Goal: Task Accomplishment & Management: Complete application form

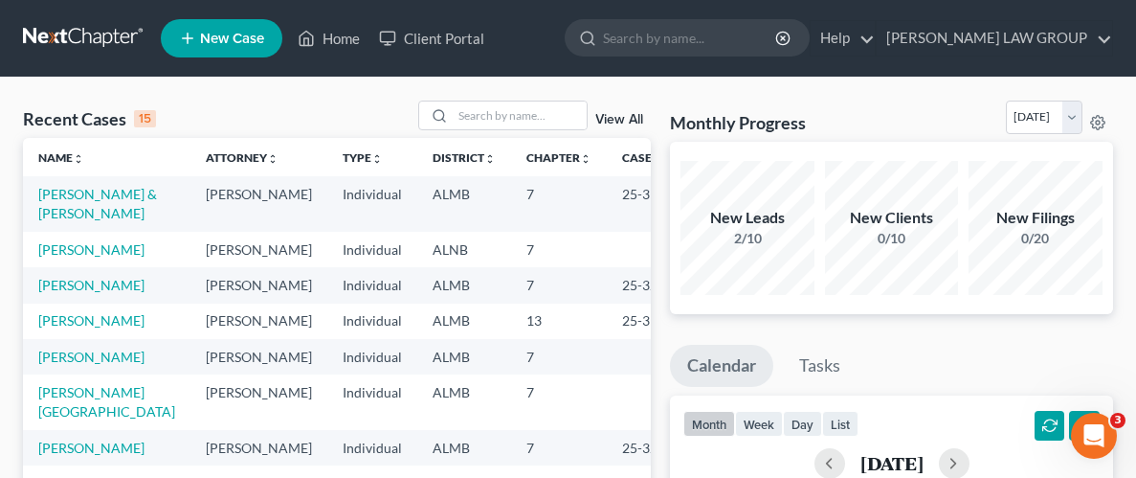
click at [230, 32] on span "New Case" at bounding box center [232, 39] width 64 height 14
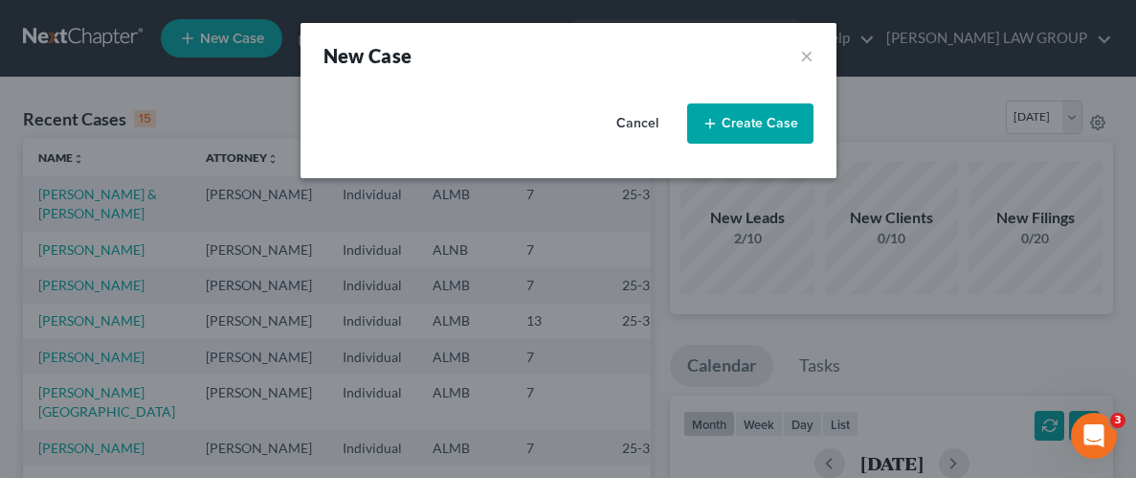
select select "0"
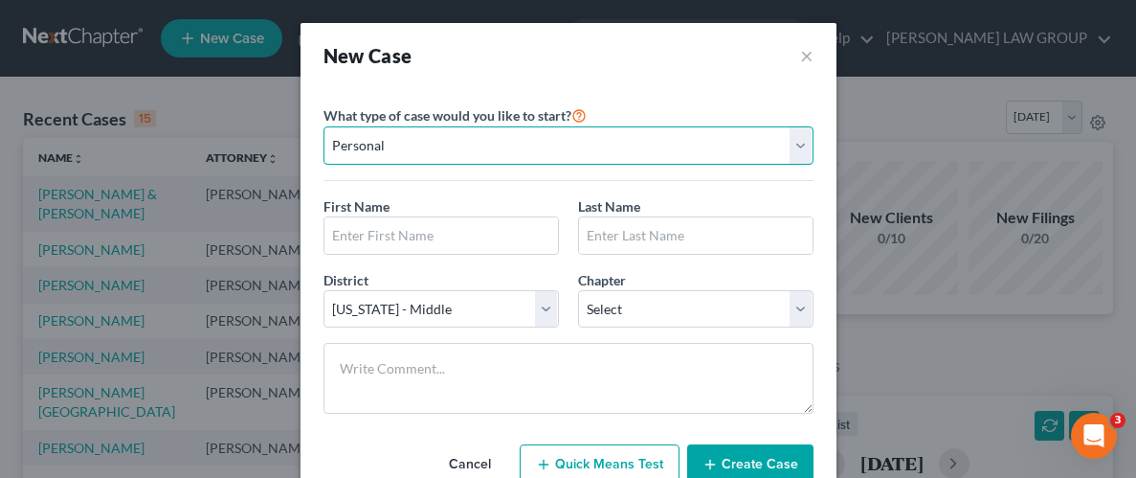
click at [799, 146] on select "Personal Business" at bounding box center [569, 145] width 490 height 38
click at [324, 126] on select "Personal Business" at bounding box center [569, 145] width 490 height 38
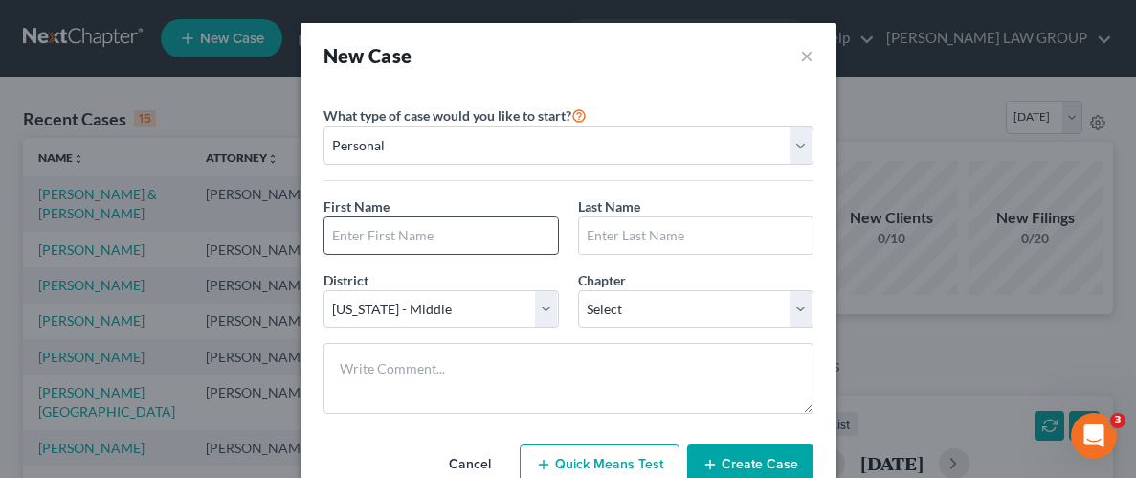
click at [413, 239] on input "text" at bounding box center [442, 235] width 234 height 36
type input "d"
type input "[PERSON_NAME]"
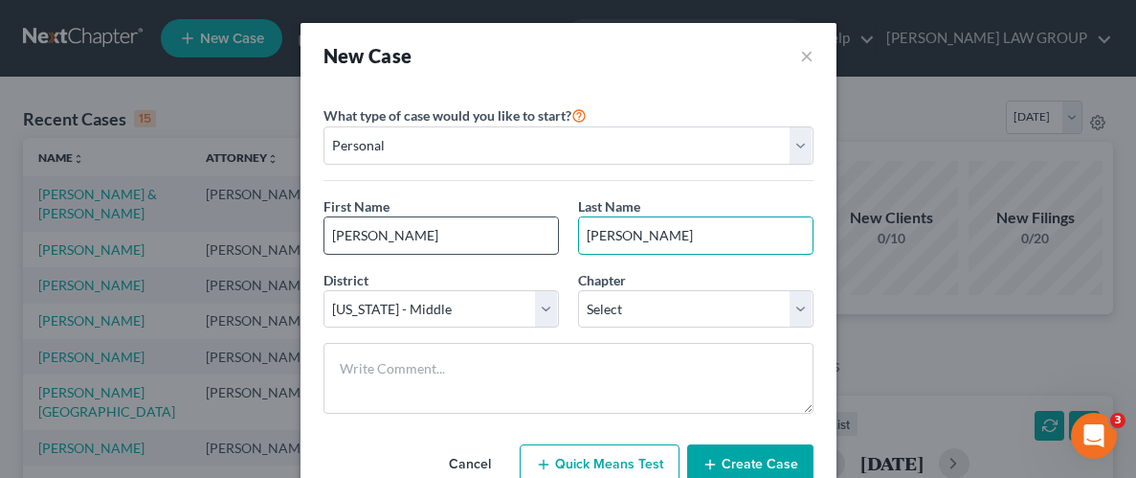
type input "[PERSON_NAME]"
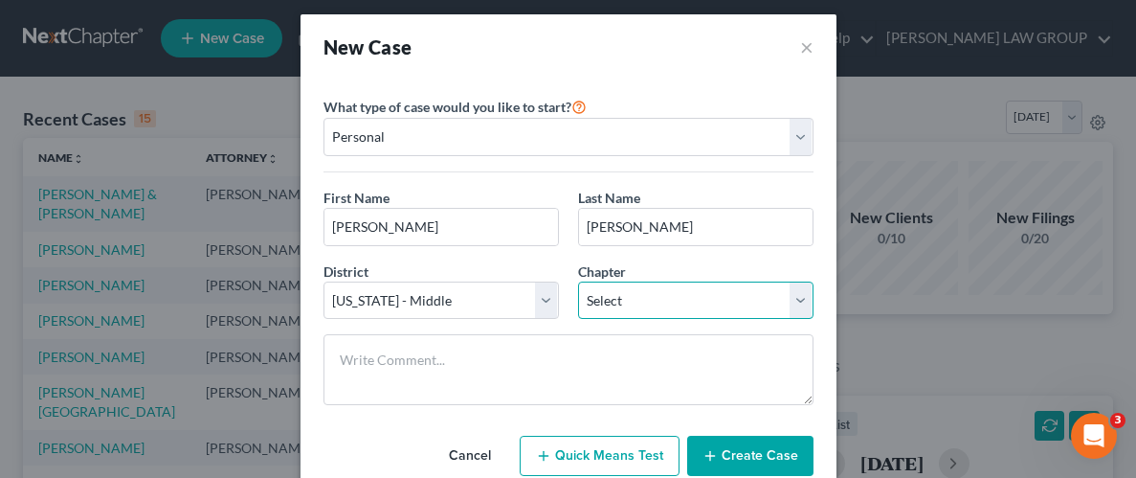
scroll to position [10, 0]
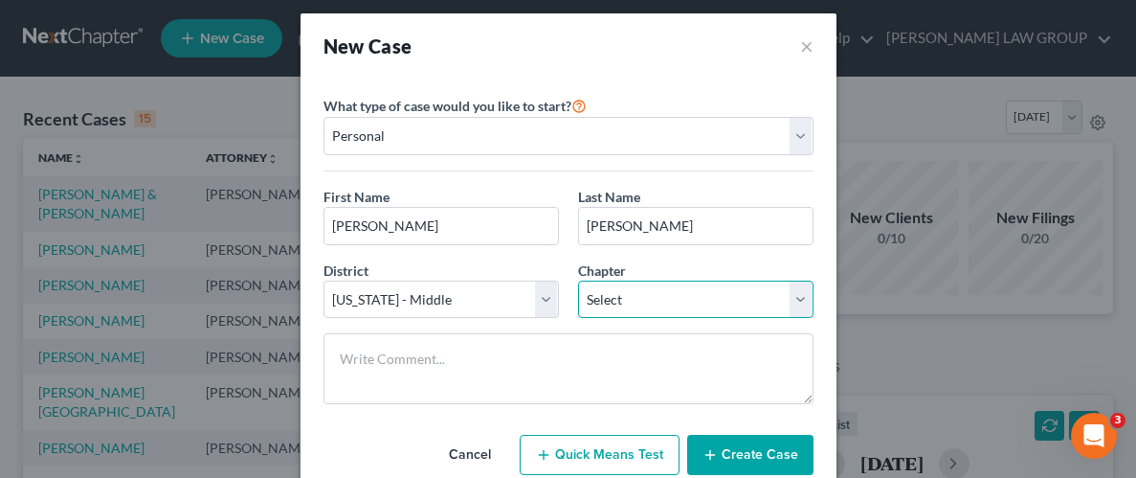
click at [804, 305] on select "Select 7 11 12 13" at bounding box center [695, 299] width 235 height 38
select select "3"
click at [578, 280] on select "Select 7 11 12 13" at bounding box center [695, 299] width 235 height 38
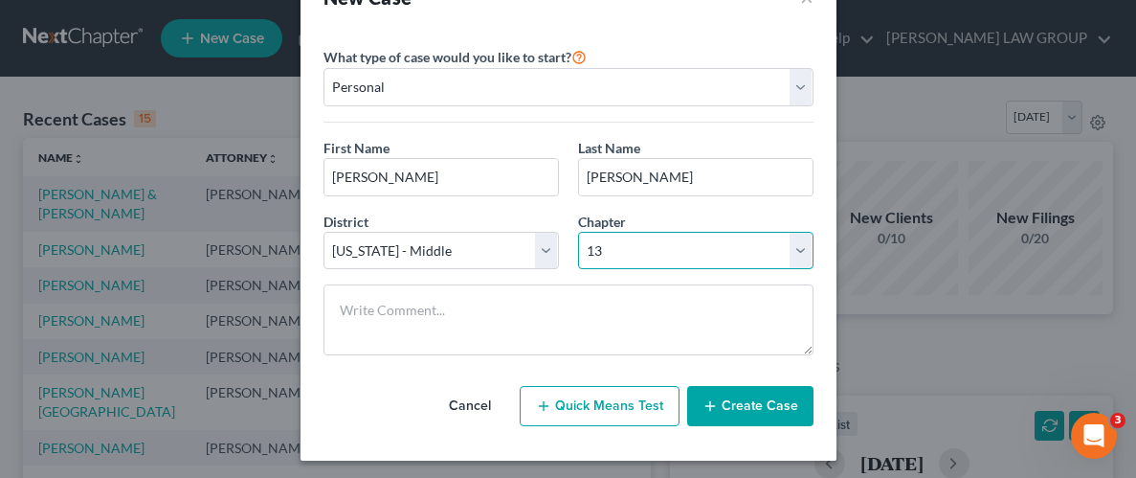
scroll to position [63, 0]
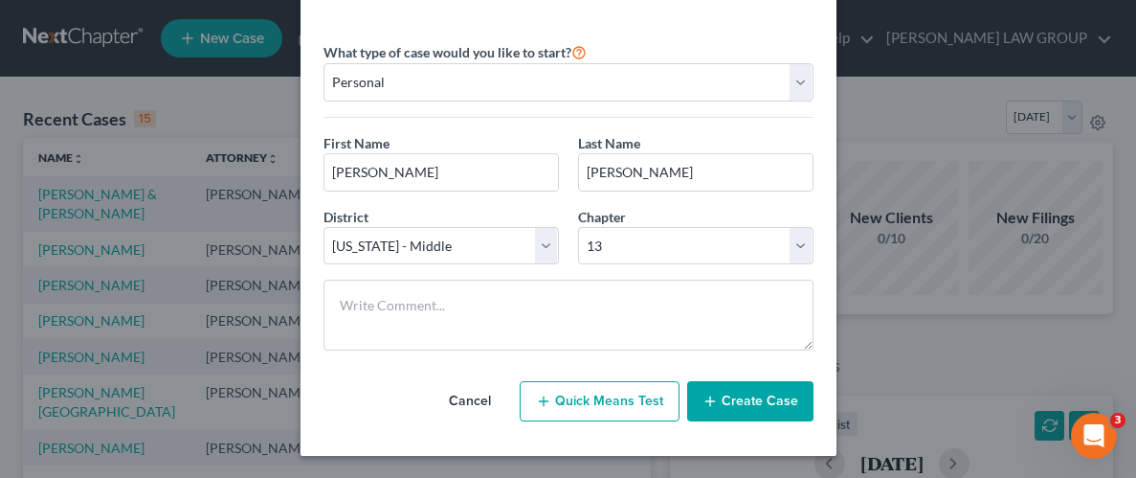
click at [767, 397] on button "Create Case" at bounding box center [750, 401] width 126 height 40
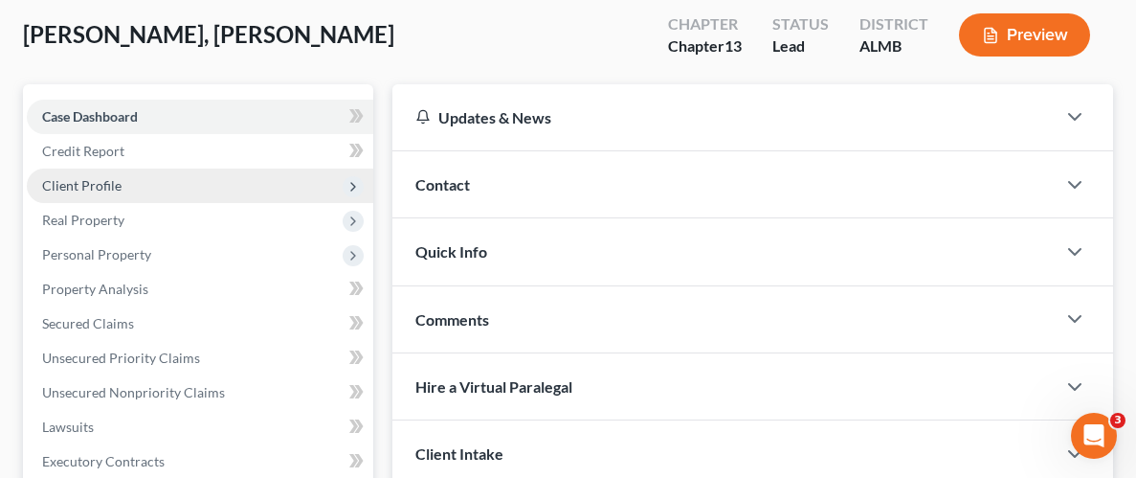
scroll to position [101, 0]
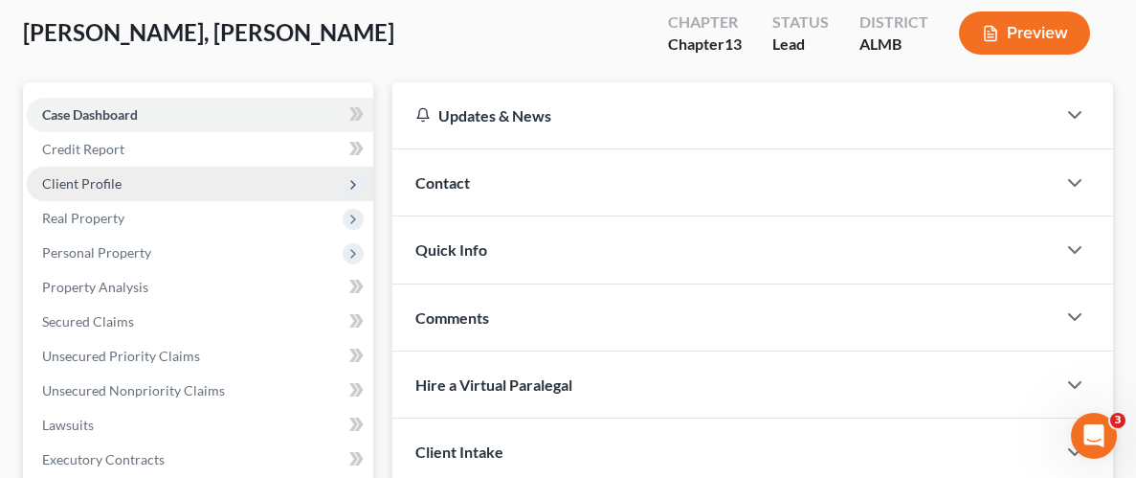
click at [78, 178] on span "Client Profile" at bounding box center [81, 183] width 79 height 16
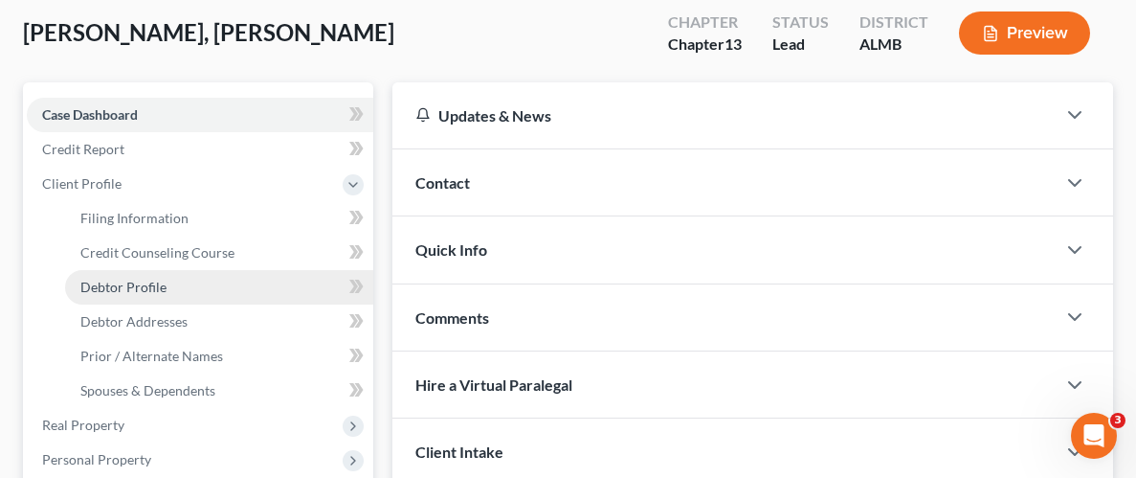
click at [135, 279] on span "Debtor Profile" at bounding box center [123, 287] width 86 height 16
select select "0"
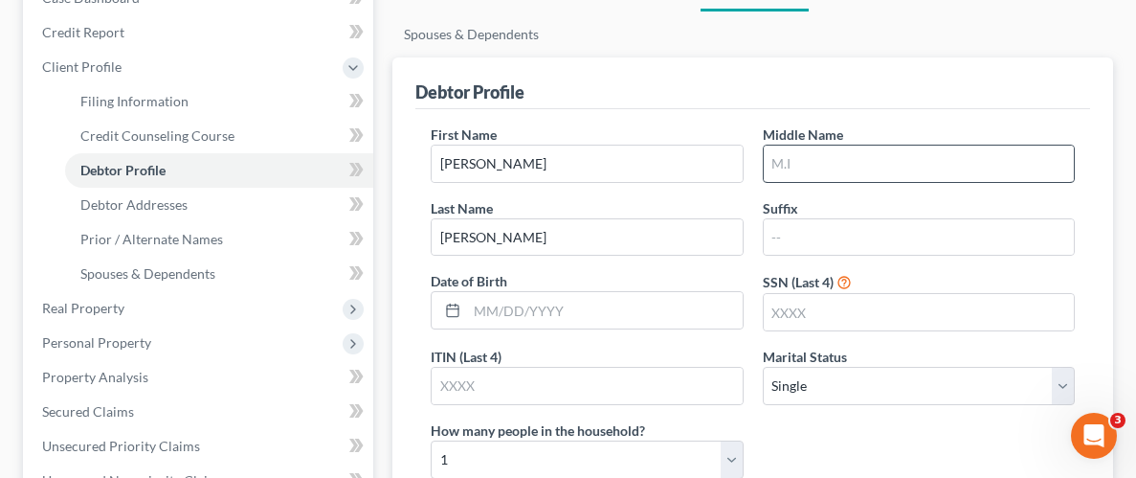
scroll to position [219, 0]
click at [865, 168] on input "text" at bounding box center [919, 163] width 310 height 36
type input "[PERSON_NAME]"
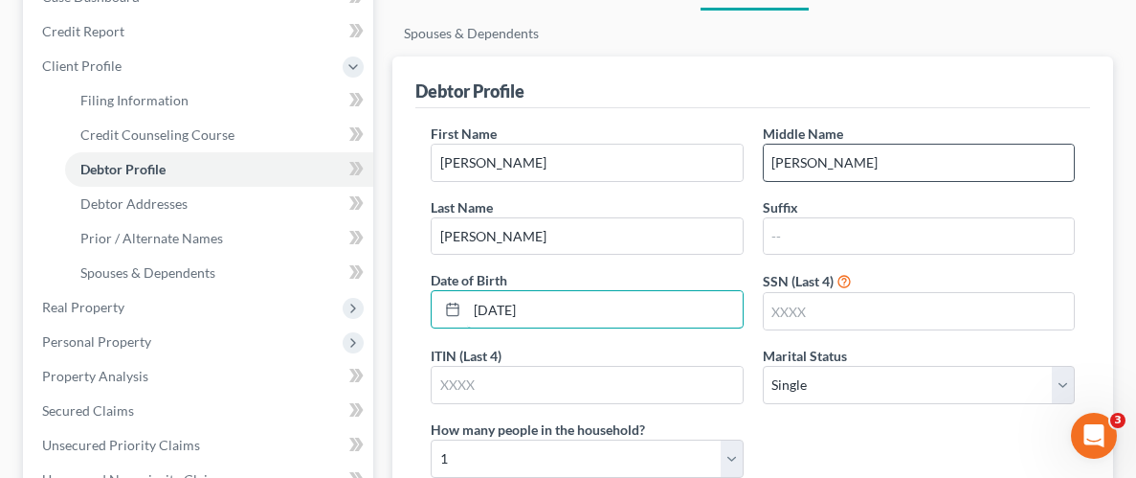
type input "[DATE]"
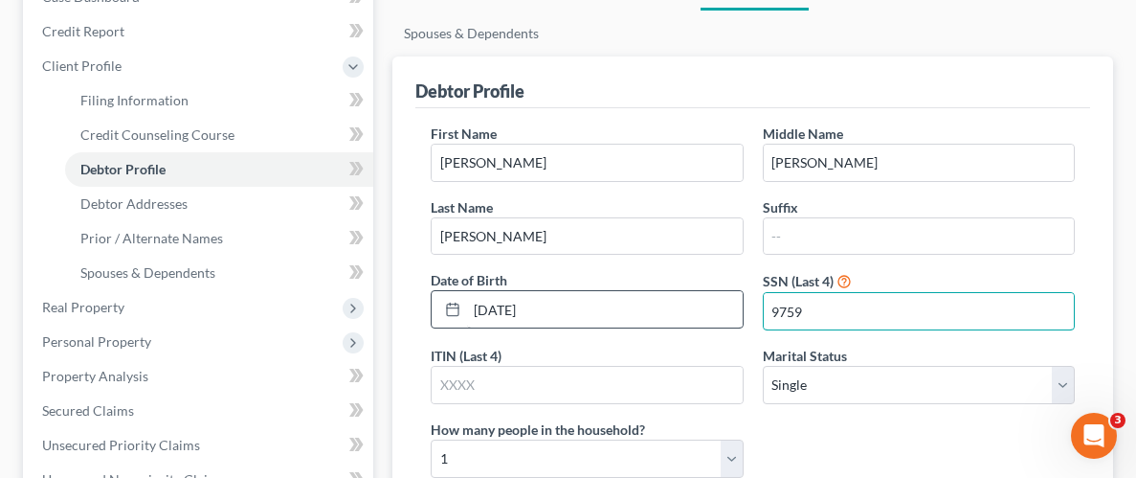
type input "9759"
click at [560, 308] on input "[DATE]" at bounding box center [604, 309] width 275 height 36
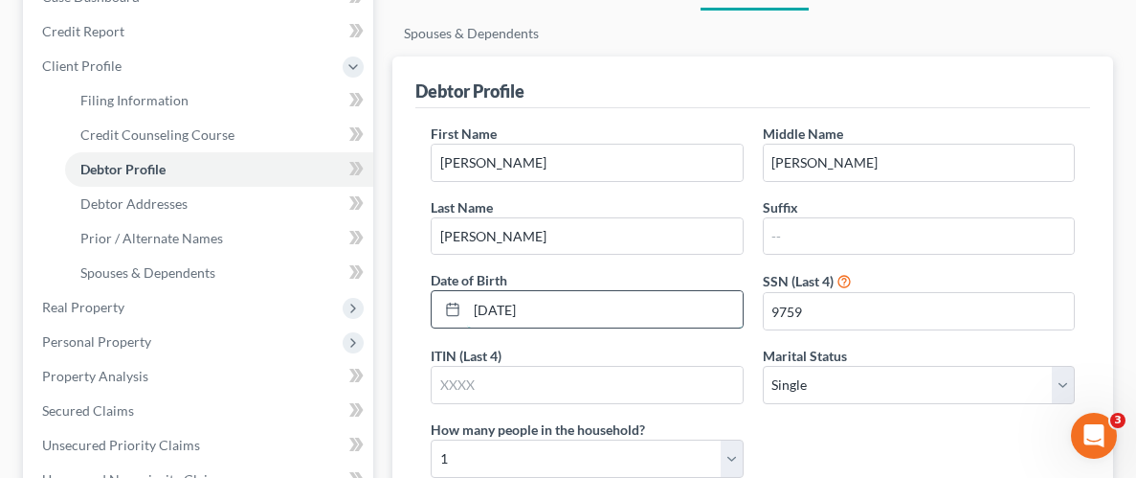
click at [560, 308] on input "[DATE]" at bounding box center [604, 309] width 275 height 36
type input "0"
type input "[DATE]"
click at [1068, 379] on select "Select Single Married Separated Divorced Widowed" at bounding box center [919, 385] width 312 height 38
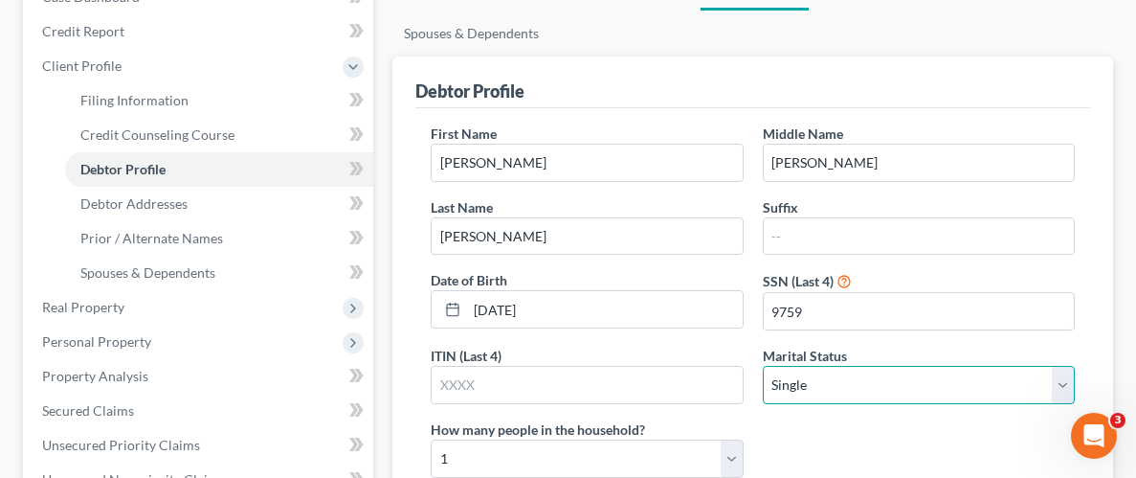
select select "1"
click at [763, 366] on select "Select Single Married Separated Divorced Widowed" at bounding box center [919, 385] width 312 height 38
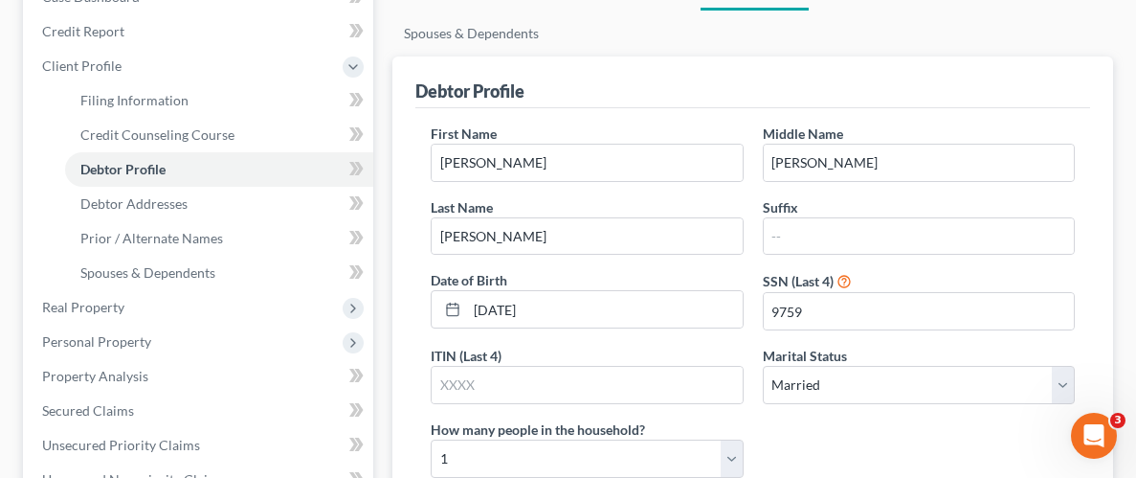
click at [862, 463] on div "First Name [PERSON_NAME] Middle Name [PERSON_NAME] Last Name [PERSON_NAME] Suff…" at bounding box center [752, 307] width 663 height 369
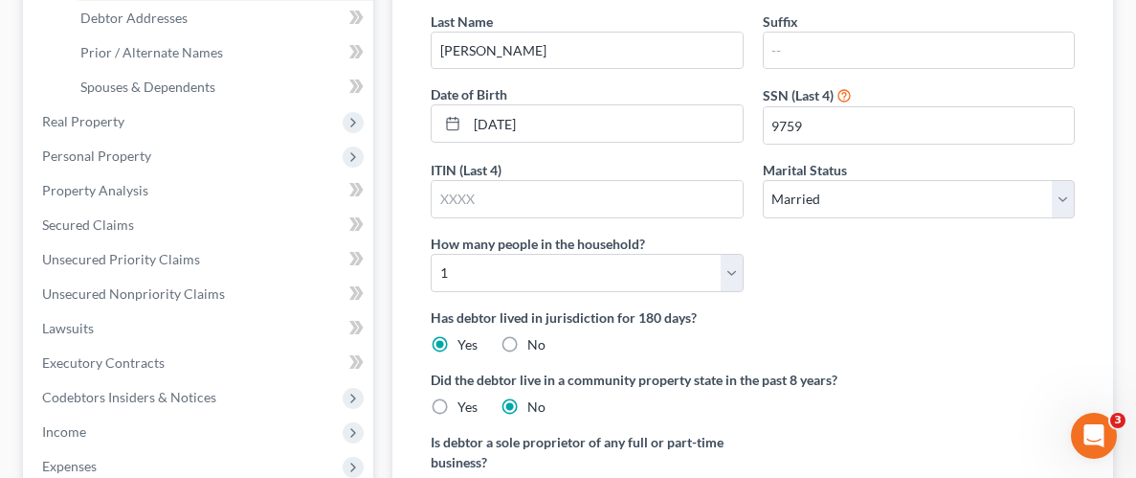
scroll to position [411, 0]
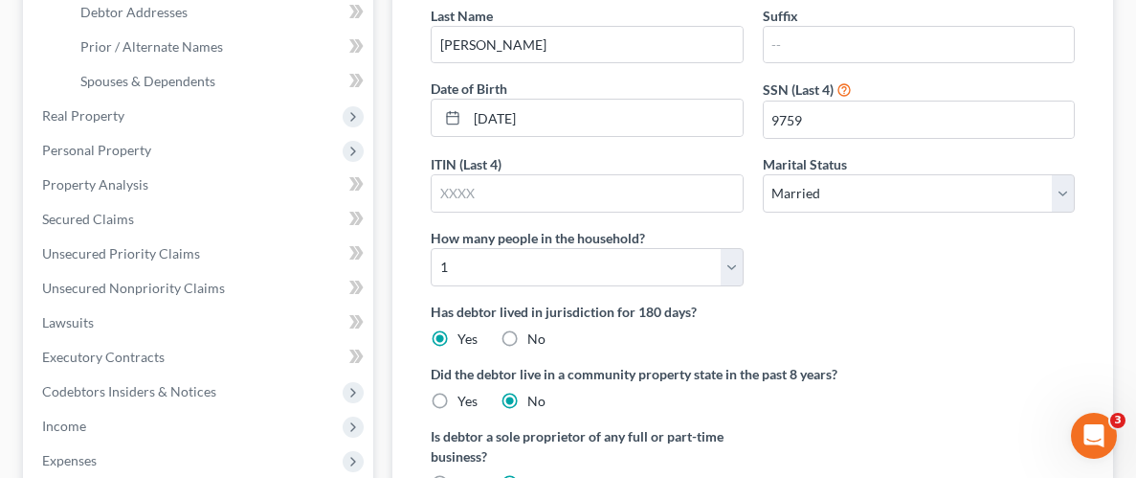
click at [725, 239] on div "How many people in the household? Select 1 2 3 4 5 6 7 8 9 10 11 12 13 14 15 16…" at bounding box center [586, 257] width 331 height 58
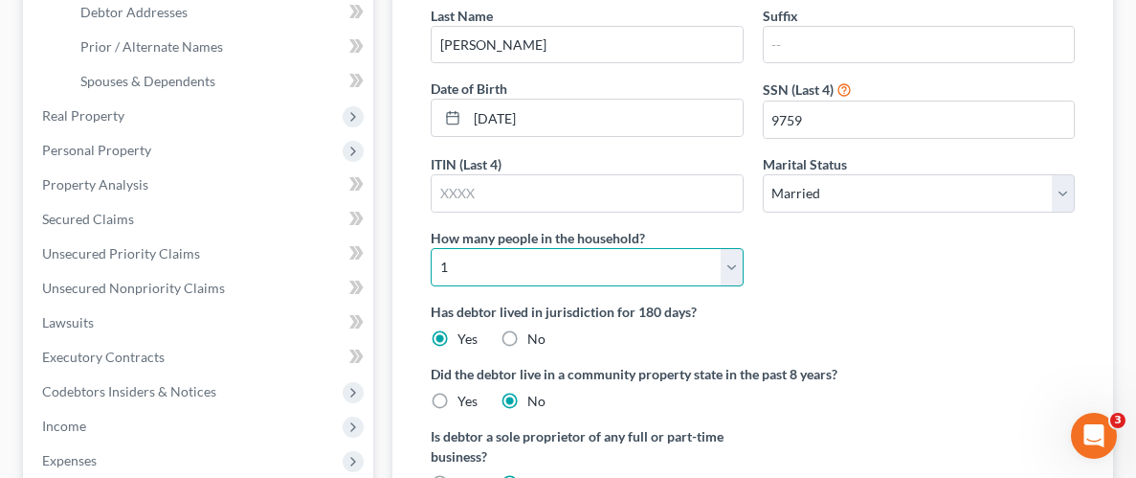
click at [729, 252] on select "Select 1 2 3 4 5 6 7 8 9 10 11 12 13 14 15 16 17 18 19 20" at bounding box center [587, 267] width 312 height 38
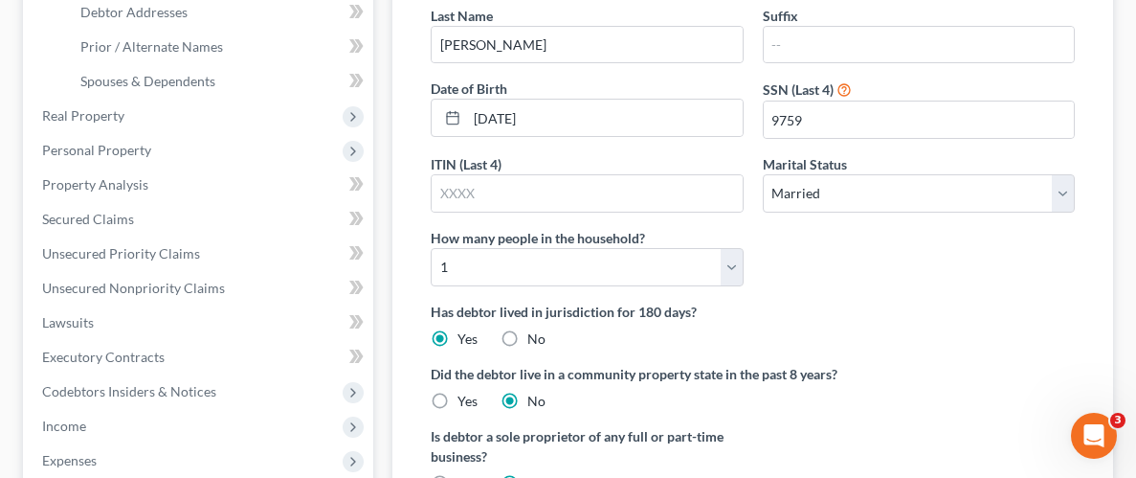
click at [872, 402] on div "Did the debtor live in a community property state in the past 8 years? Yes No" at bounding box center [753, 387] width 644 height 47
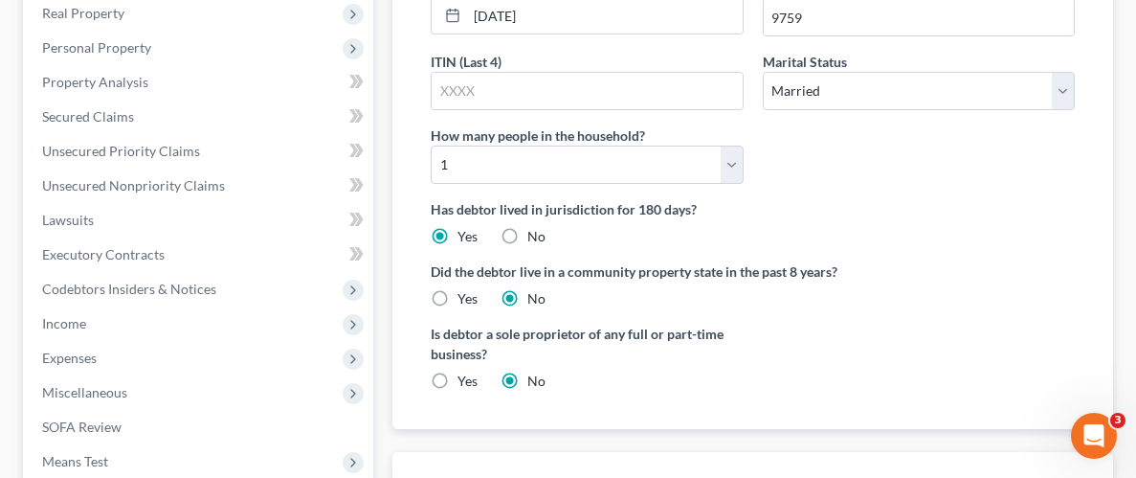
scroll to position [520, 0]
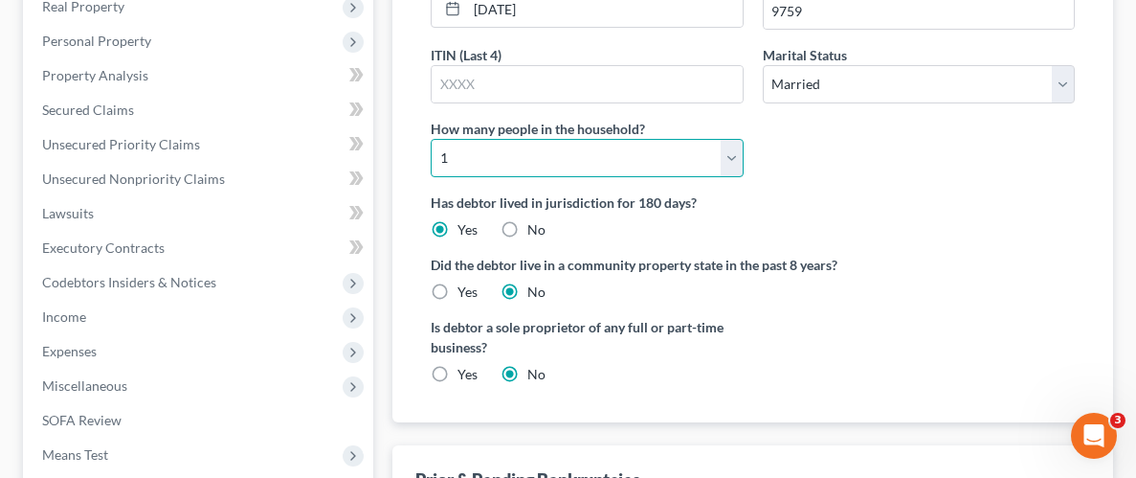
click at [731, 151] on select "Select 1 2 3 4 5 6 7 8 9 10 11 12 13 14 15 16 17 18 19 20" at bounding box center [587, 158] width 312 height 38
select select "1"
click at [431, 139] on select "Select 1 2 3 4 5 6 7 8 9 10 11 12 13 14 15 16 17 18 19 20" at bounding box center [587, 158] width 312 height 38
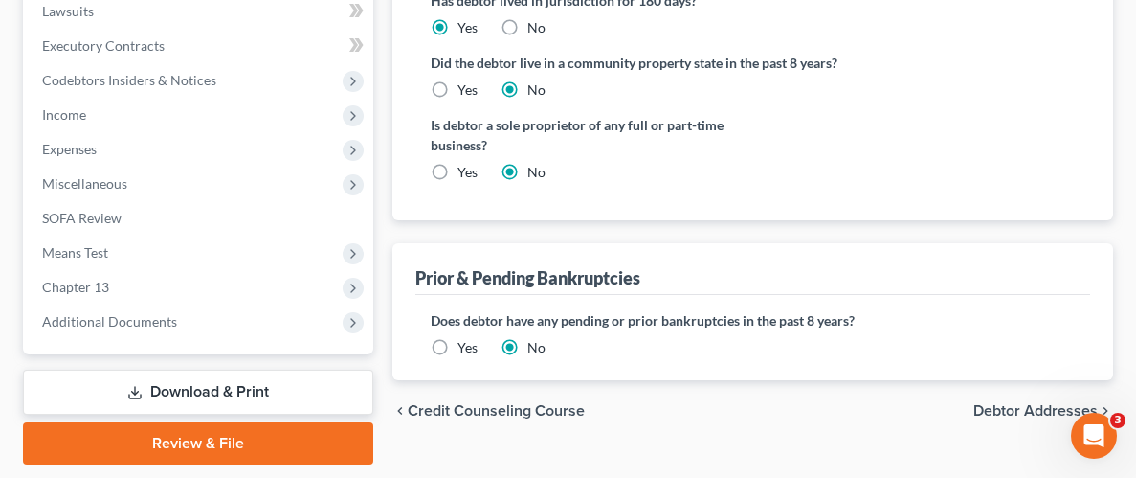
scroll to position [742, 0]
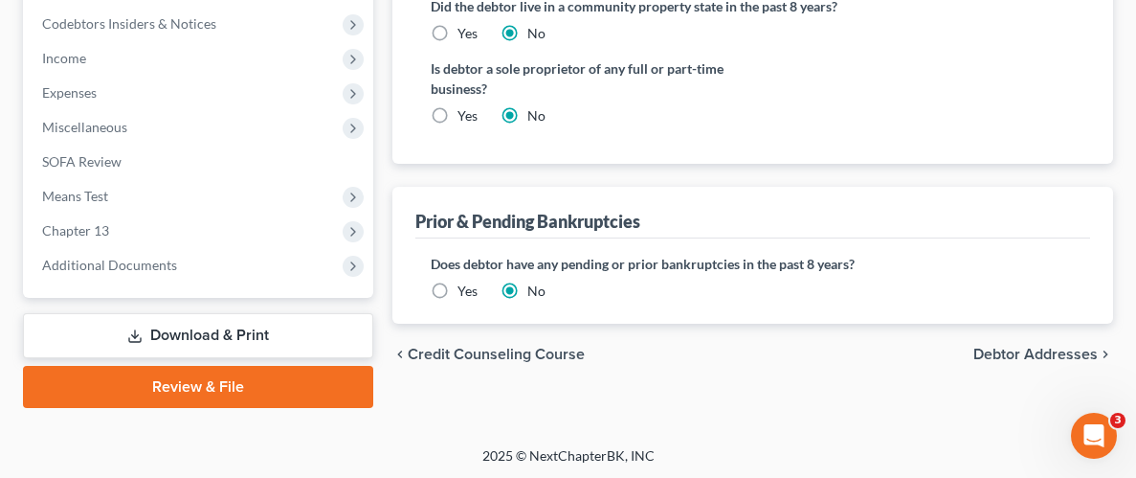
click at [1008, 352] on span "Debtor Addresses" at bounding box center [1036, 354] width 124 height 15
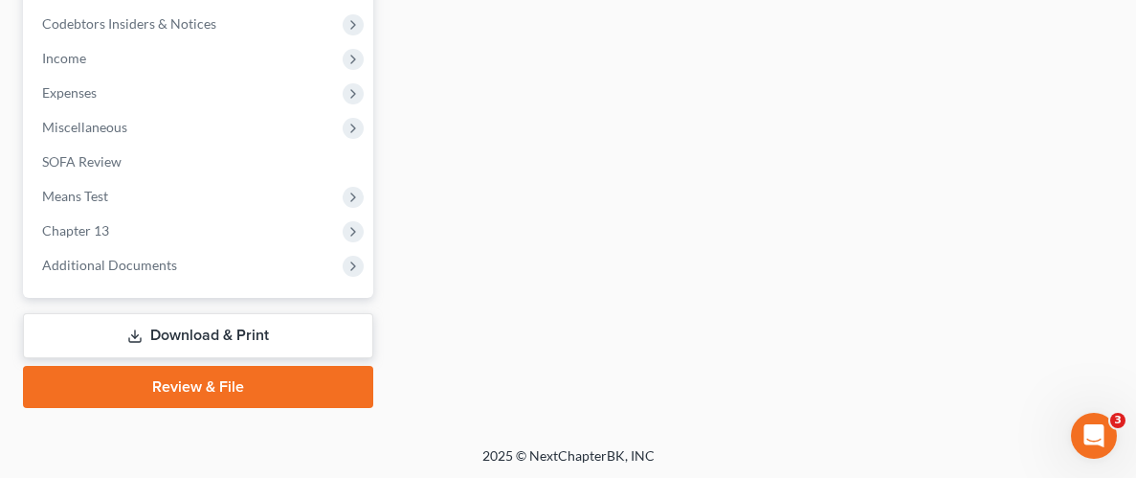
scroll to position [772, 0]
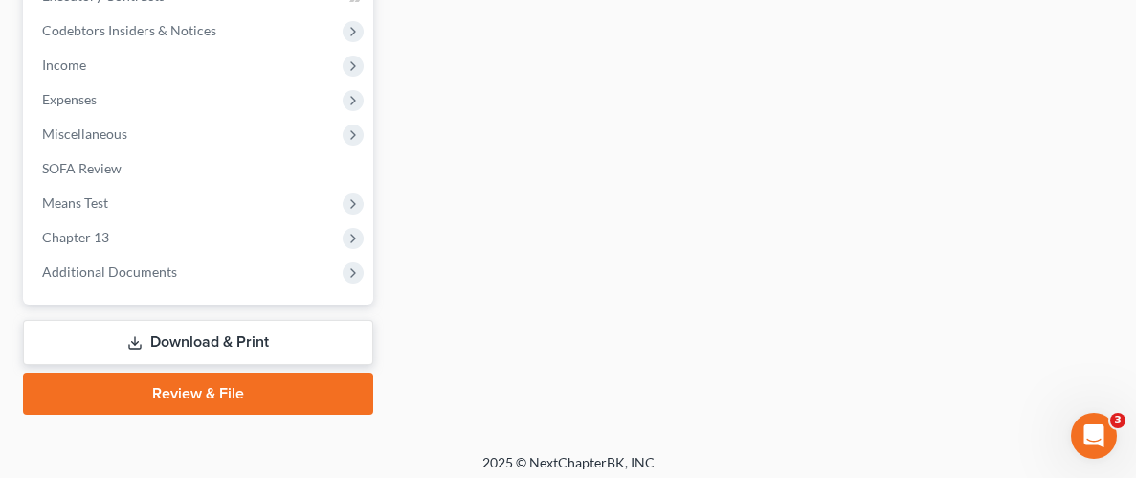
select select "0"
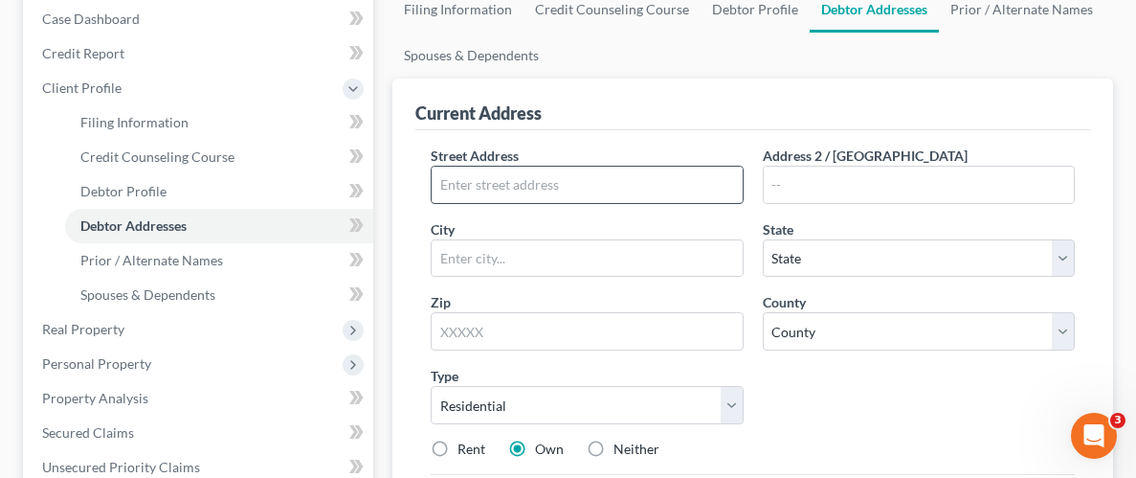
scroll to position [224, 0]
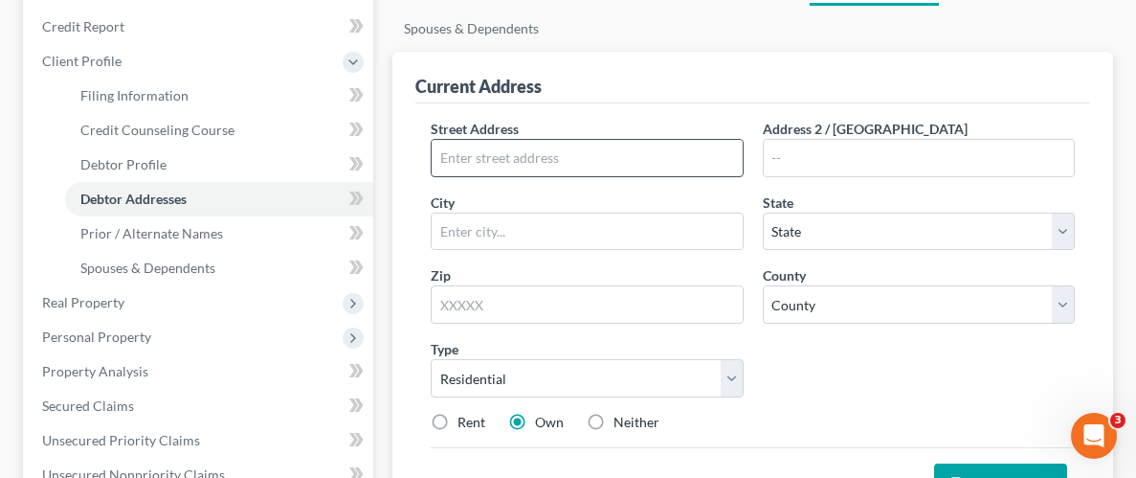
click at [588, 163] on input "text" at bounding box center [587, 158] width 310 height 36
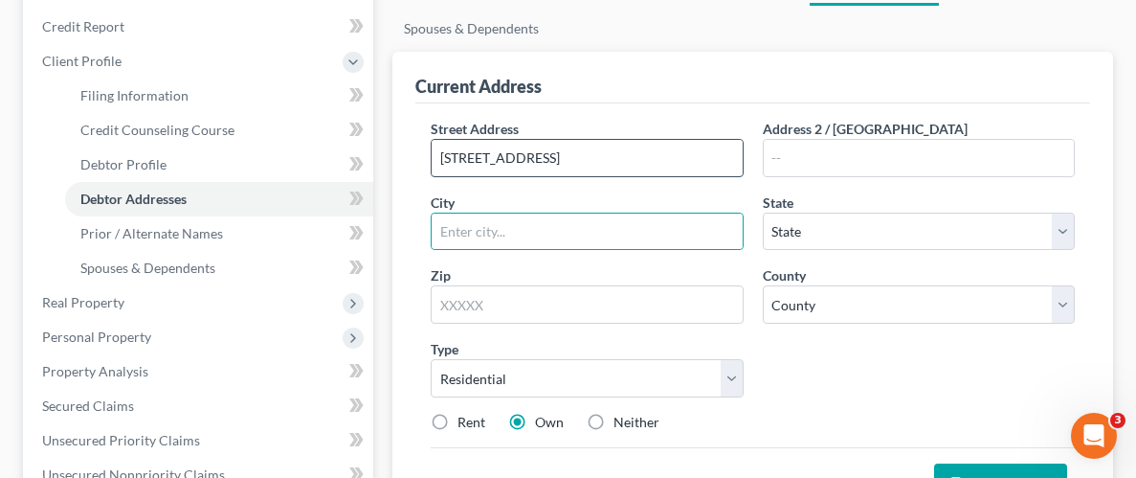
click at [556, 160] on input "[STREET_ADDRESS]" at bounding box center [587, 158] width 310 height 36
type input "[STREET_ADDRESS]"
click at [528, 219] on input "text" at bounding box center [587, 231] width 310 height 36
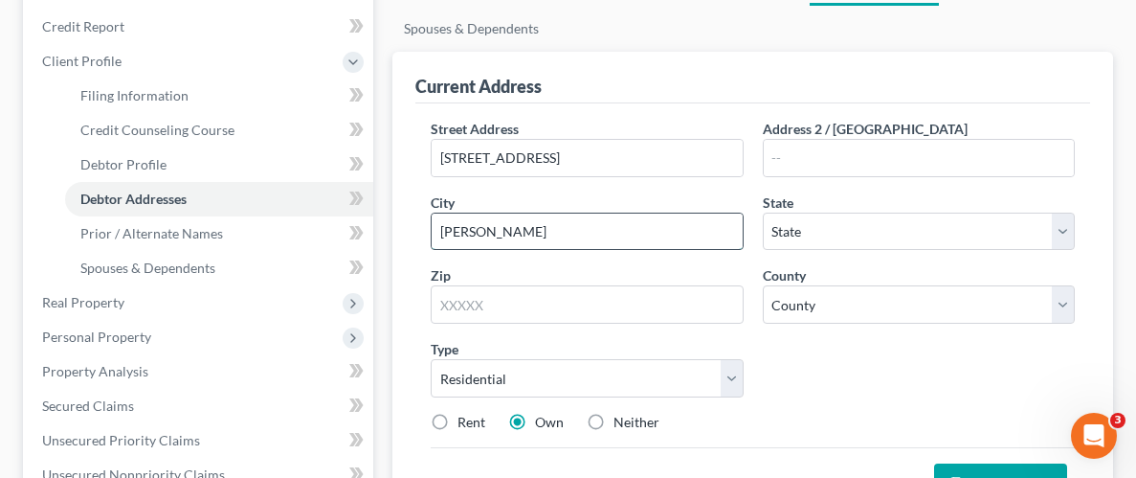
type input "[PERSON_NAME]"
select select "0"
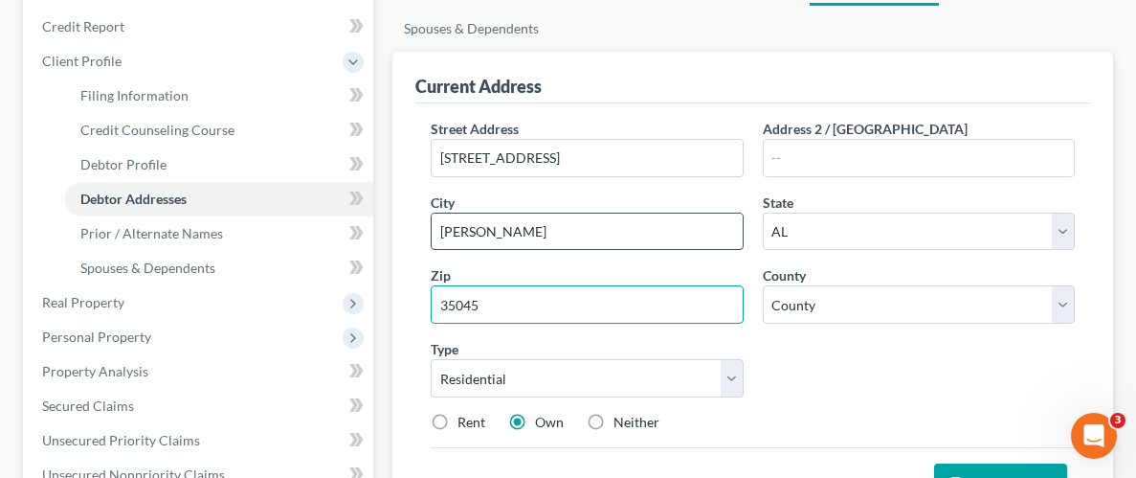
type input "35045"
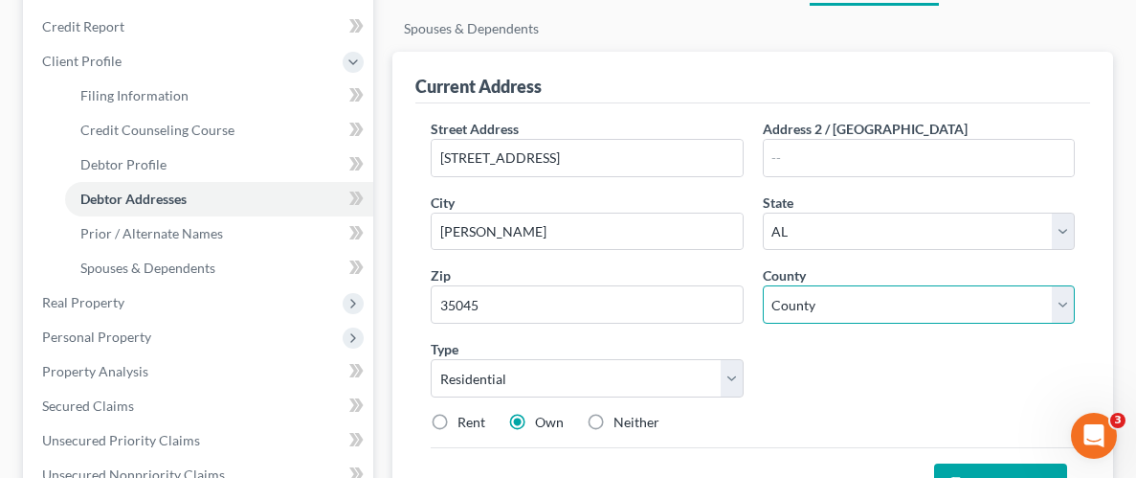
click at [1069, 306] on select "County [GEOGRAPHIC_DATA] [GEOGRAPHIC_DATA] [GEOGRAPHIC_DATA] [GEOGRAPHIC_DATA] …" at bounding box center [919, 304] width 312 height 38
select select "10"
click at [763, 285] on select "County [GEOGRAPHIC_DATA] [GEOGRAPHIC_DATA] [GEOGRAPHIC_DATA] [GEOGRAPHIC_DATA] …" at bounding box center [919, 304] width 312 height 38
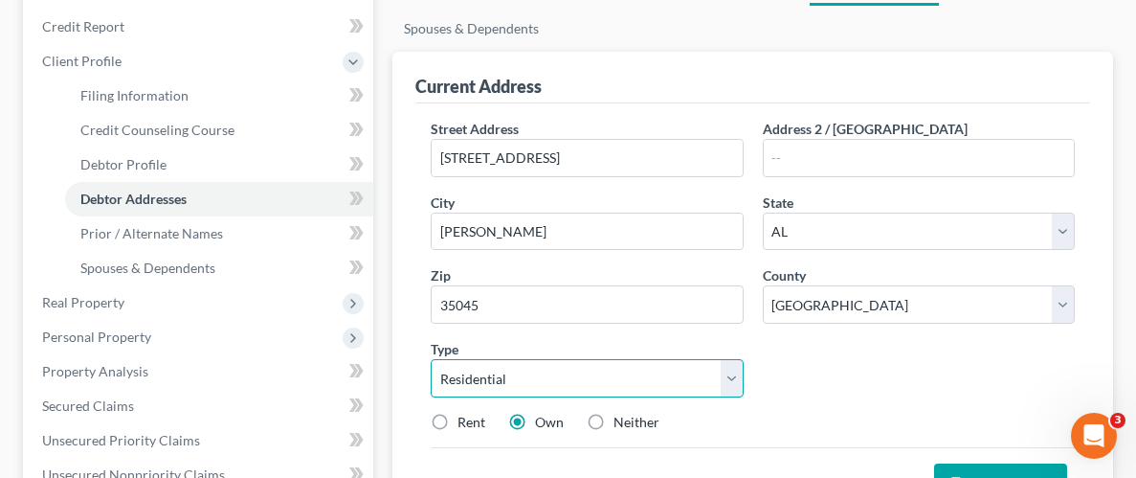
click at [738, 379] on select "Select Residential Mailing Rental Business" at bounding box center [587, 378] width 312 height 38
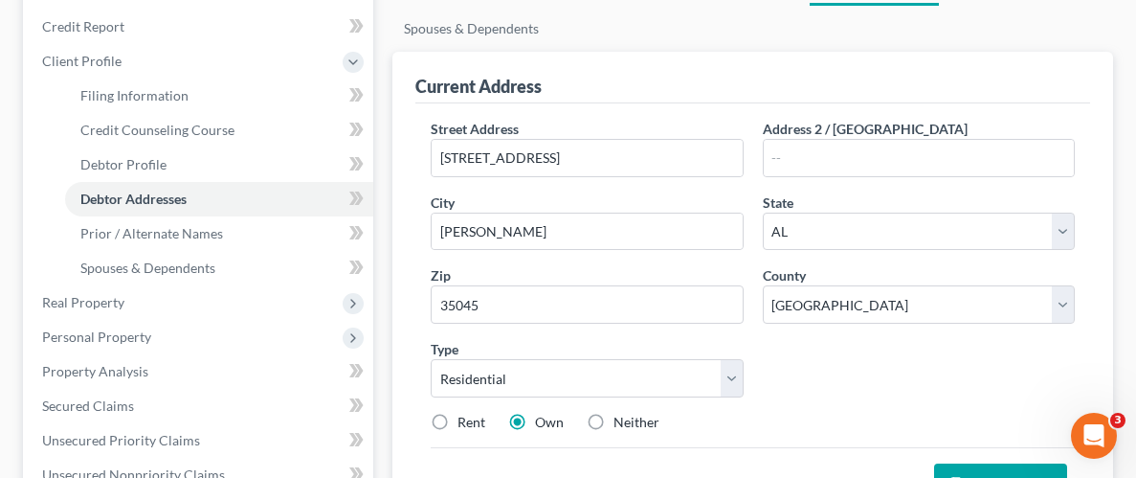
click at [458, 415] on label "Rent" at bounding box center [472, 422] width 28 height 19
click at [465, 415] on input "Rent" at bounding box center [471, 419] width 12 height 12
radio input "true"
click at [856, 380] on div "Street Address * [STREET_ADDRESS] * [PERSON_NAME][GEOGRAPHIC_DATA] * State [US_…" at bounding box center [752, 283] width 663 height 328
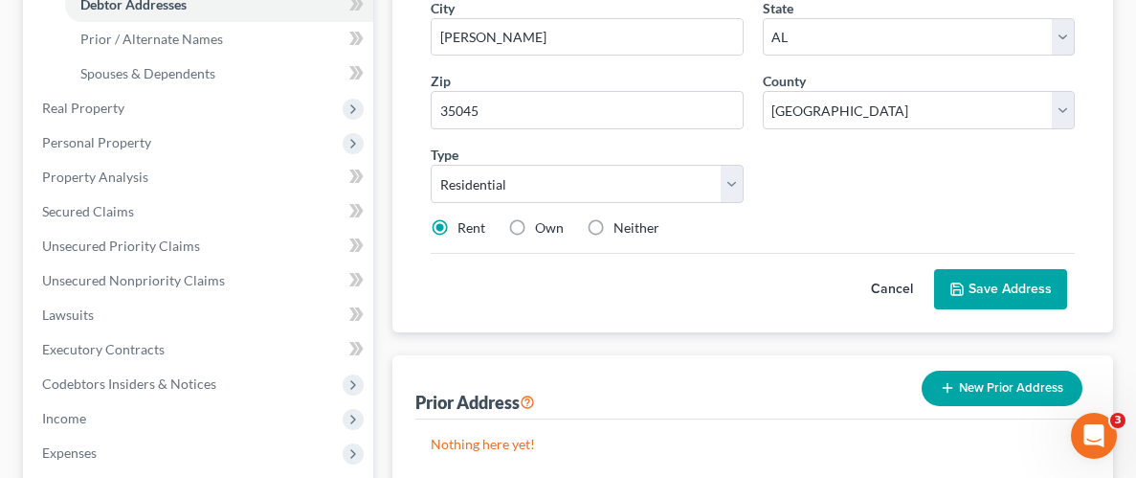
scroll to position [418, 0]
click at [1019, 284] on button "Save Address" at bounding box center [1000, 289] width 133 height 40
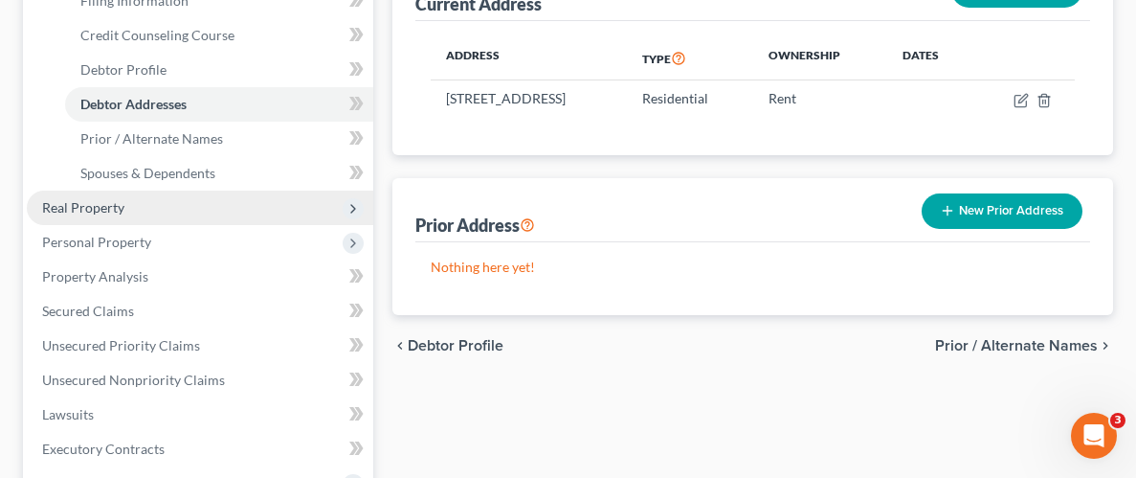
scroll to position [329, 0]
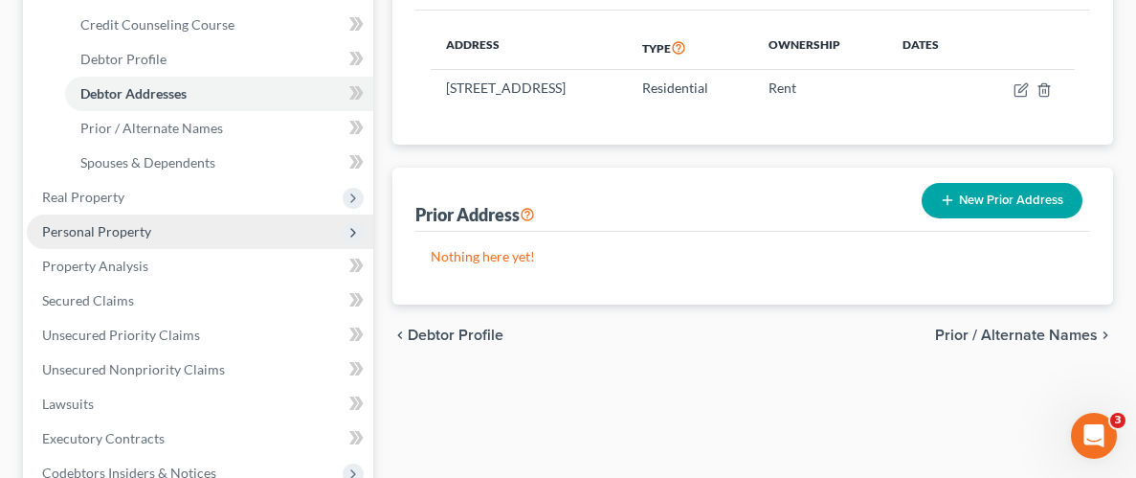
click at [75, 233] on span "Personal Property" at bounding box center [96, 231] width 109 height 16
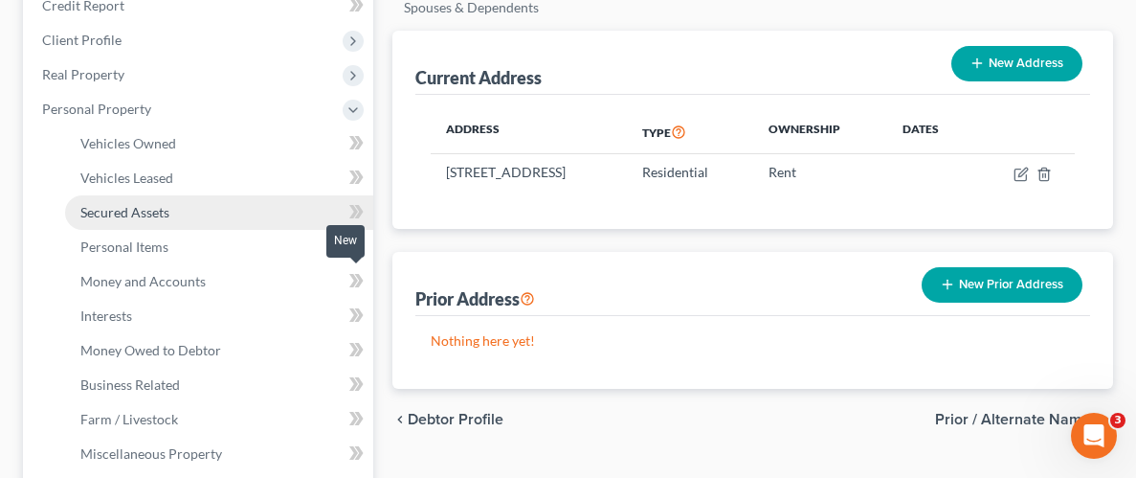
scroll to position [248, 0]
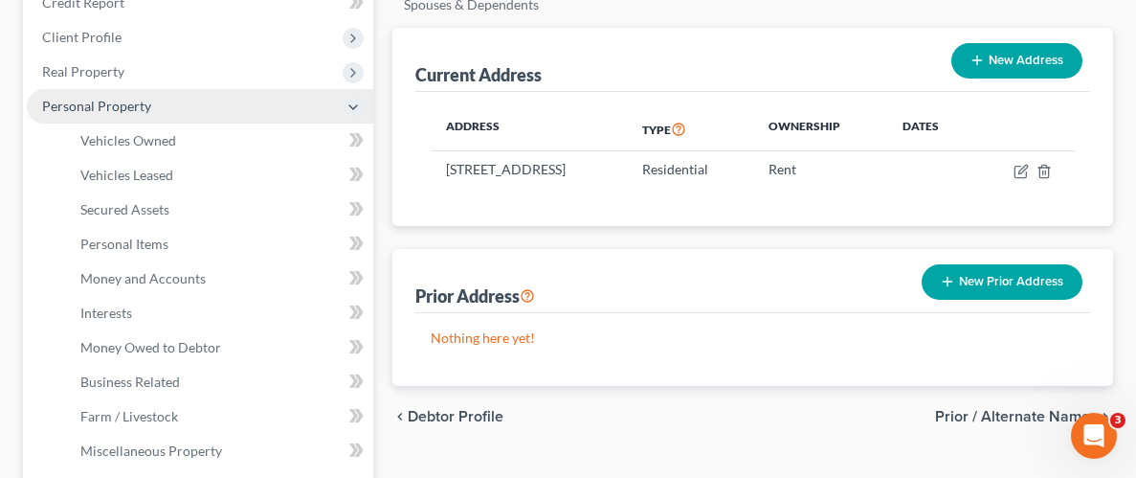
click at [106, 106] on span "Personal Property" at bounding box center [96, 106] width 109 height 16
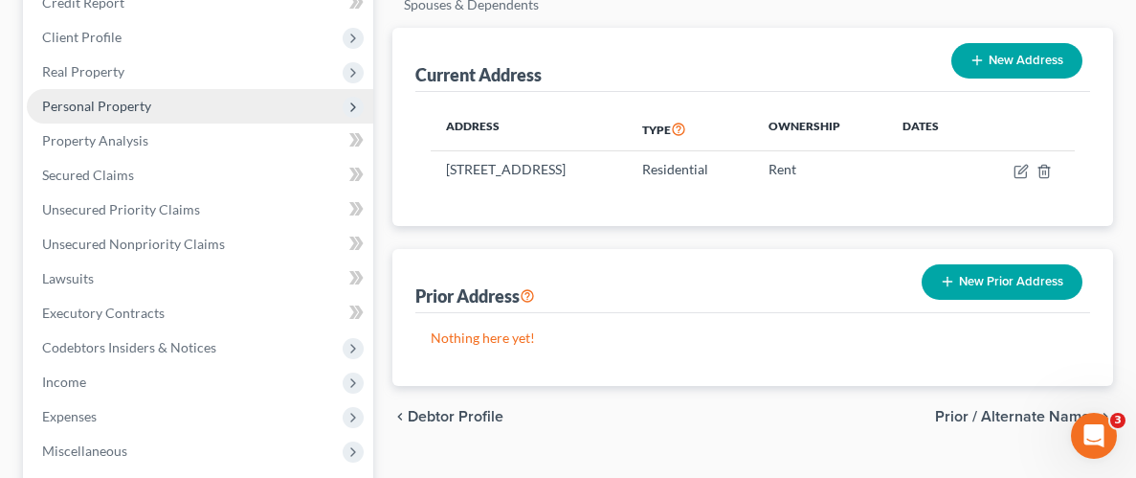
click at [118, 113] on span "Personal Property" at bounding box center [200, 106] width 347 height 34
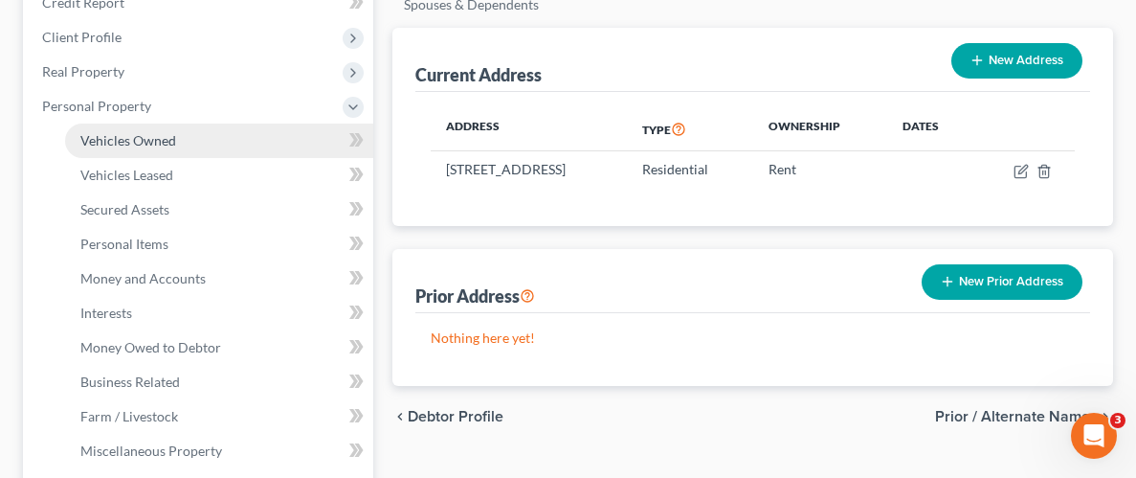
click at [142, 144] on span "Vehicles Owned" at bounding box center [128, 140] width 96 height 16
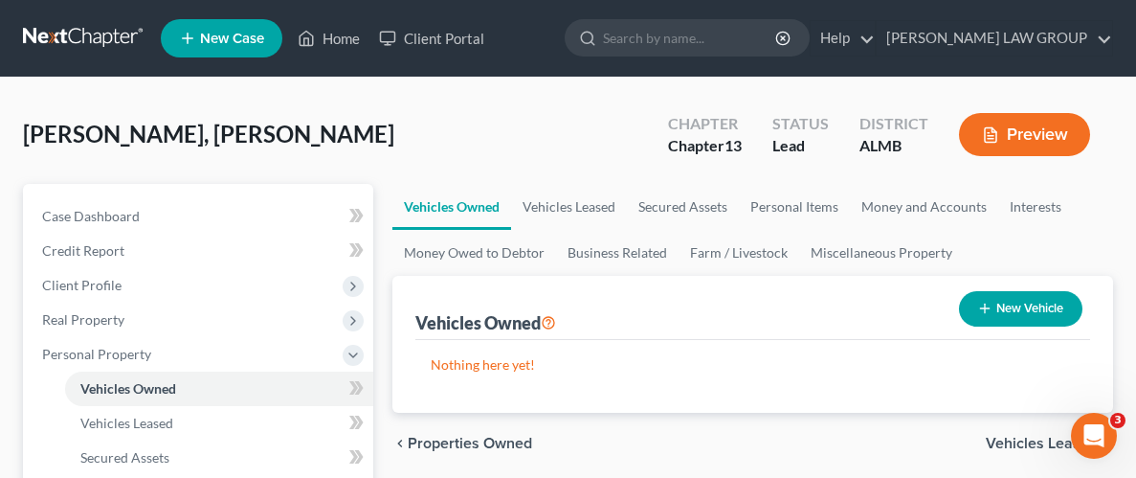
click at [1043, 293] on button "New Vehicle" at bounding box center [1020, 308] width 123 height 35
select select "0"
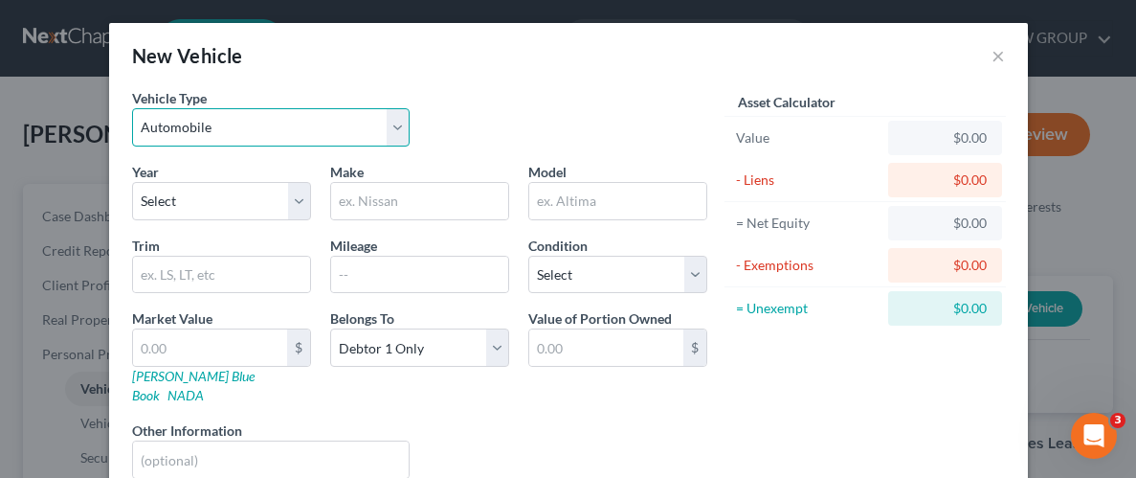
click at [392, 128] on select "Select Automobile Truck Trailer Watercraft Aircraft Motor Home Atv Other Vehicle" at bounding box center [271, 127] width 279 height 38
click at [132, 108] on select "Select Automobile Truck Trailer Watercraft Aircraft Motor Home Atv Other Vehicle" at bounding box center [271, 127] width 279 height 38
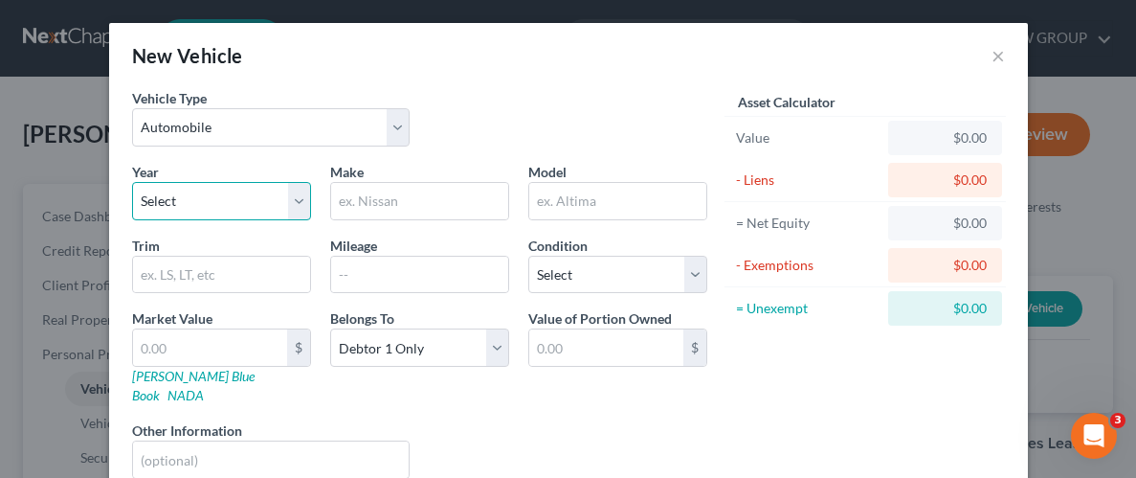
click at [193, 196] on select "Select 2026 2025 2024 2023 2022 2021 2020 2019 2018 2017 2016 2015 2014 2013 20…" at bounding box center [221, 201] width 179 height 38
select select "22"
click at [132, 182] on select "Select 2026 2025 2024 2023 2022 2021 2020 2019 2018 2017 2016 2015 2014 2013 20…" at bounding box center [221, 201] width 179 height 38
click at [426, 198] on input "text" at bounding box center [419, 201] width 177 height 36
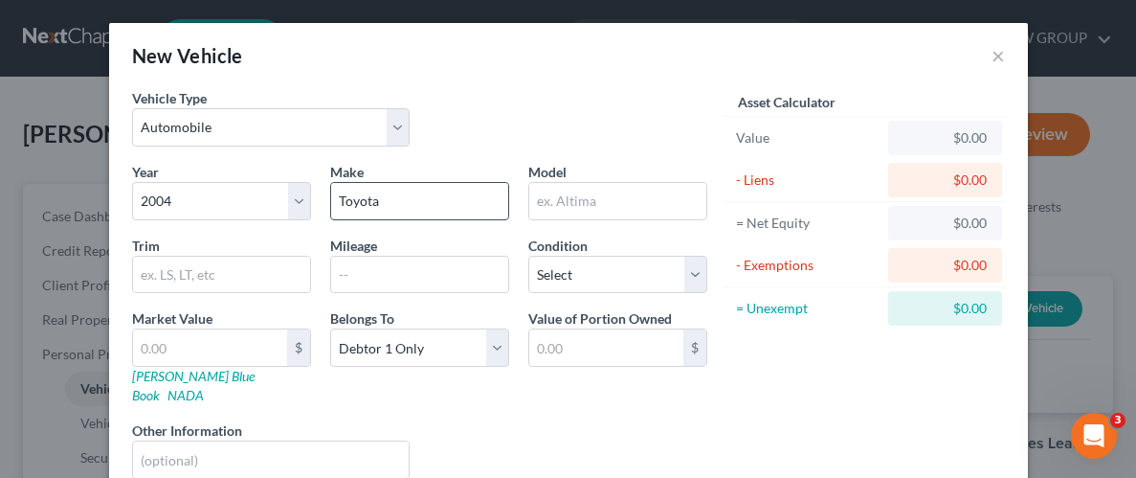
type input "Toyota"
type input "h"
type input "Highlander"
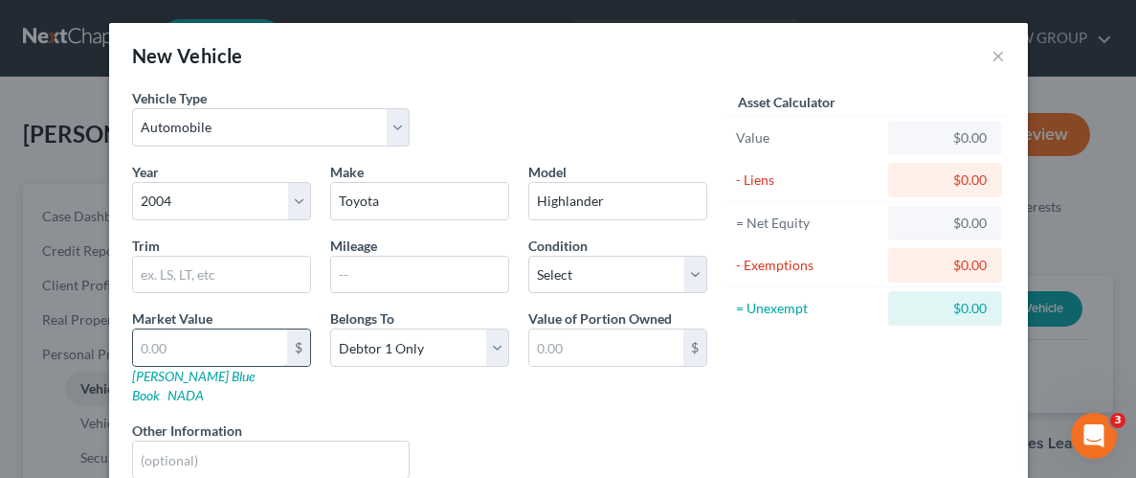
click at [237, 352] on input "text" at bounding box center [210, 347] width 154 height 36
type input "1"
type input "1.00"
type input "10"
type input "10.00"
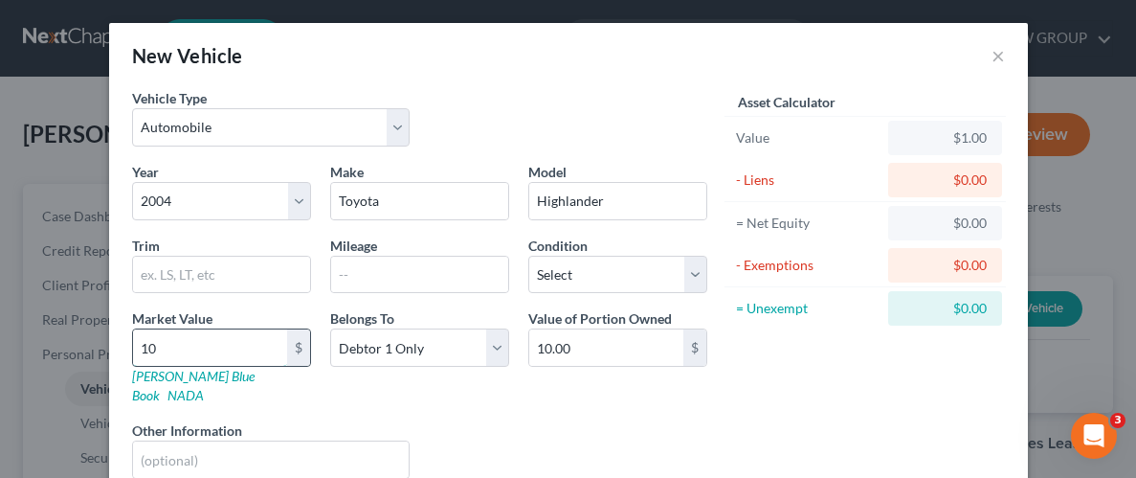
type input "100"
type input "100.00"
type input "1,000"
type input "1,000.00"
type input "1,000"
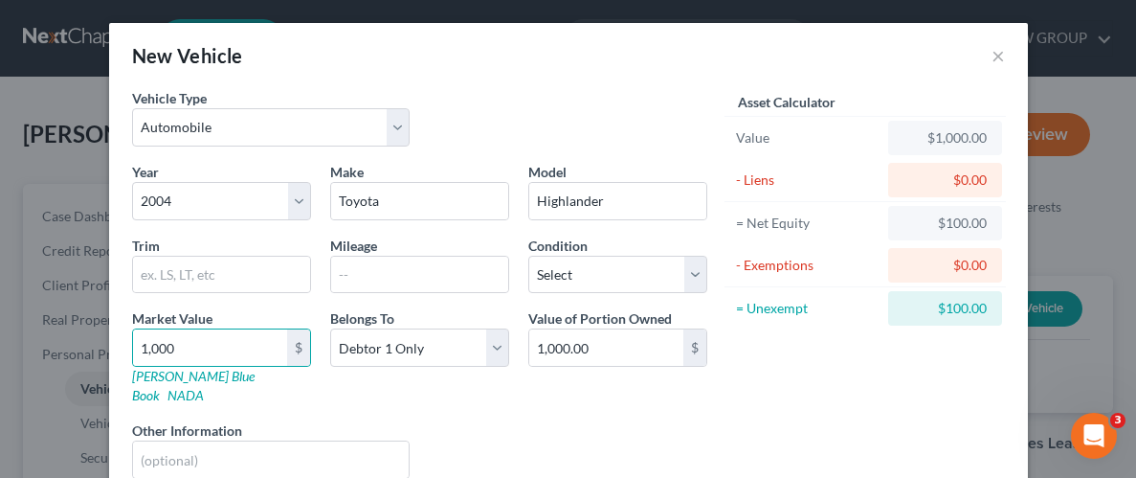
click at [533, 420] on div "Liens Select" at bounding box center [568, 449] width 298 height 58
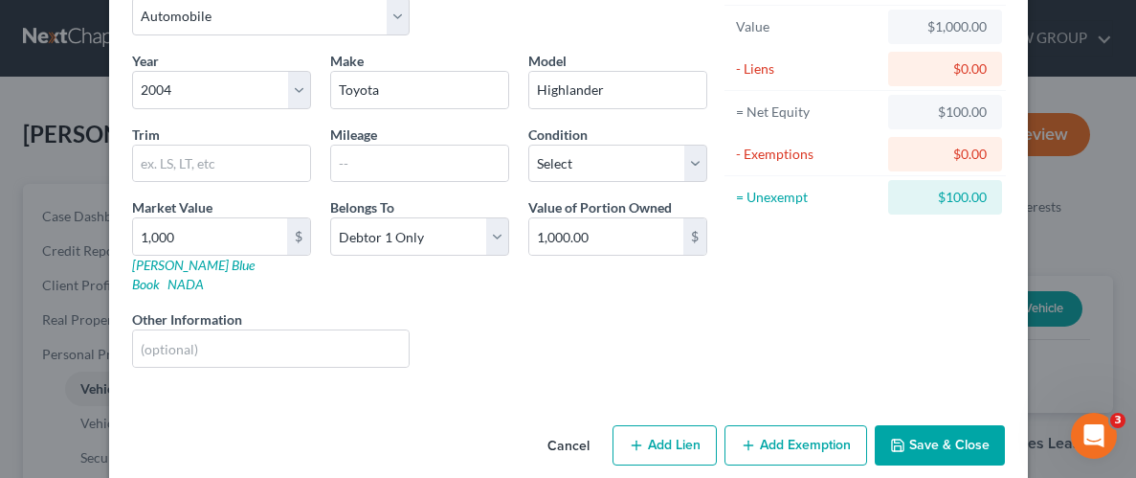
scroll to position [116, 0]
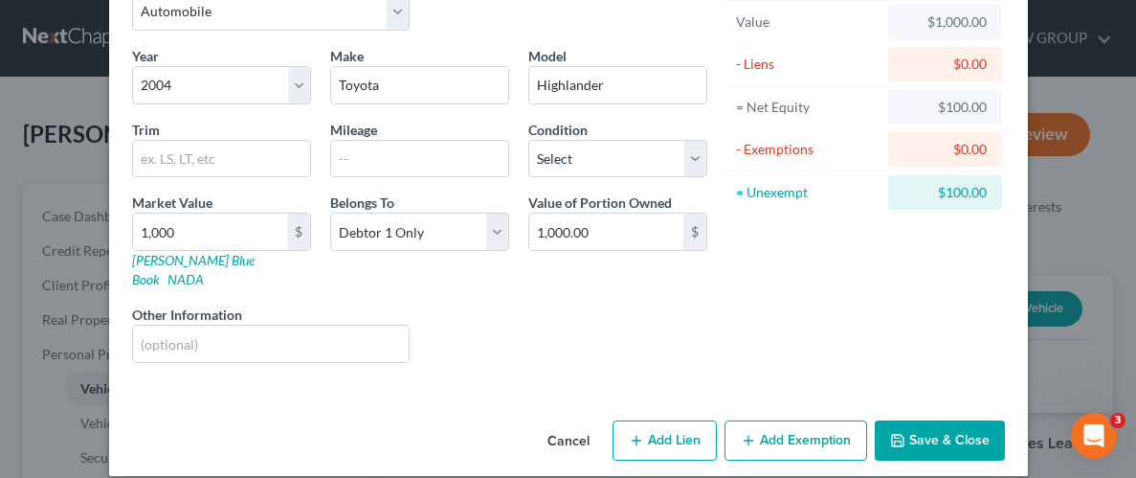
click at [914, 433] on button "Save & Close" at bounding box center [940, 440] width 130 height 40
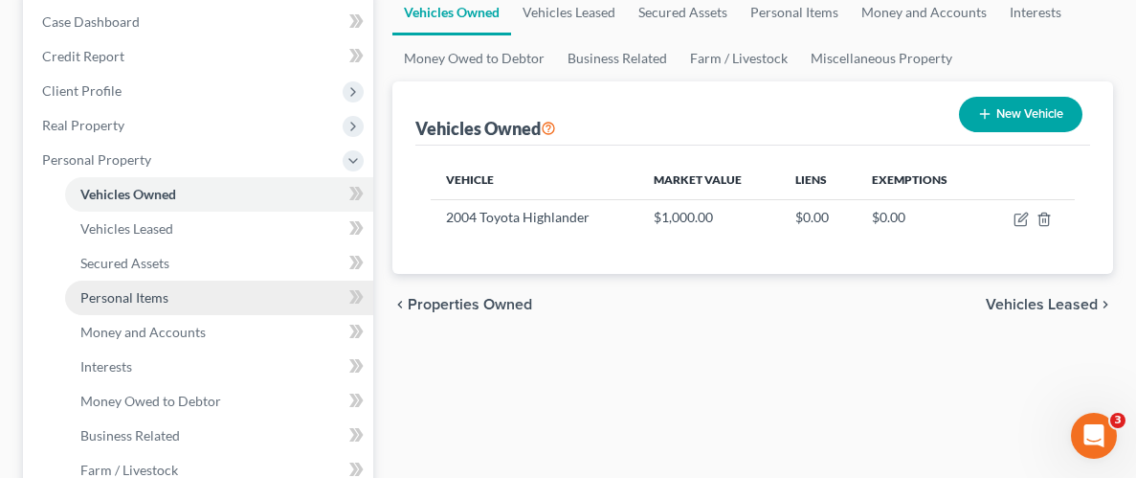
scroll to position [219, 0]
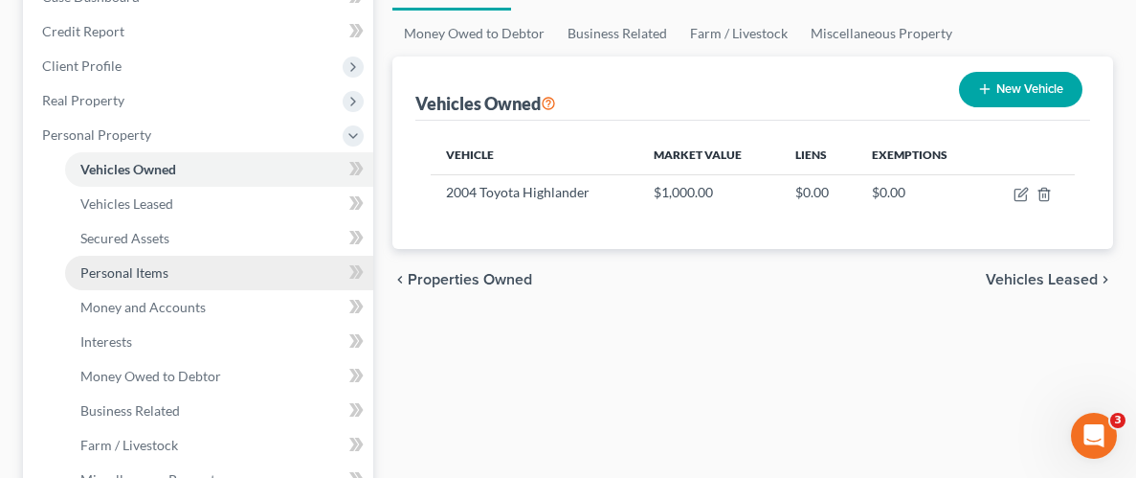
click at [124, 275] on span "Personal Items" at bounding box center [124, 272] width 88 height 16
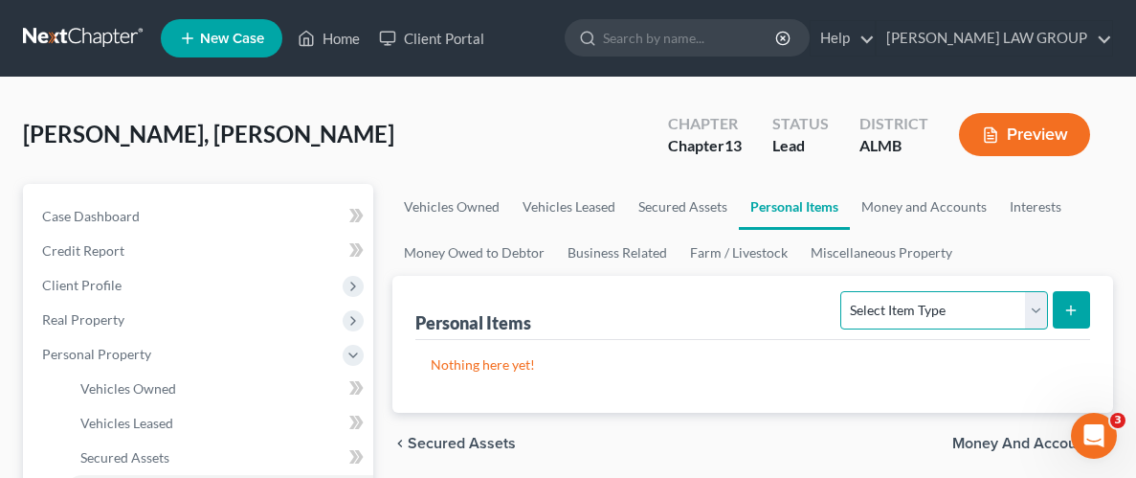
click at [1029, 307] on select "Select Item Type Clothing Collectibles Of Value Electronics Firearms Household …" at bounding box center [943, 310] width 207 height 38
select select "household_goods"
click at [843, 291] on select "Select Item Type Clothing Collectibles Of Value Electronics Firearms Household …" at bounding box center [943, 310] width 207 height 38
click at [1086, 312] on button "submit" at bounding box center [1071, 309] width 37 height 37
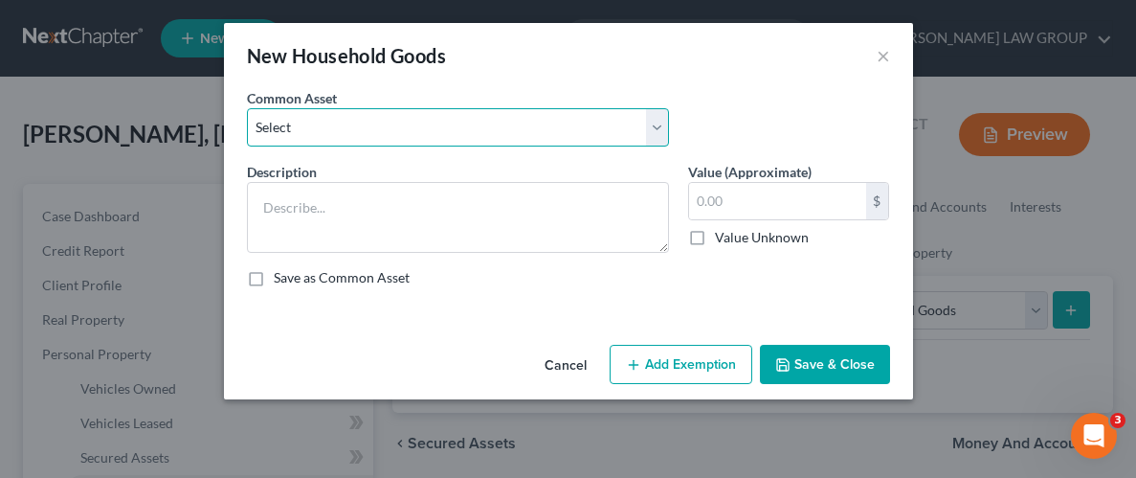
click at [661, 139] on select "Select Household Goods Household Goods" at bounding box center [458, 127] width 422 height 38
select select "0"
click at [247, 108] on select "Select Household Goods Household Goods" at bounding box center [458, 127] width 422 height 38
type textarea "Household Goods"
type input "5,000.00"
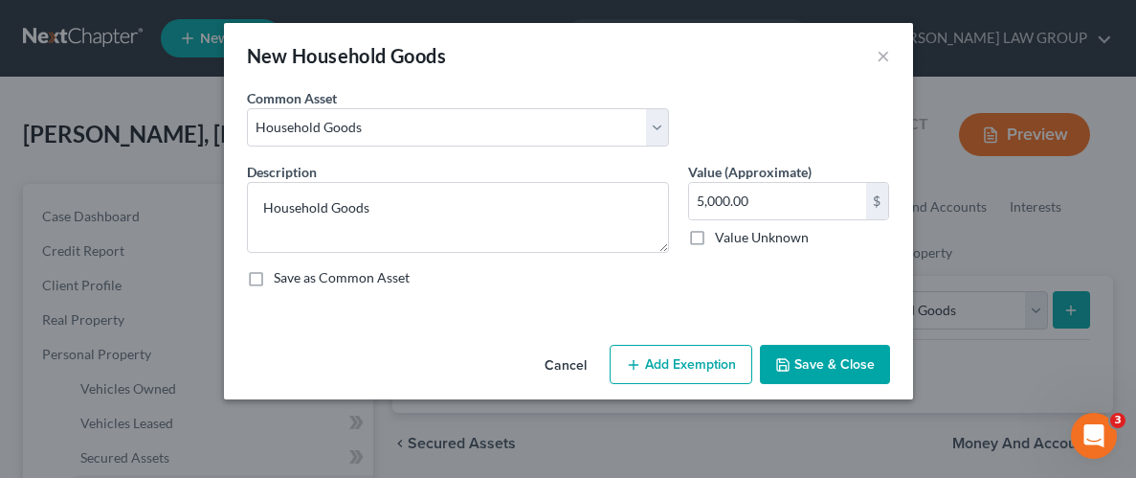
click at [829, 362] on button "Save & Close" at bounding box center [825, 365] width 130 height 40
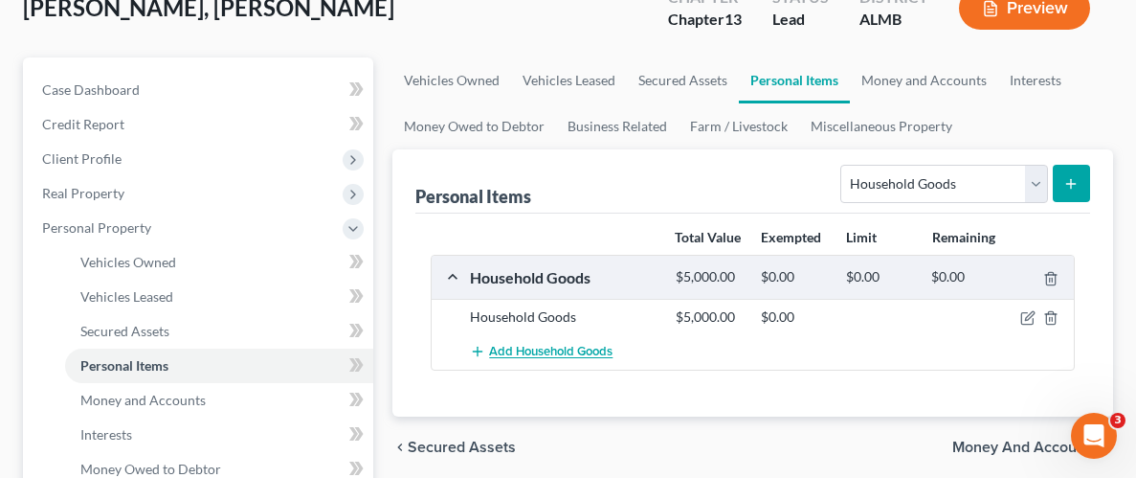
scroll to position [127, 0]
click at [1028, 320] on icon "button" at bounding box center [1029, 315] width 9 height 9
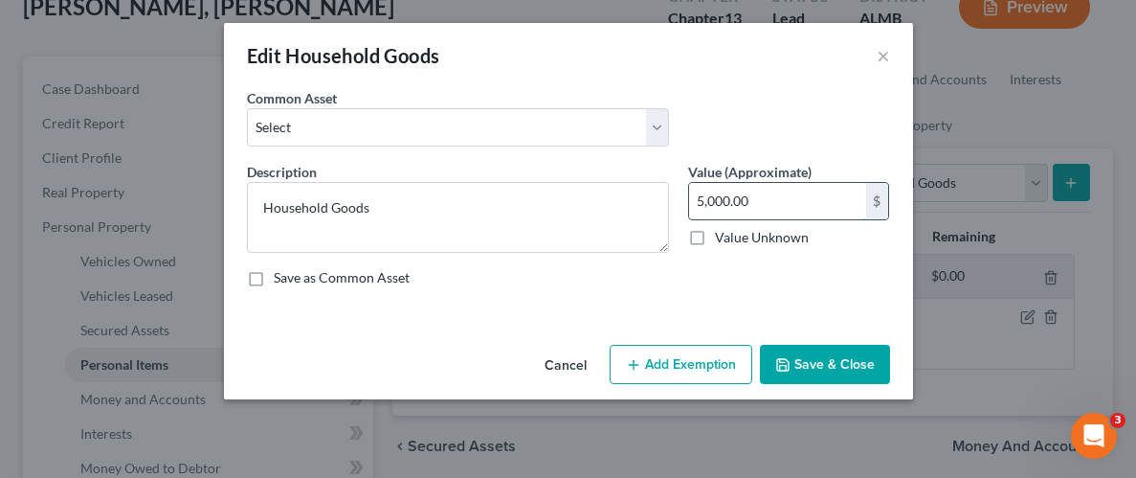
click at [769, 193] on input "5,000.00" at bounding box center [777, 201] width 177 height 36
type input "3,000.00"
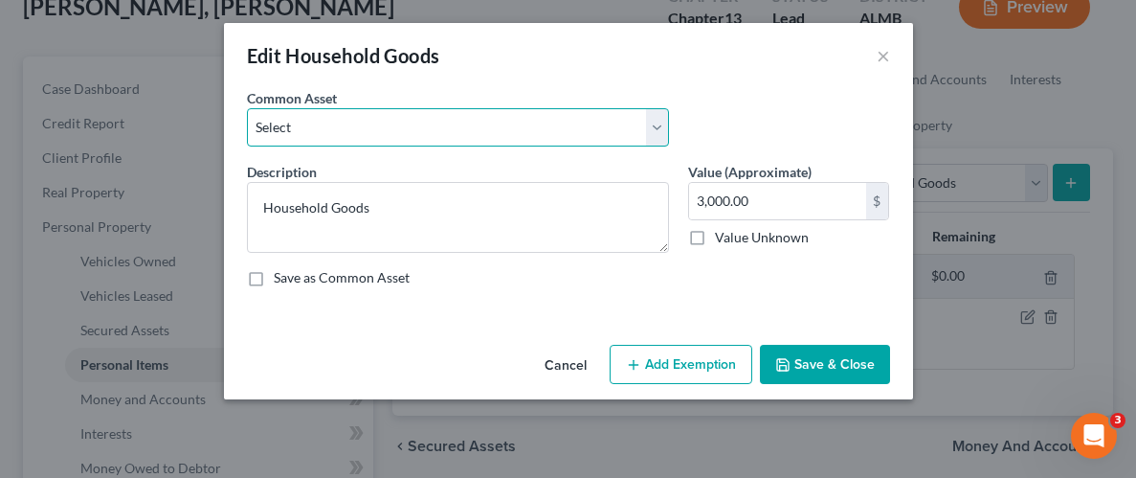
click at [657, 124] on select "Select Household Goods Household Goods" at bounding box center [458, 127] width 422 height 38
select select "0"
click at [247, 108] on select "Select Household Goods Household Goods" at bounding box center [458, 127] width 422 height 38
type input "5,000.00"
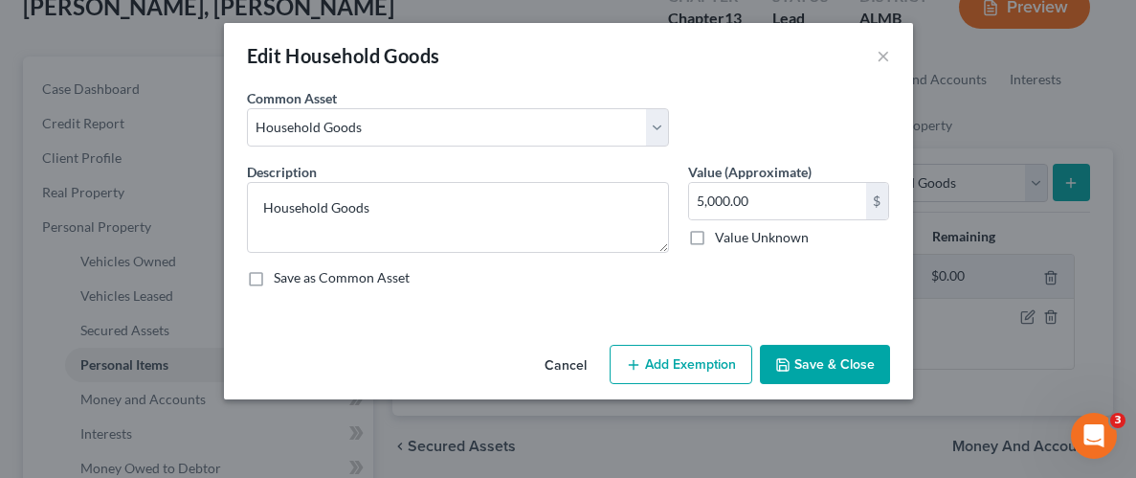
click at [681, 366] on button "Add Exemption" at bounding box center [681, 365] width 143 height 40
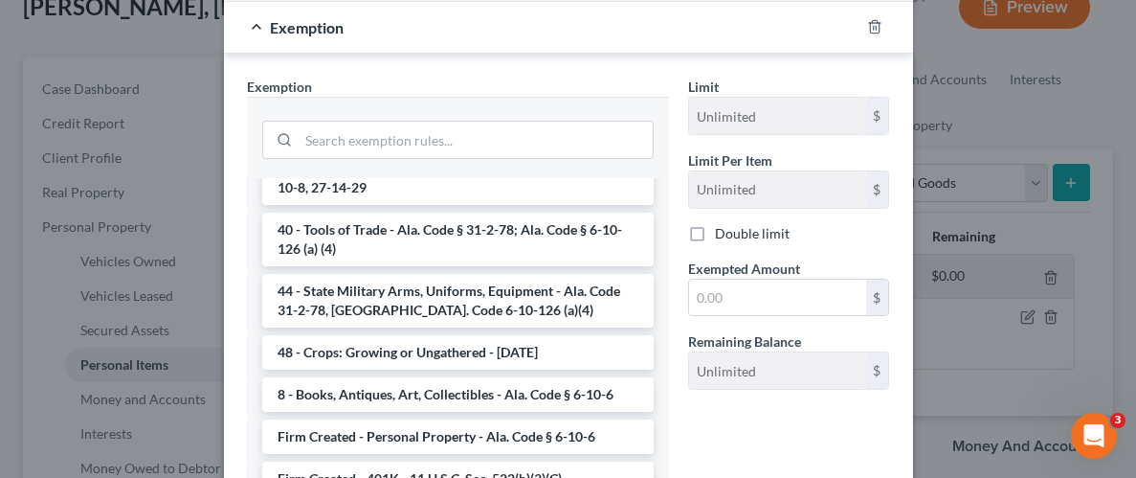
scroll to position [1588, 0]
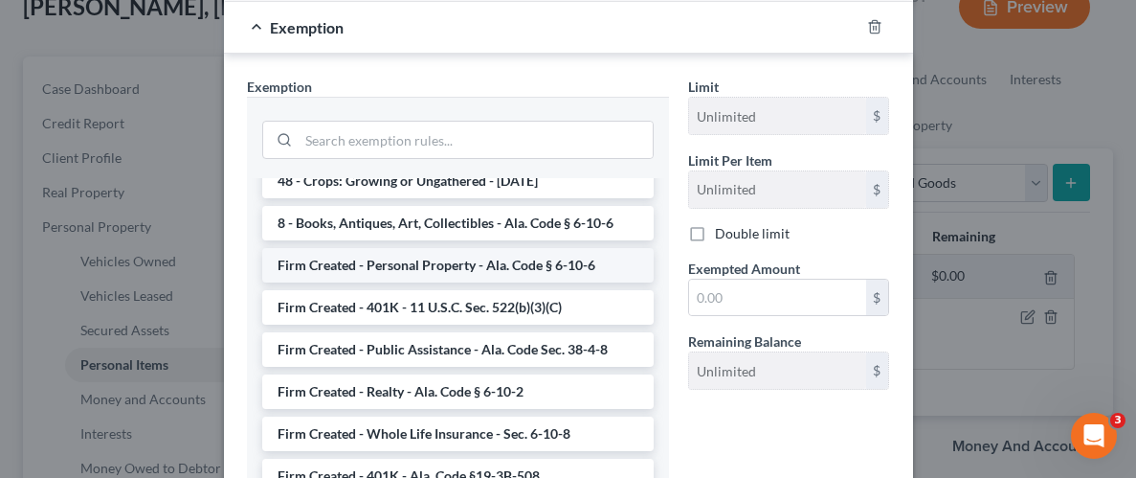
click at [417, 248] on li "Firm Created - Personal Property - Ala. Code § 6-10-6" at bounding box center [458, 265] width 392 height 34
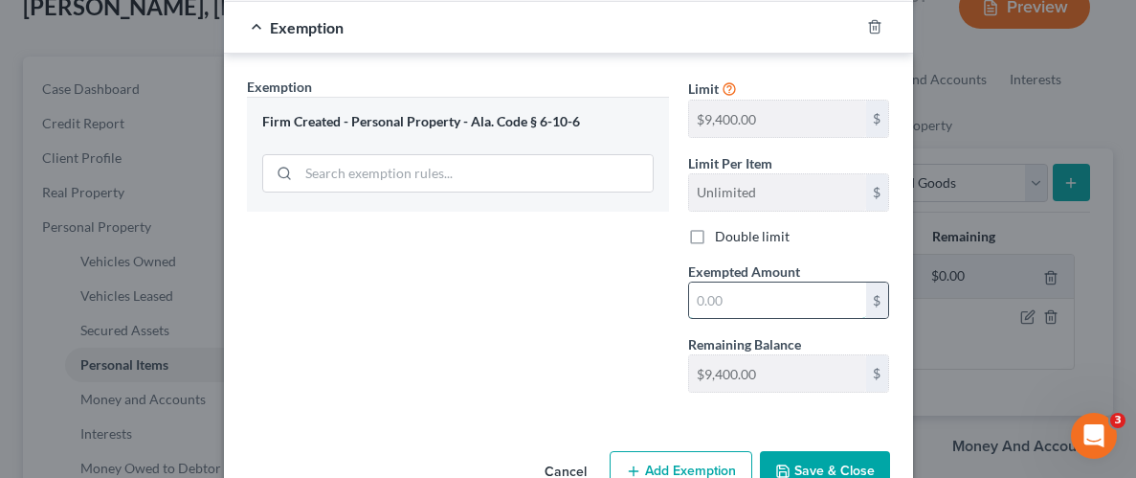
click at [762, 298] on input "text" at bounding box center [777, 300] width 177 height 36
type input "3,000"
click at [803, 454] on button "Save & Close" at bounding box center [825, 471] width 130 height 40
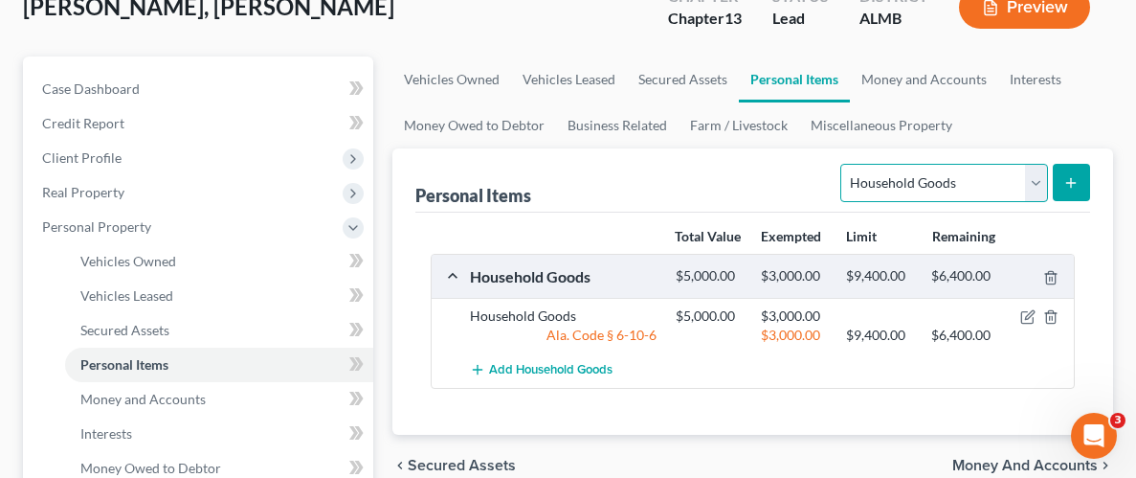
click at [1041, 178] on select "Select Item Type Clothing Collectibles Of Value Electronics Firearms Household …" at bounding box center [943, 183] width 207 height 38
select select "clothing"
click at [843, 164] on select "Select Item Type Clothing Collectibles Of Value Electronics Firearms Household …" at bounding box center [943, 183] width 207 height 38
click at [1065, 181] on icon "submit" at bounding box center [1071, 182] width 15 height 15
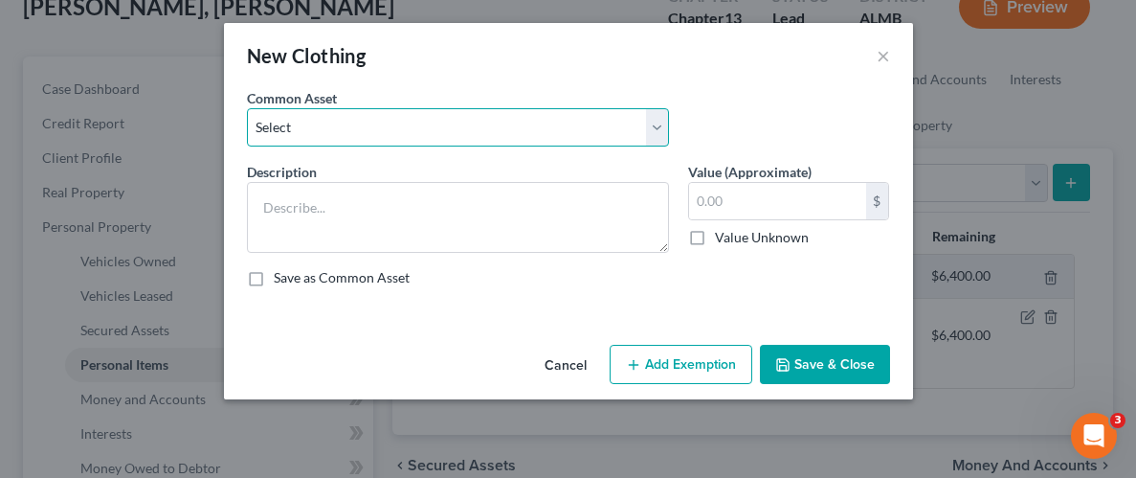
click at [657, 129] on select "Select Wearing apparel" at bounding box center [458, 127] width 422 height 38
select select "0"
click at [247, 108] on select "Select Wearing apparel" at bounding box center [458, 127] width 422 height 38
type textarea "Wearing apparel"
type input "200.00"
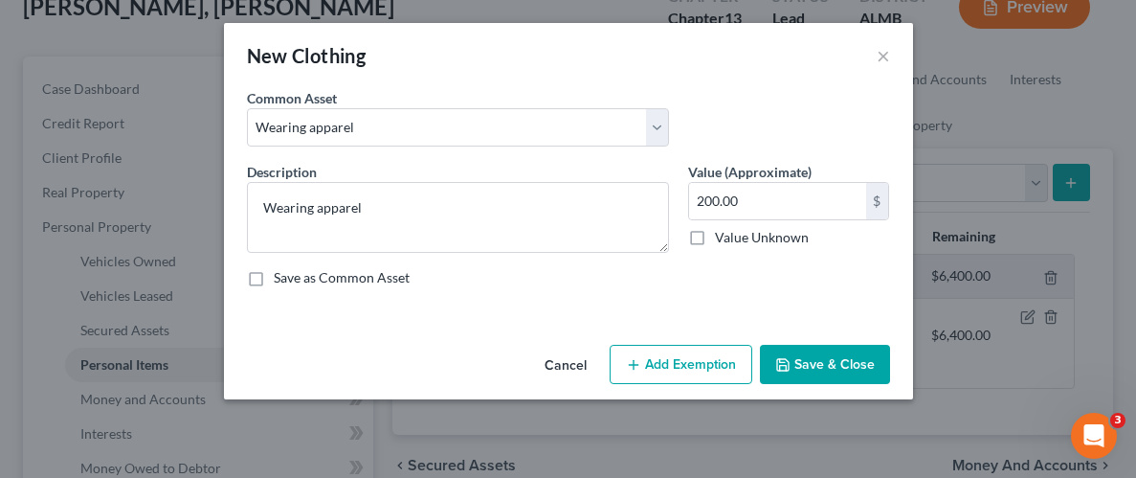
click at [701, 358] on button "Add Exemption" at bounding box center [681, 365] width 143 height 40
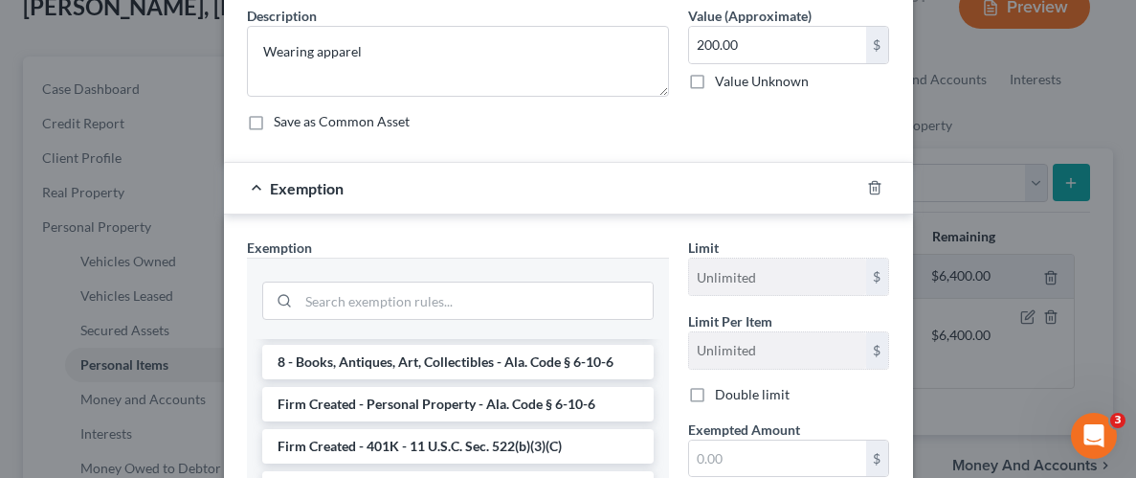
scroll to position [1656, 0]
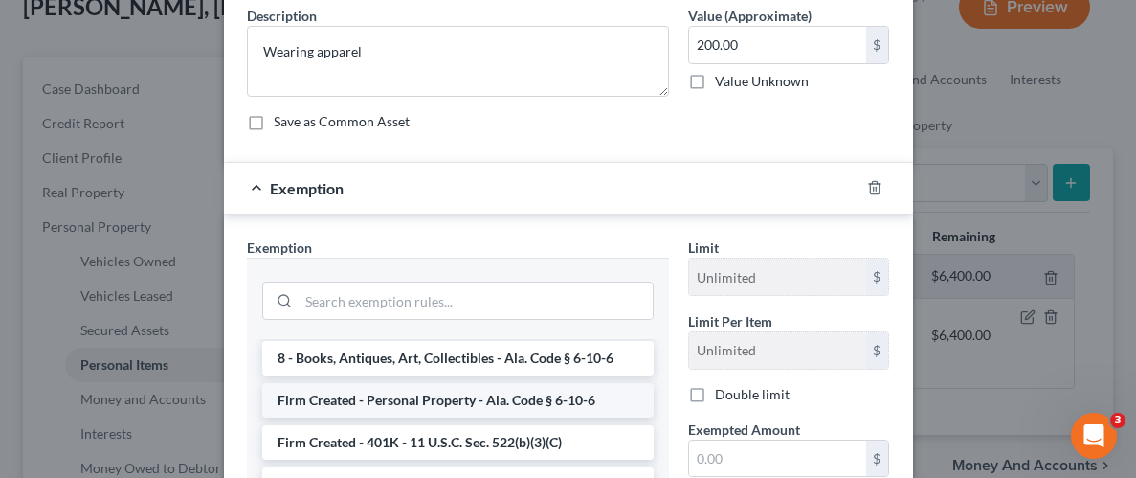
click at [468, 383] on li "Firm Created - Personal Property - Ala. Code § 6-10-6" at bounding box center [458, 400] width 392 height 34
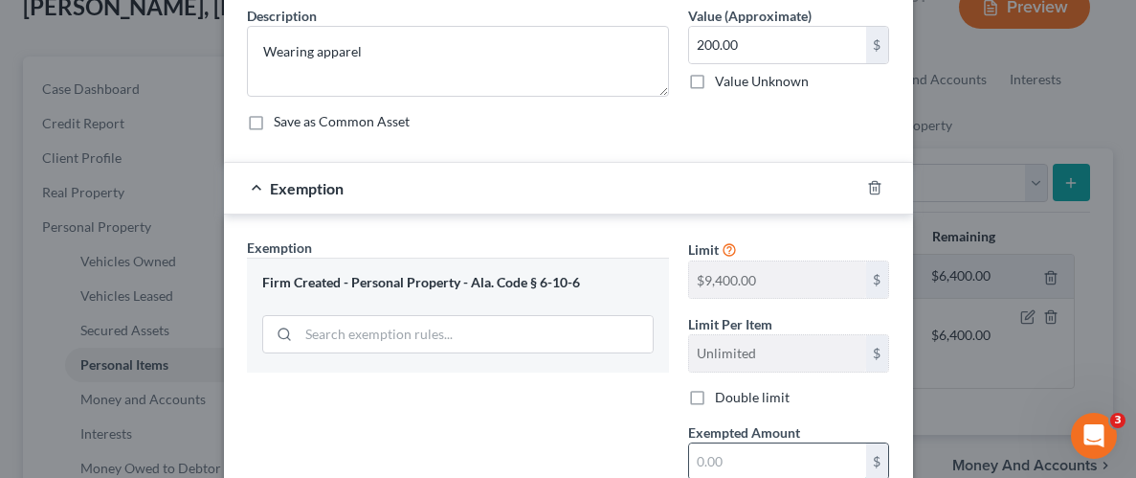
click at [785, 455] on input "text" at bounding box center [777, 461] width 177 height 36
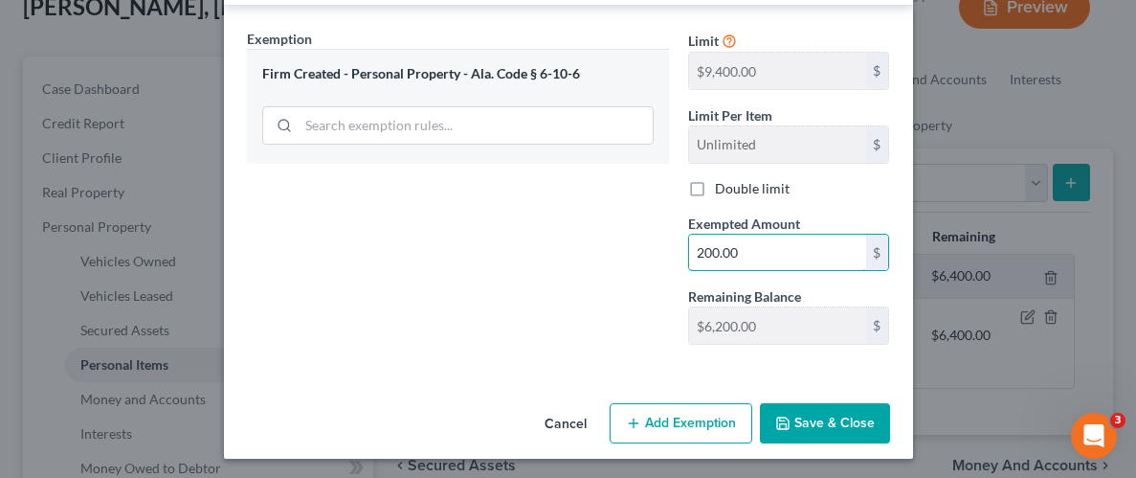
scroll to position [367, 0]
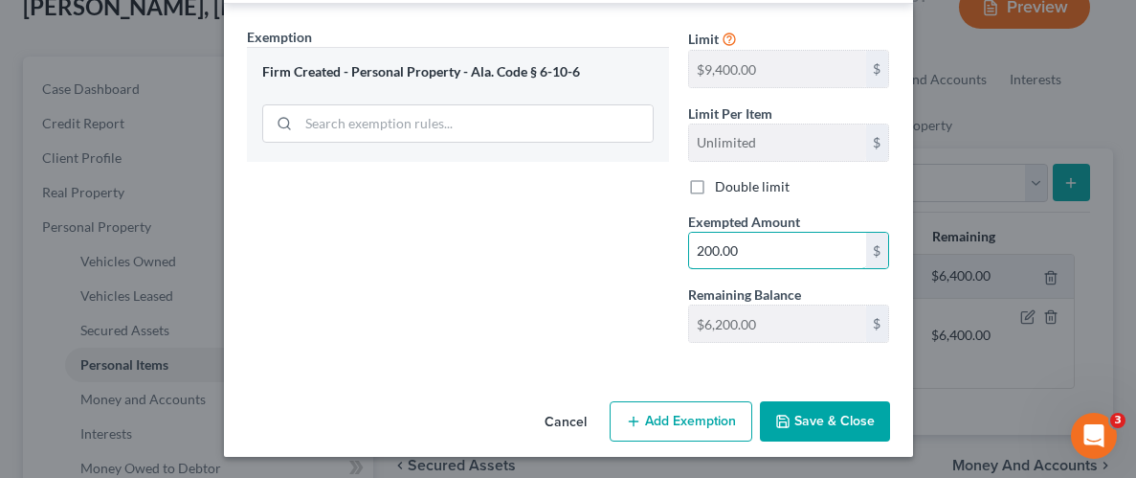
type input "200.00"
click at [837, 417] on button "Save & Close" at bounding box center [825, 421] width 130 height 40
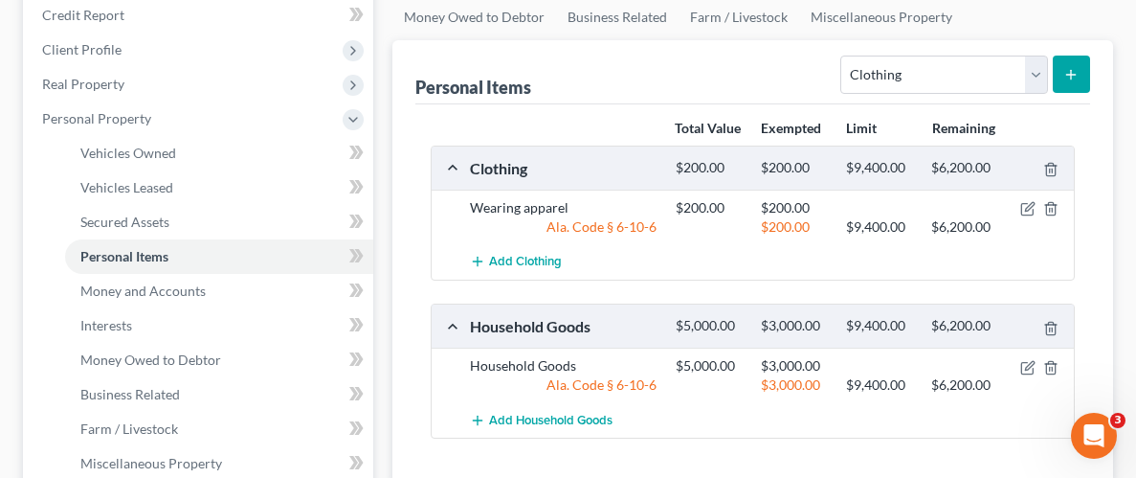
scroll to position [246, 0]
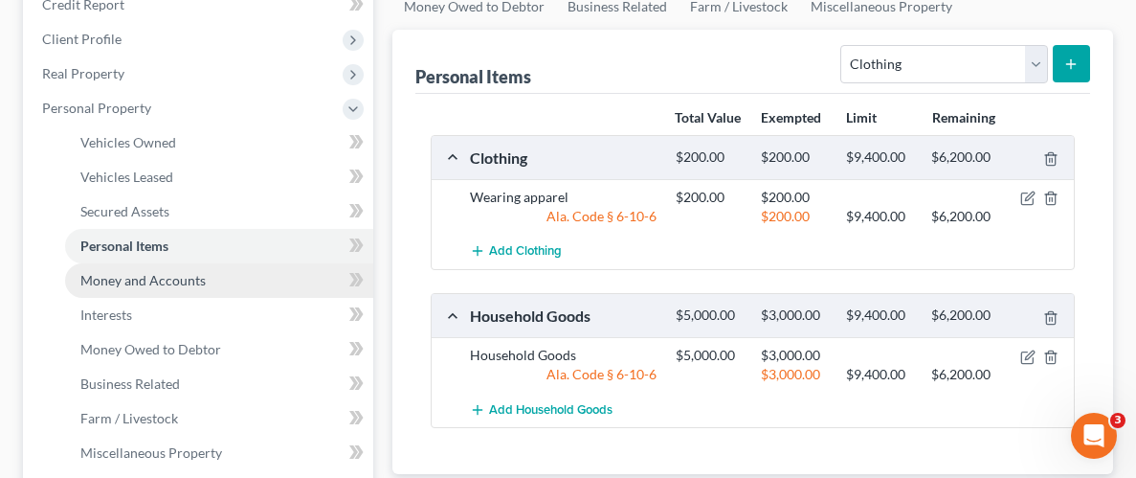
drag, startPoint x: 142, startPoint y: 282, endPoint x: 174, endPoint y: 289, distance: 33.2
click at [143, 282] on span "Money and Accounts" at bounding box center [142, 280] width 125 height 16
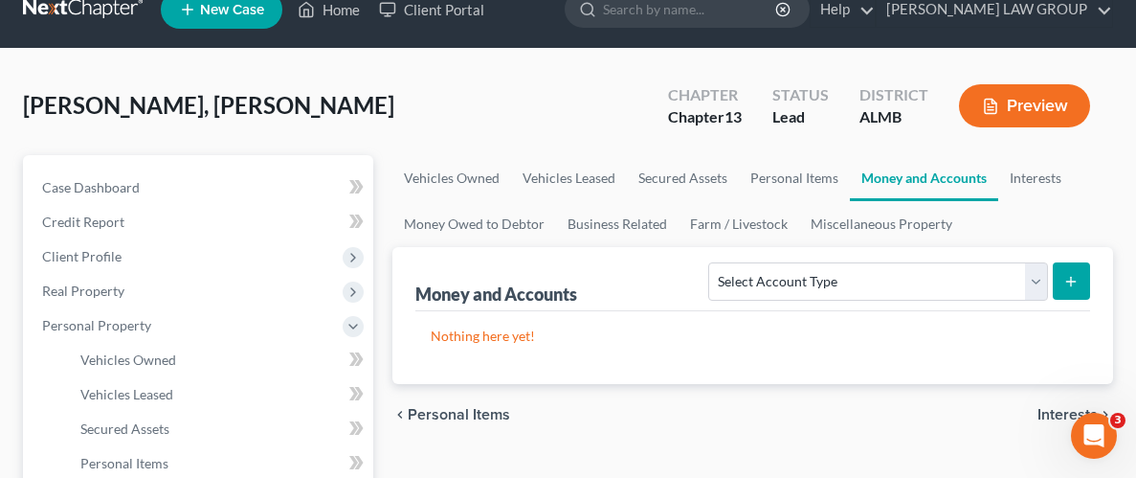
scroll to position [30, 0]
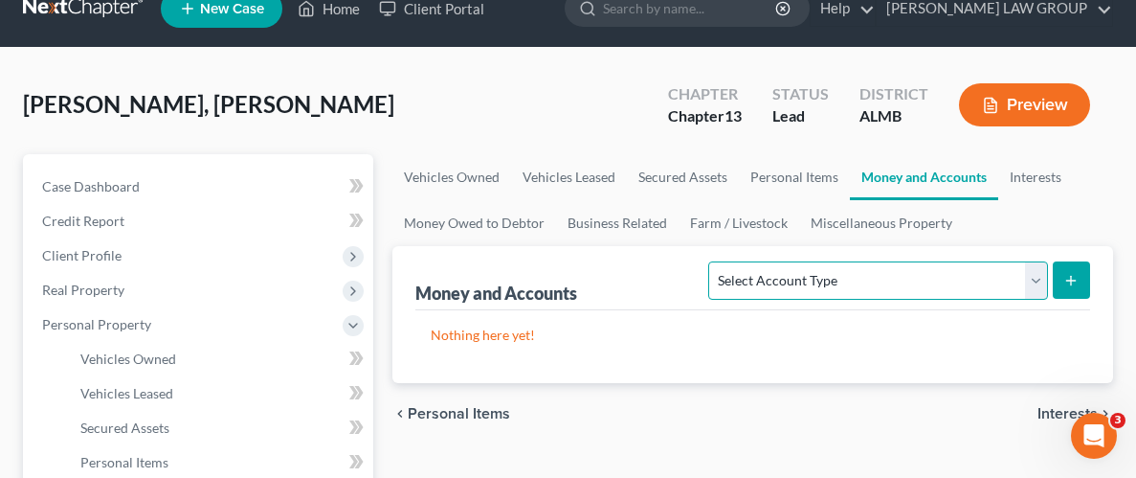
click at [1043, 275] on select "Select Account Type Brokerage Cash on Hand Certificates of Deposit Checking Acc…" at bounding box center [877, 280] width 339 height 38
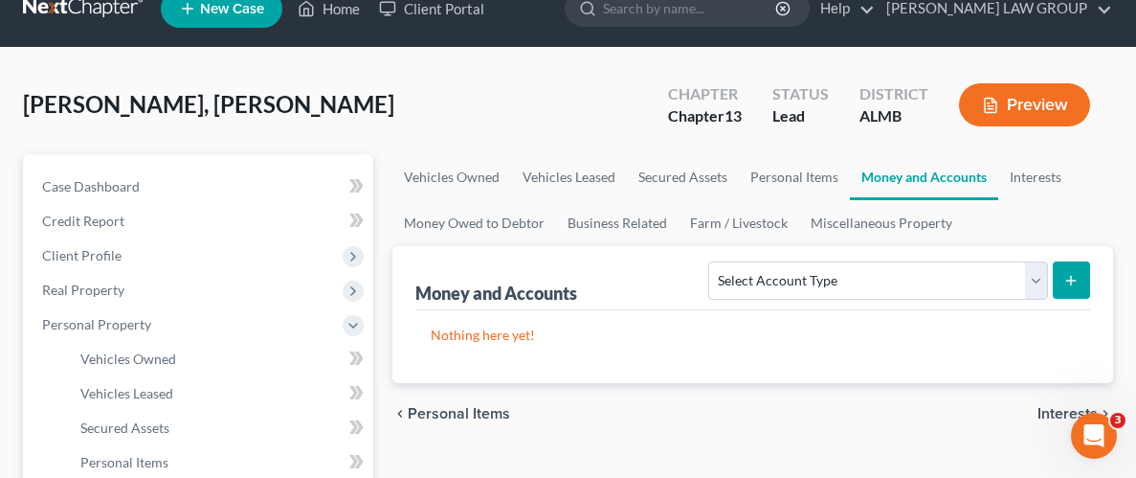
click at [1058, 310] on div "Nothing here yet!" at bounding box center [752, 346] width 675 height 73
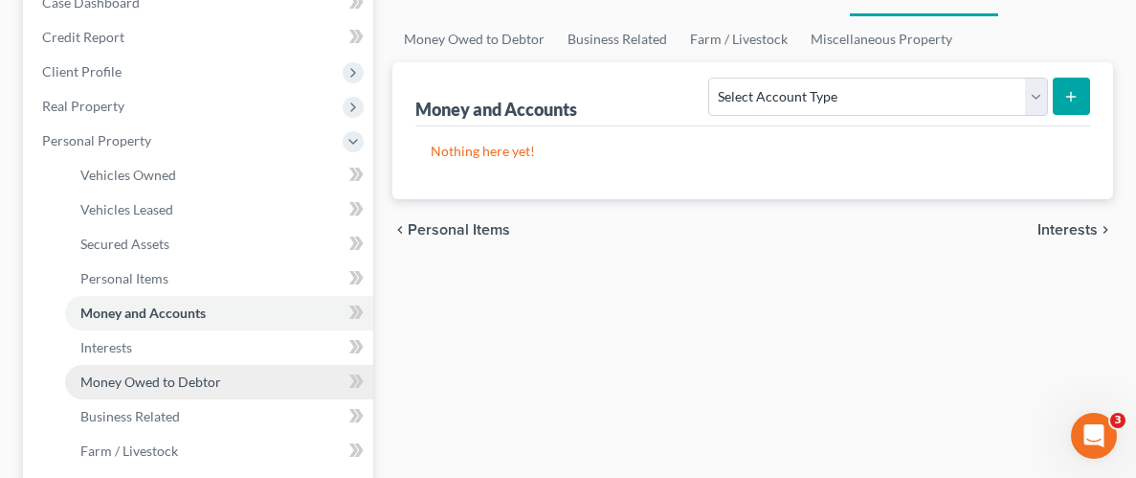
scroll to position [224, 0]
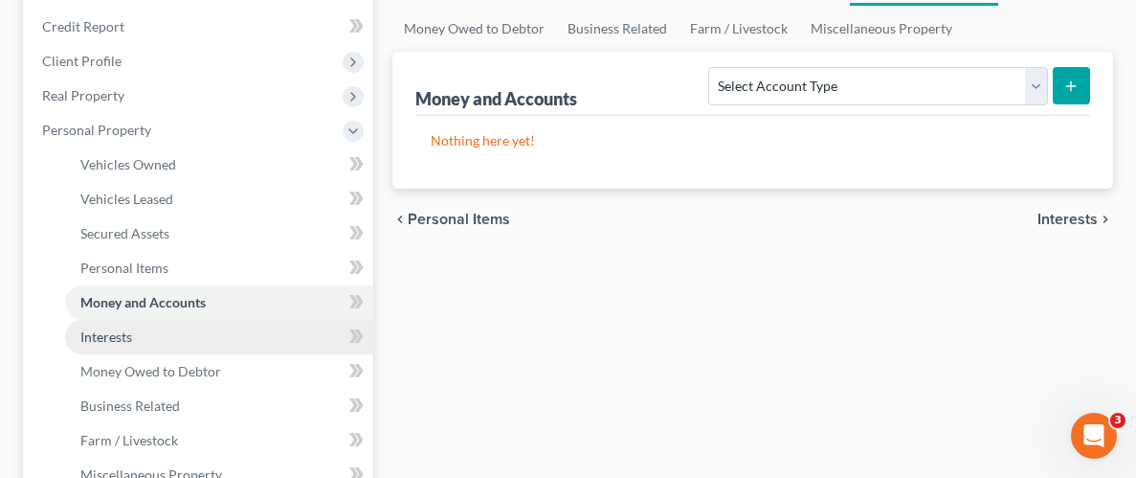
click at [118, 333] on span "Interests" at bounding box center [106, 336] width 52 height 16
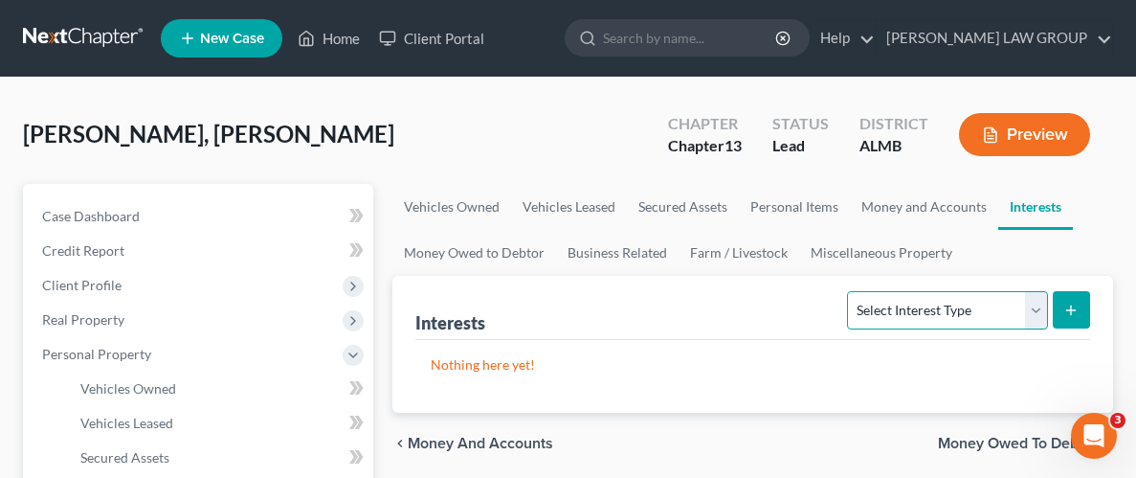
click at [1040, 304] on select "Select Interest Type 401K Annuity Bond Education IRA Government Bond Government…" at bounding box center [947, 310] width 200 height 38
click at [1029, 317] on select "Select Interest Type 401K Annuity Bond Education IRA Government Bond Government…" at bounding box center [947, 310] width 200 height 38
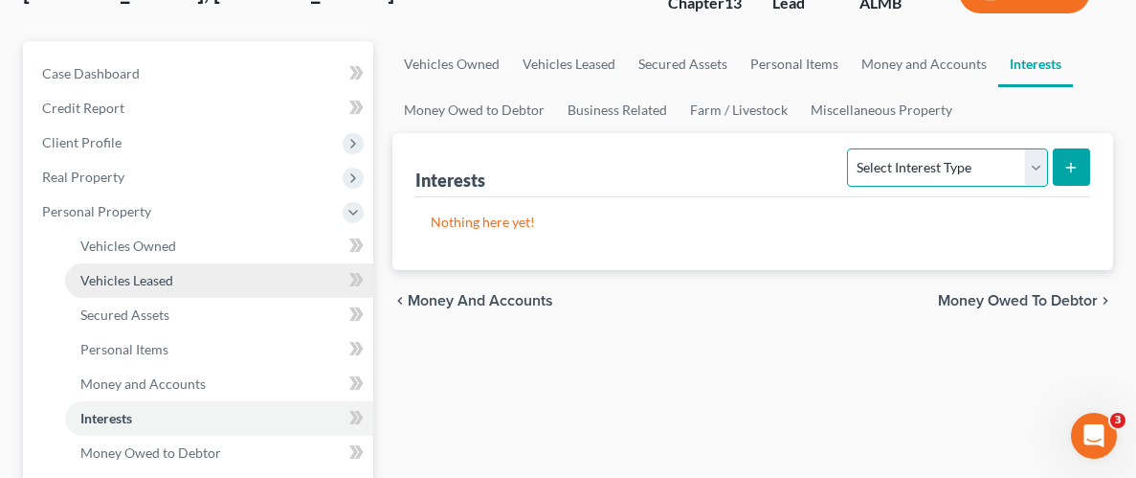
scroll to position [146, 0]
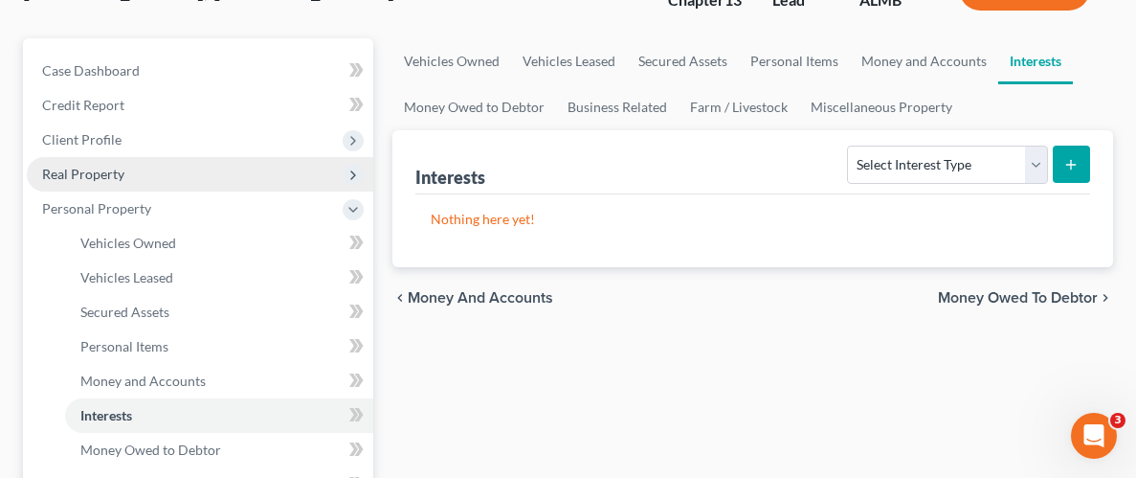
click at [85, 168] on span "Real Property" at bounding box center [83, 174] width 82 height 16
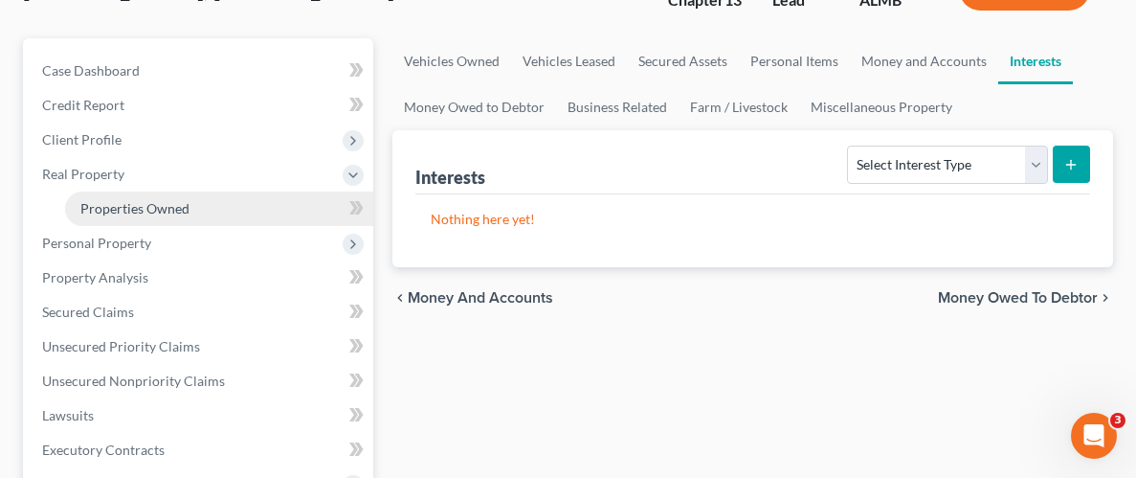
click at [135, 206] on span "Properties Owned" at bounding box center [134, 208] width 109 height 16
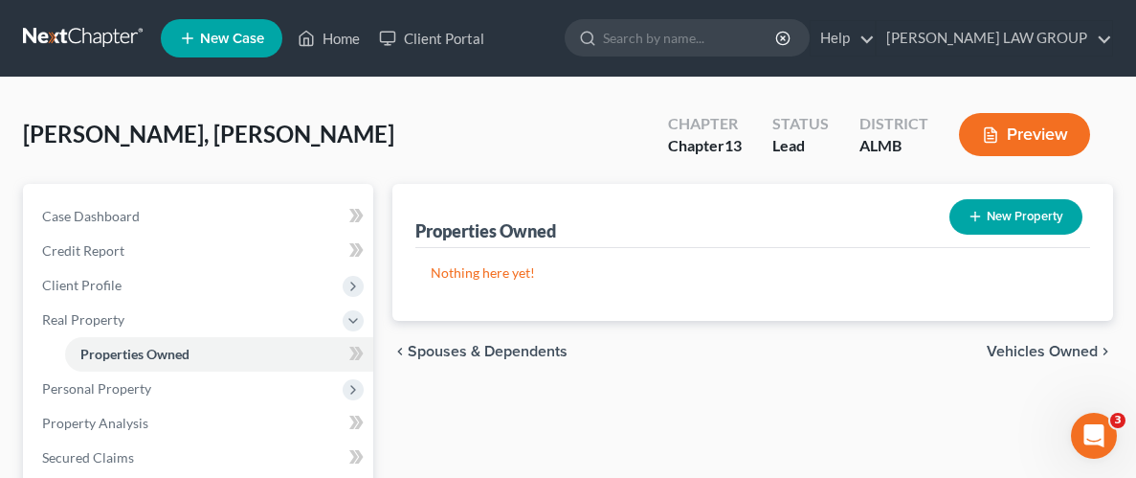
click at [1012, 217] on button "New Property" at bounding box center [1016, 216] width 133 height 35
select select "0"
select select "10"
select select "0"
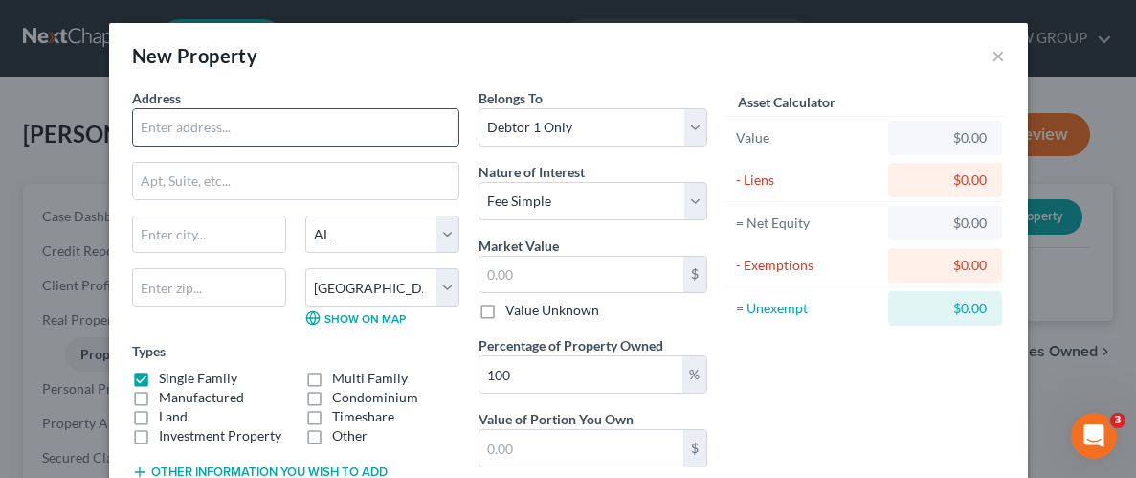
click at [282, 139] on input "text" at bounding box center [295, 127] width 325 height 36
type input "[STREET_ADDRESS]"
click at [207, 231] on input "text" at bounding box center [209, 234] width 152 height 36
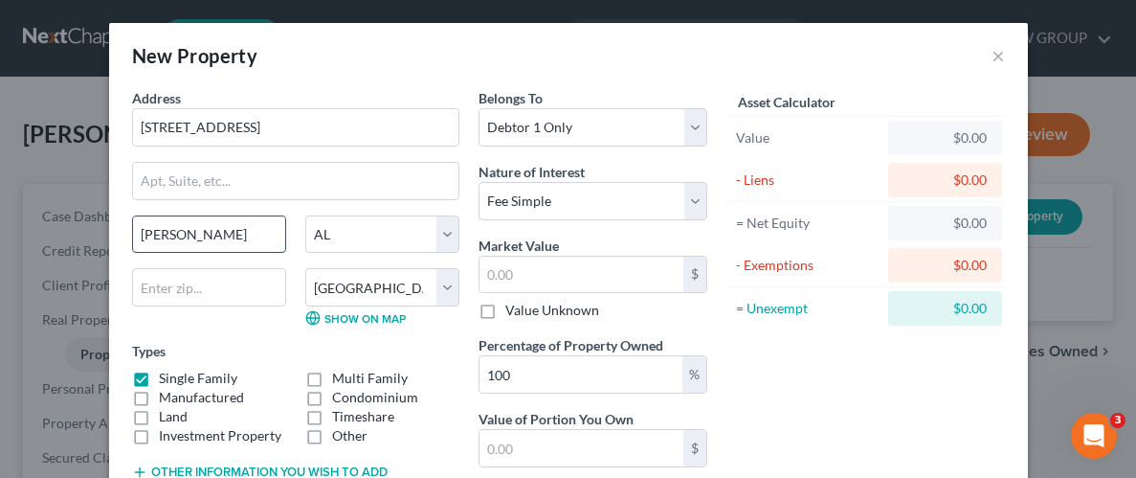
type input "[PERSON_NAME]"
click at [186, 302] on input "text" at bounding box center [209, 287] width 154 height 38
type input "35045"
click at [457, 346] on div "Types Single Family Multi Family Manufactured Condominium Land Timeshare Invest…" at bounding box center [295, 393] width 327 height 104
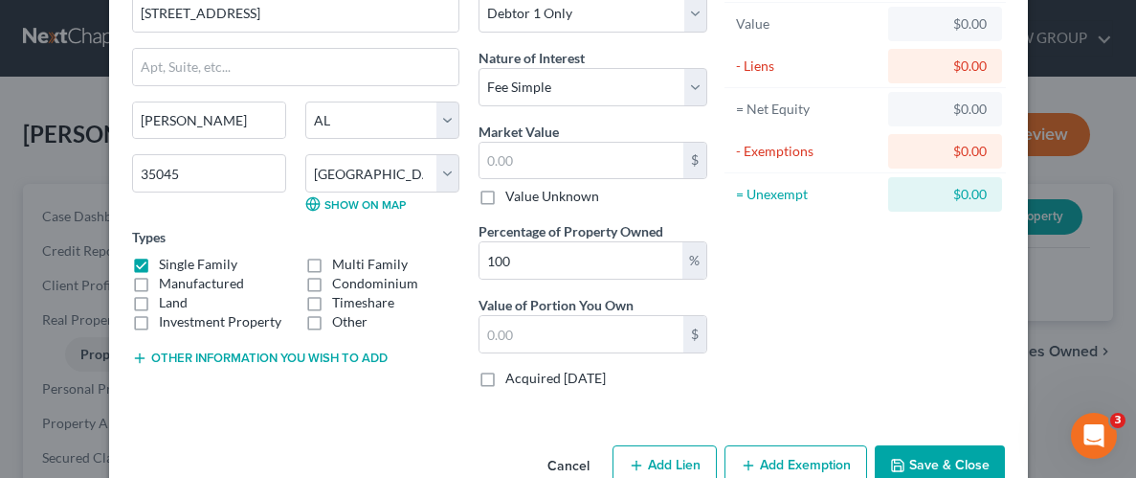
scroll to position [115, 0]
click at [159, 292] on label "Land" at bounding box center [173, 301] width 29 height 19
click at [167, 292] on input "Land" at bounding box center [173, 298] width 12 height 12
checkbox input "true"
click at [159, 281] on label "Manufactured" at bounding box center [201, 282] width 85 height 19
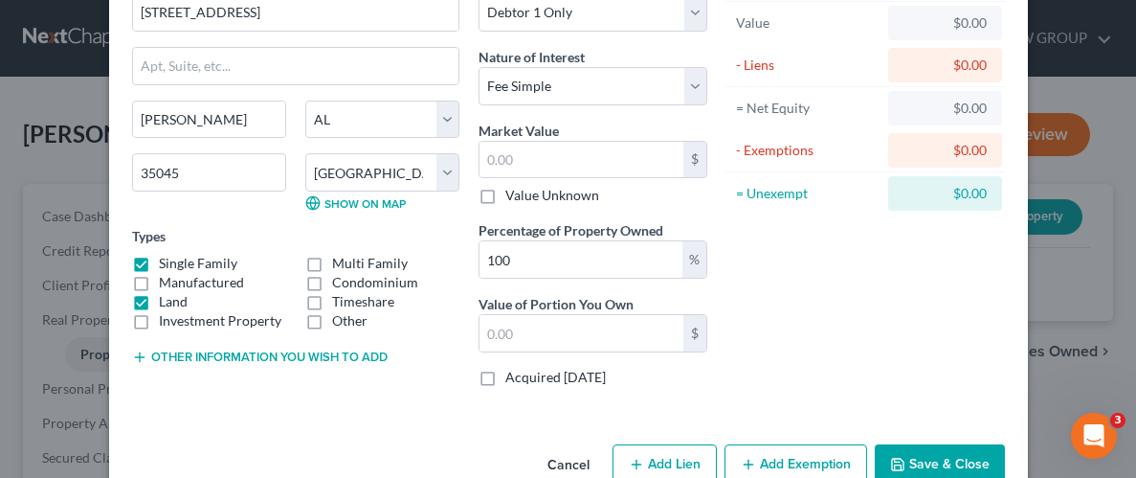
click at [167, 281] on input "Manufactured" at bounding box center [173, 279] width 12 height 12
checkbox input "true"
click at [159, 298] on label "Land" at bounding box center [173, 301] width 29 height 19
click at [167, 298] on input "Land" at bounding box center [173, 298] width 12 height 12
checkbox input "false"
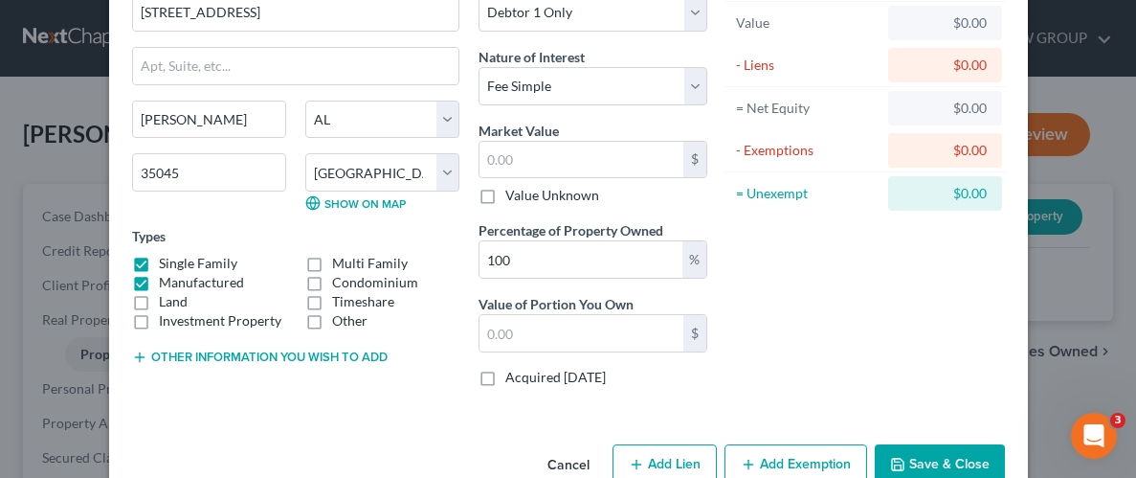
click at [159, 273] on label "Manufactured" at bounding box center [201, 282] width 85 height 19
click at [167, 273] on input "Manufactured" at bounding box center [173, 279] width 12 height 12
checkbox input "false"
click at [159, 261] on label "Single Family" at bounding box center [198, 263] width 78 height 19
click at [167, 261] on input "Single Family" at bounding box center [173, 260] width 12 height 12
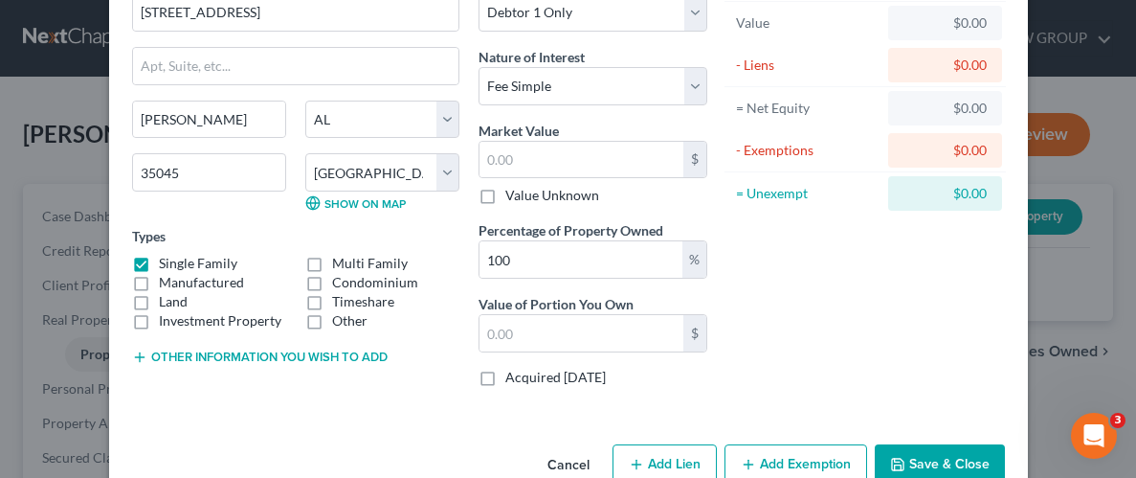
checkbox input "false"
click at [159, 281] on label "Manufactured" at bounding box center [201, 282] width 85 height 19
click at [167, 281] on input "Manufactured" at bounding box center [173, 279] width 12 height 12
checkbox input "true"
click at [380, 382] on div "Address * [GEOGRAPHIC_DATA] 1046 [PERSON_NAME][GEOGRAPHIC_DATA] [US_STATE] AK […" at bounding box center [296, 187] width 347 height 429
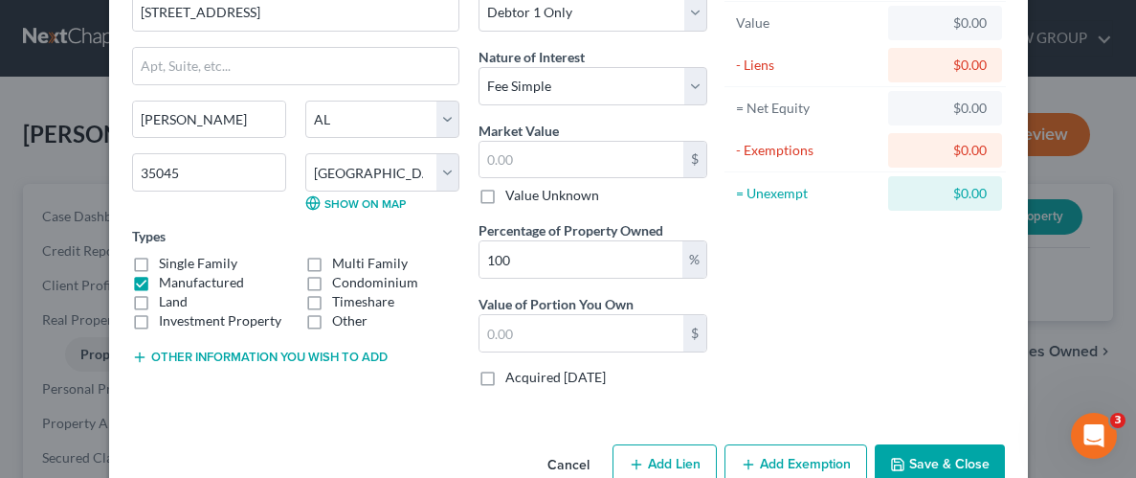
click at [256, 356] on button "Other information you wish to add" at bounding box center [260, 356] width 256 height 15
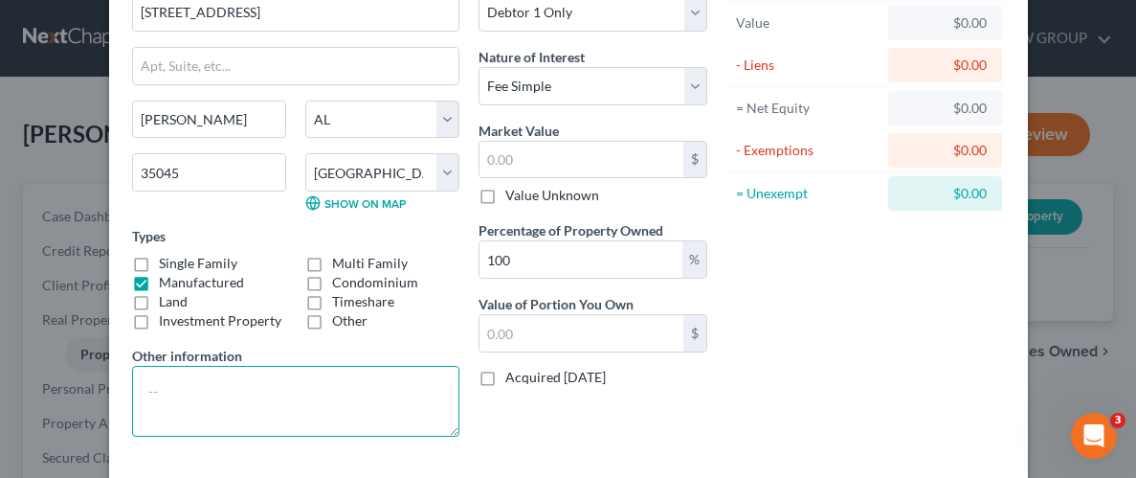
click at [238, 373] on textarea at bounding box center [295, 401] width 327 height 71
type textarea "owns trailer, not the land it is on"
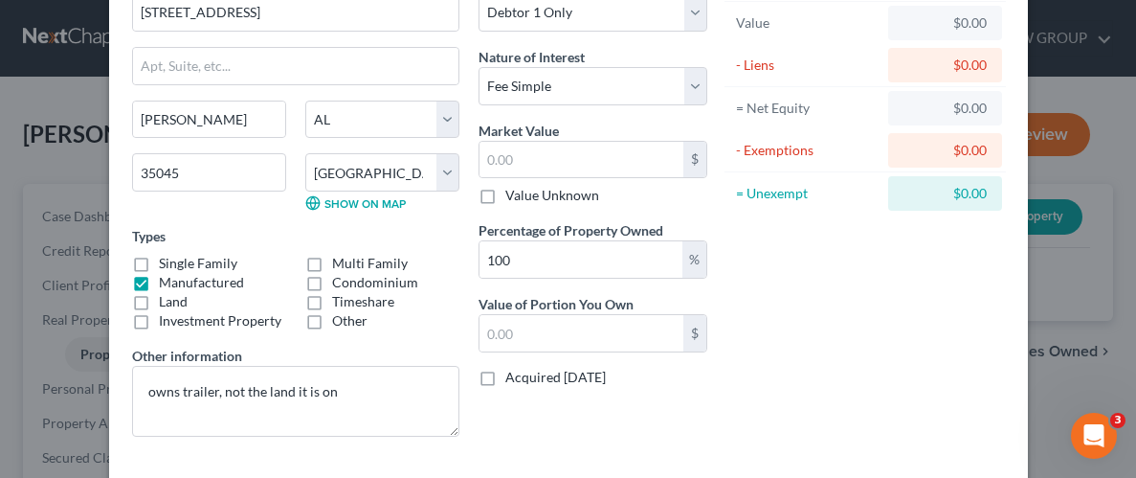
click at [812, 301] on div "Asset Calculator Value $0.00 - Liens $0.00 = Net Equity $0.00 - Exemptions $0.0…" at bounding box center [866, 212] width 298 height 479
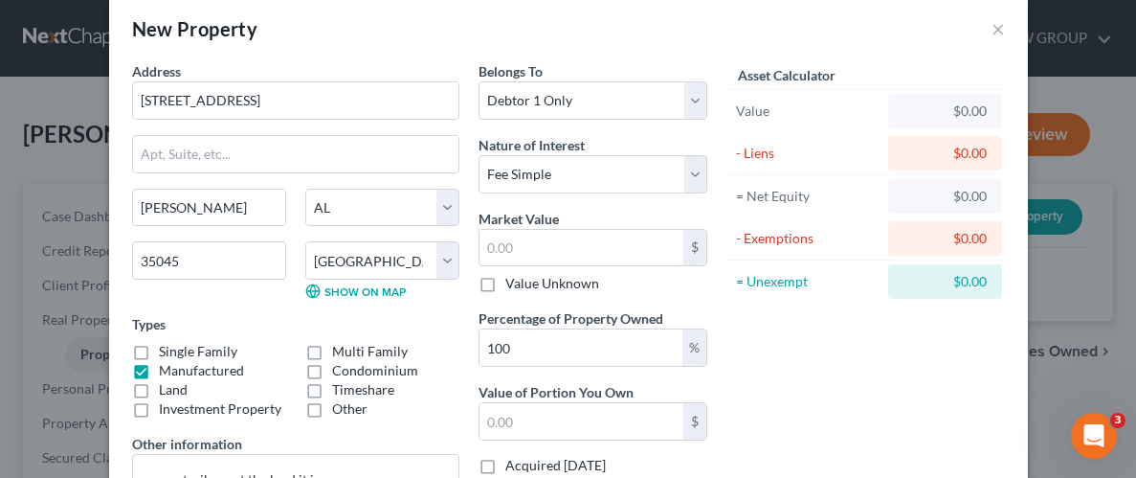
scroll to position [10, 0]
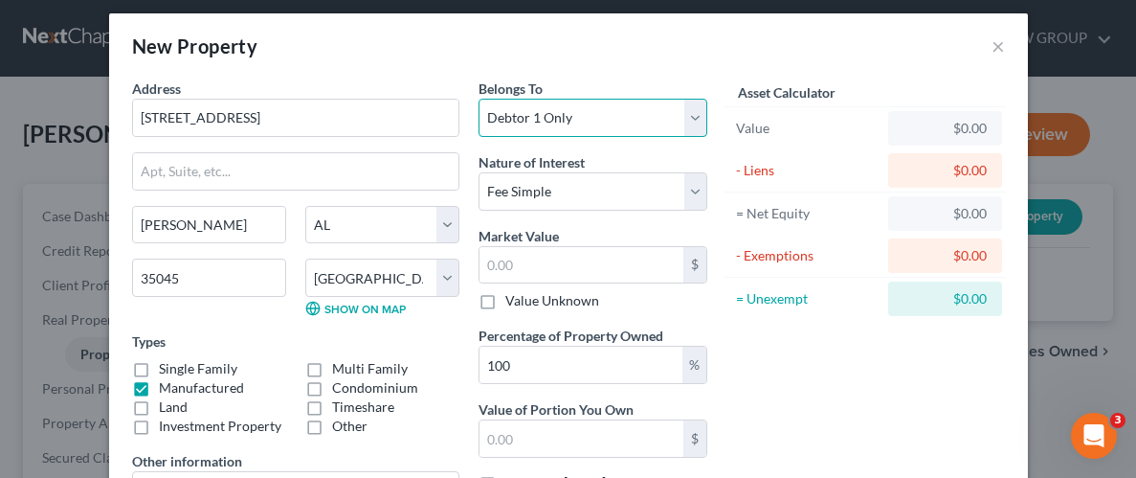
click at [703, 119] on select "Select Debtor 1 Only Debtor 2 Only Debtor 1 And Debtor 2 Only At Least One Of T…" at bounding box center [593, 118] width 229 height 38
click at [801, 384] on div "Asset Calculator Value $0.00 - Liens $0.00 = Net Equity $0.00 - Exemptions $0.0…" at bounding box center [866, 317] width 298 height 479
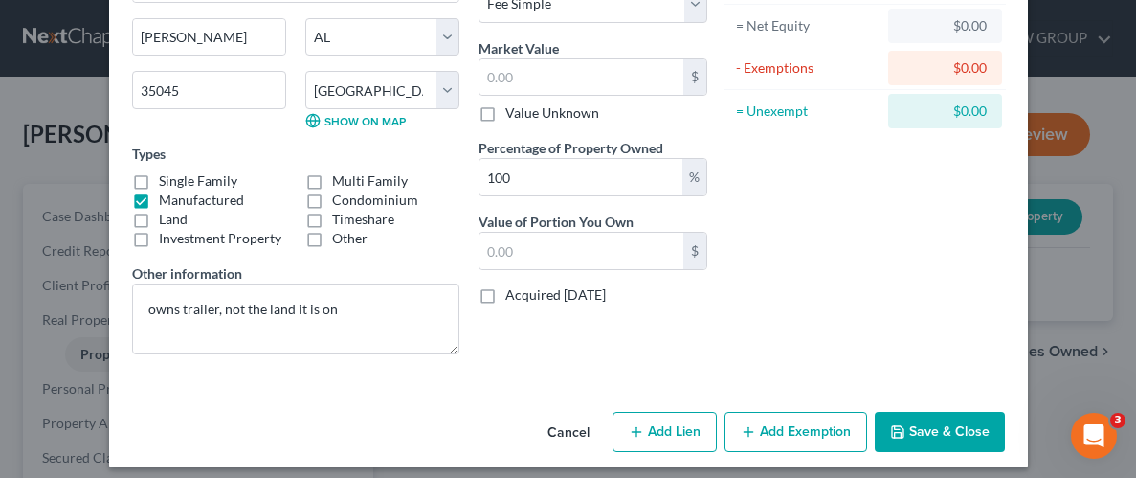
scroll to position [208, 0]
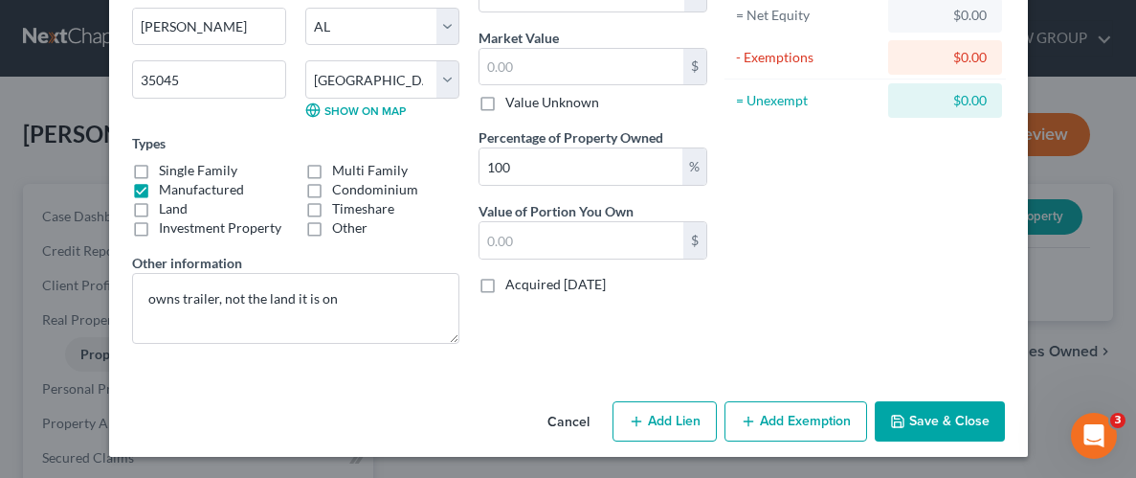
click at [913, 412] on button "Save & Close" at bounding box center [940, 421] width 130 height 40
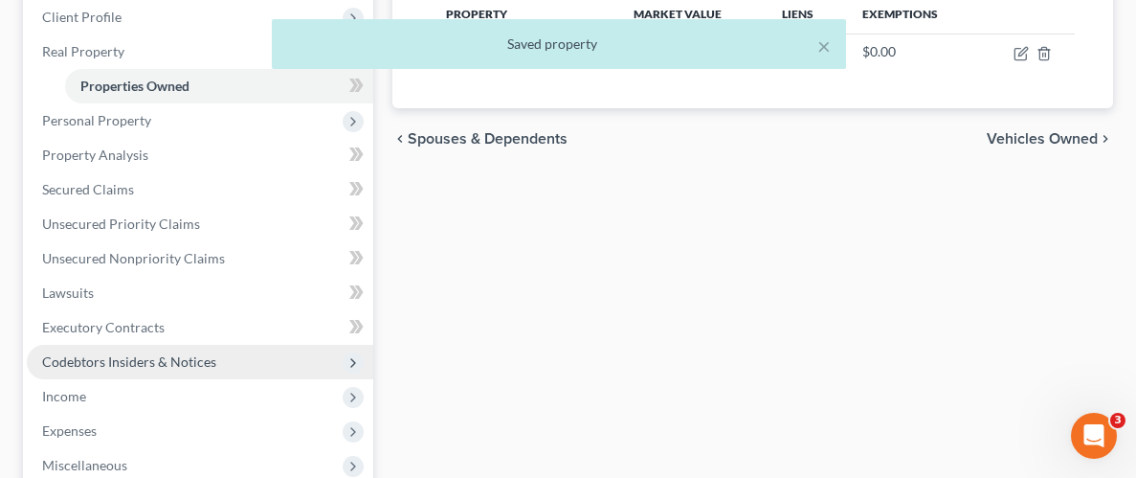
scroll to position [272, 0]
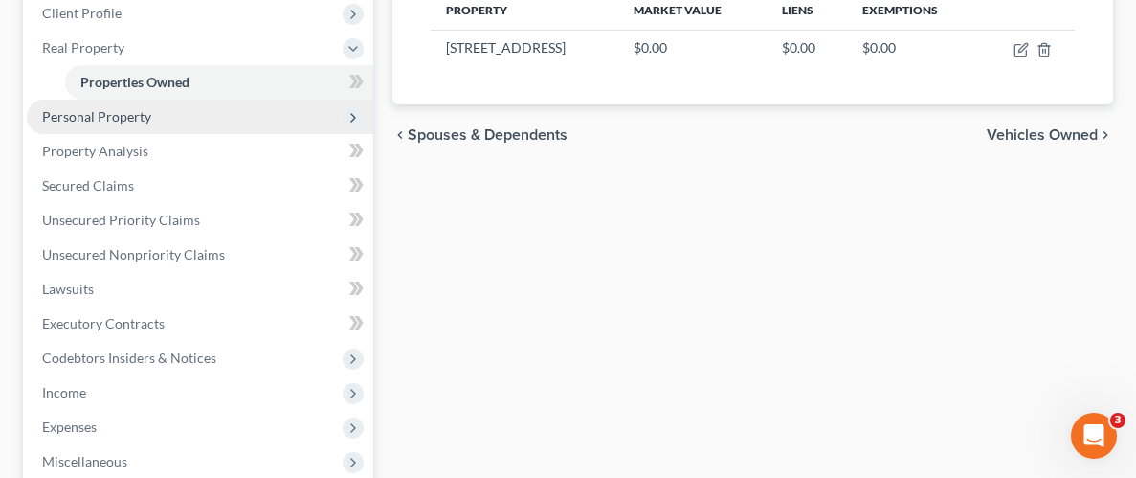
click at [116, 122] on span "Personal Property" at bounding box center [96, 116] width 109 height 16
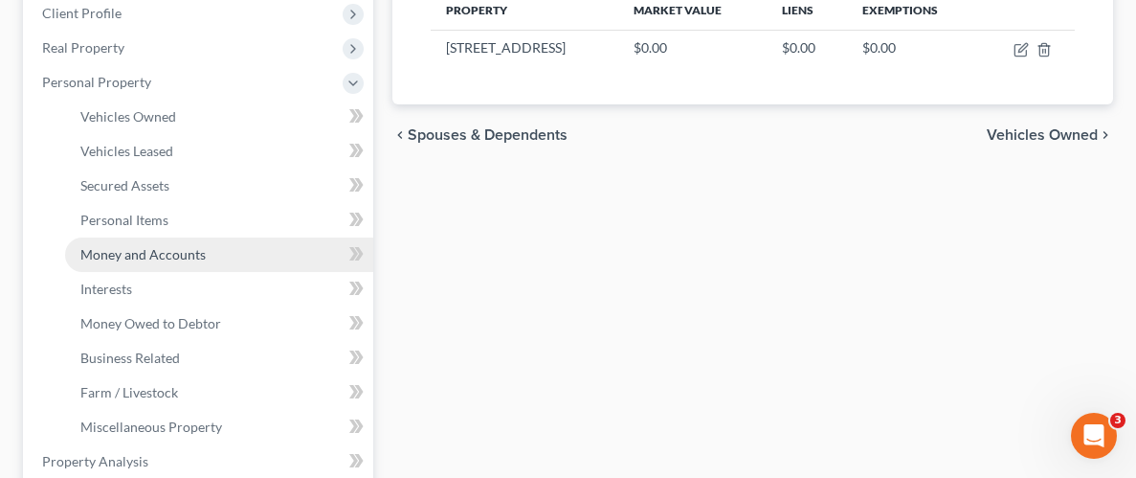
drag, startPoint x: 140, startPoint y: 252, endPoint x: 155, endPoint y: 252, distance: 15.3
click at [140, 252] on span "Money and Accounts" at bounding box center [142, 254] width 125 height 16
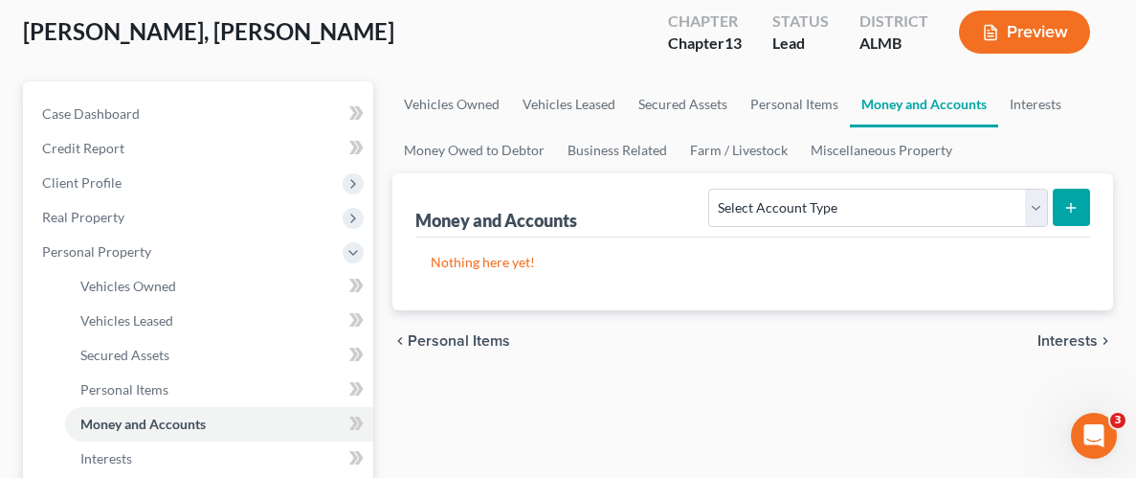
scroll to position [115, 0]
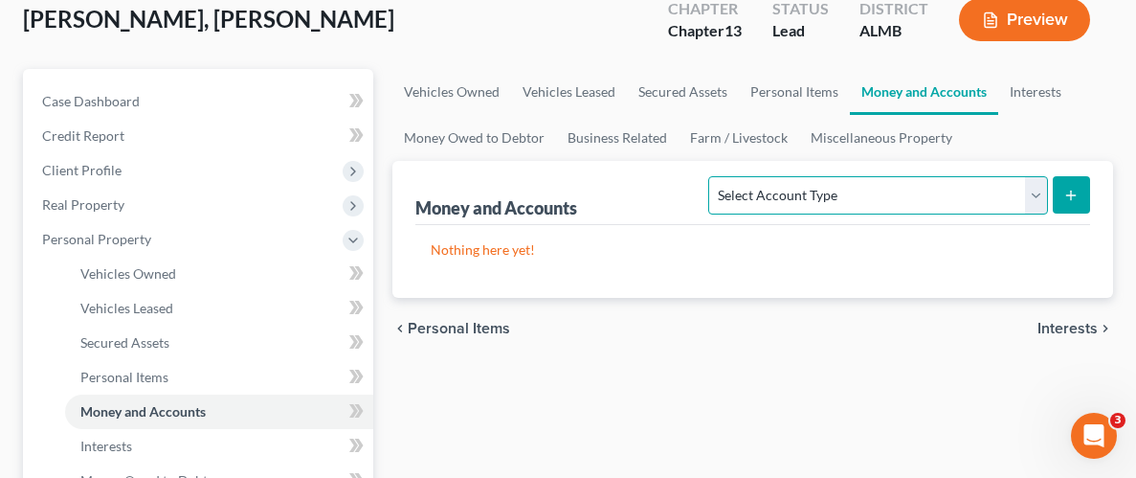
click at [1040, 185] on select "Select Account Type Brokerage Cash on Hand Certificates of Deposit Checking Acc…" at bounding box center [877, 195] width 339 height 38
click at [1040, 192] on select "Select Account Type Brokerage Cash on Hand Certificates of Deposit Checking Acc…" at bounding box center [877, 195] width 339 height 38
select select "other"
click at [713, 176] on select "Select Account Type Brokerage Cash on Hand Certificates of Deposit Checking Acc…" at bounding box center [877, 195] width 339 height 38
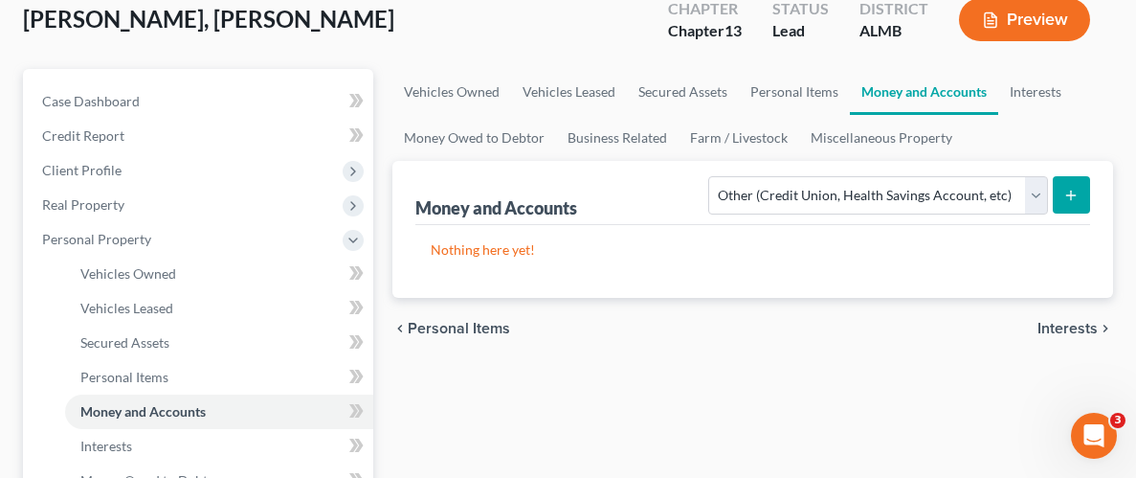
click at [1060, 184] on button "submit" at bounding box center [1071, 194] width 37 height 37
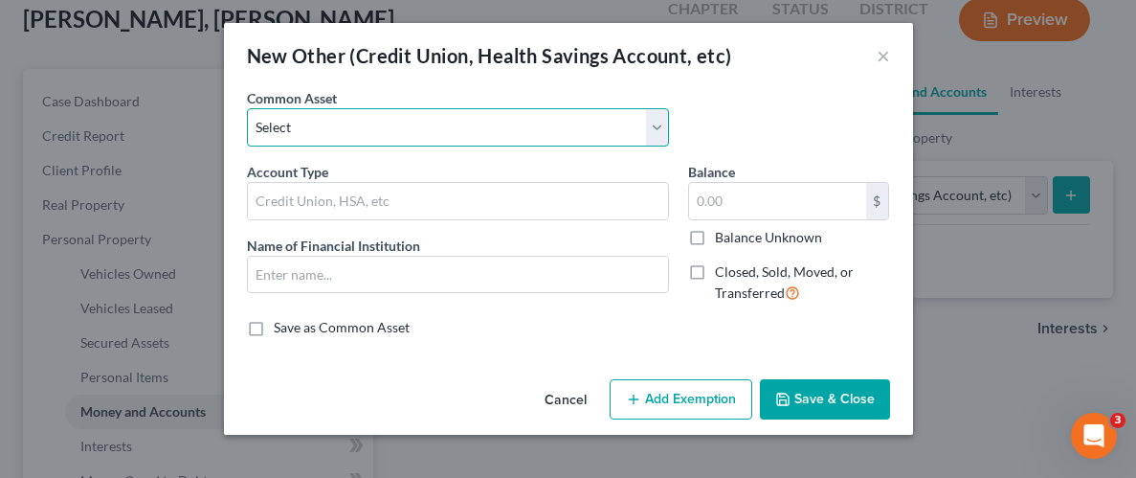
click at [668, 124] on select "Select Credit Union" at bounding box center [458, 127] width 422 height 38
click at [247, 108] on select "Select Credit Union" at bounding box center [458, 127] width 422 height 38
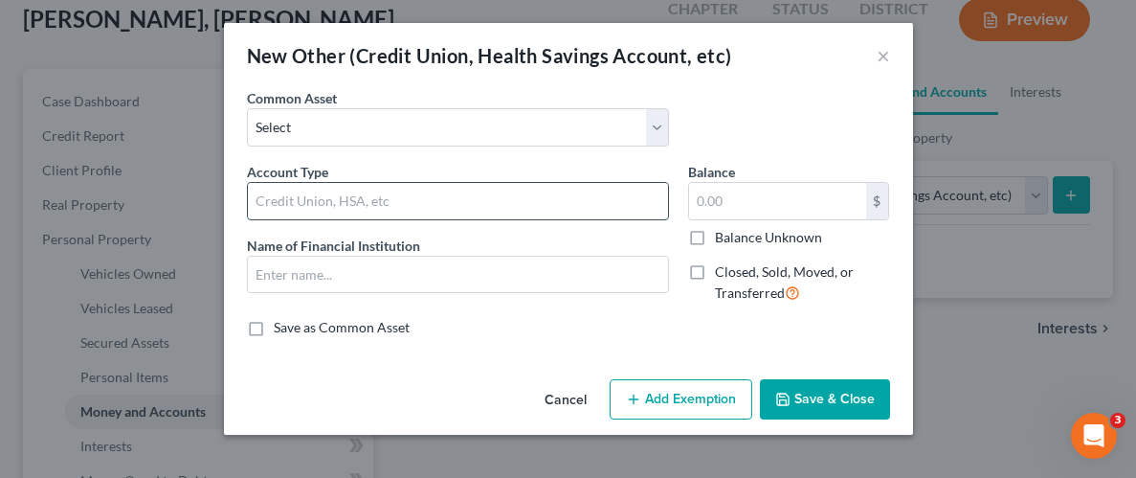
click at [296, 205] on input "text" at bounding box center [458, 201] width 420 height 36
type input "Burial Insurance"
click at [715, 236] on label "Balance Unknown" at bounding box center [768, 237] width 107 height 19
click at [723, 236] on input "Balance Unknown" at bounding box center [729, 234] width 12 height 12
checkbox input "true"
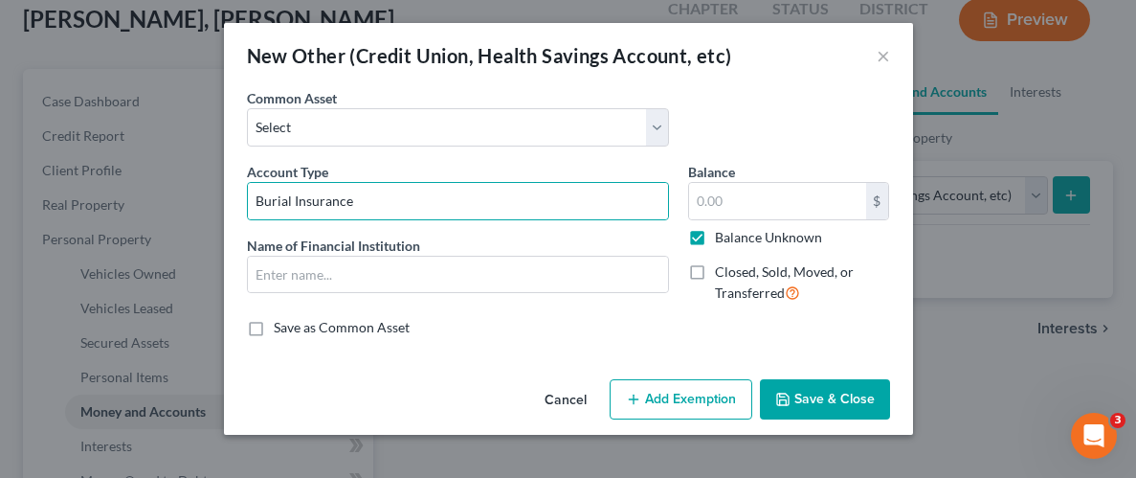
type input "0.00"
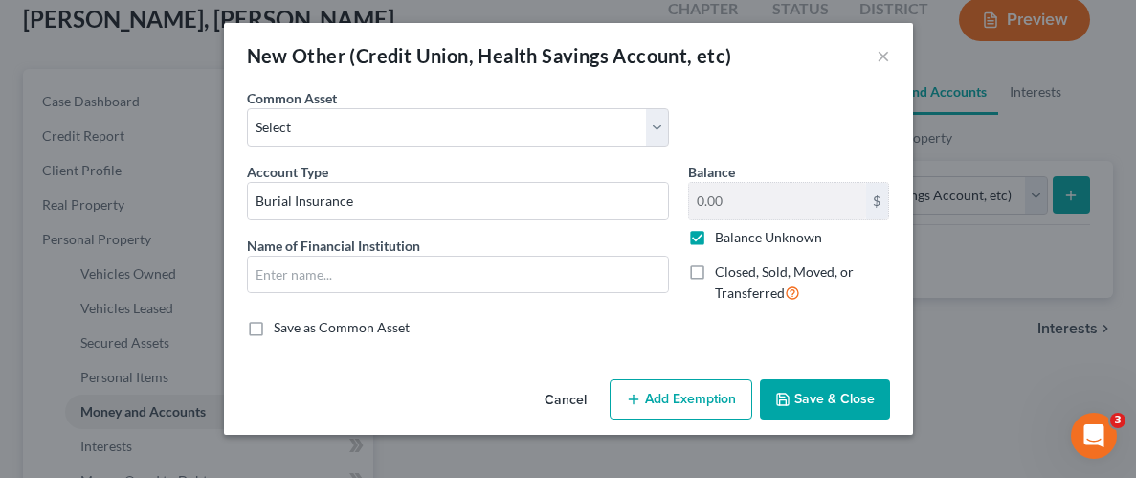
click at [831, 399] on button "Save & Close" at bounding box center [825, 399] width 130 height 40
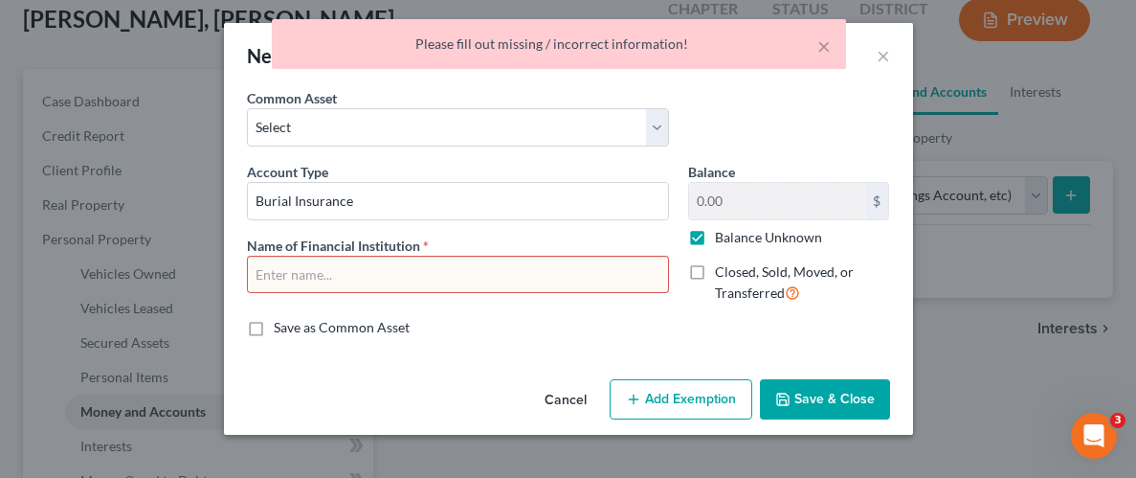
click at [628, 269] on input "text" at bounding box center [458, 275] width 420 height 36
click at [593, 314] on div "Account Type Burial Insurance Name of Financial Institution *" at bounding box center [457, 240] width 441 height 157
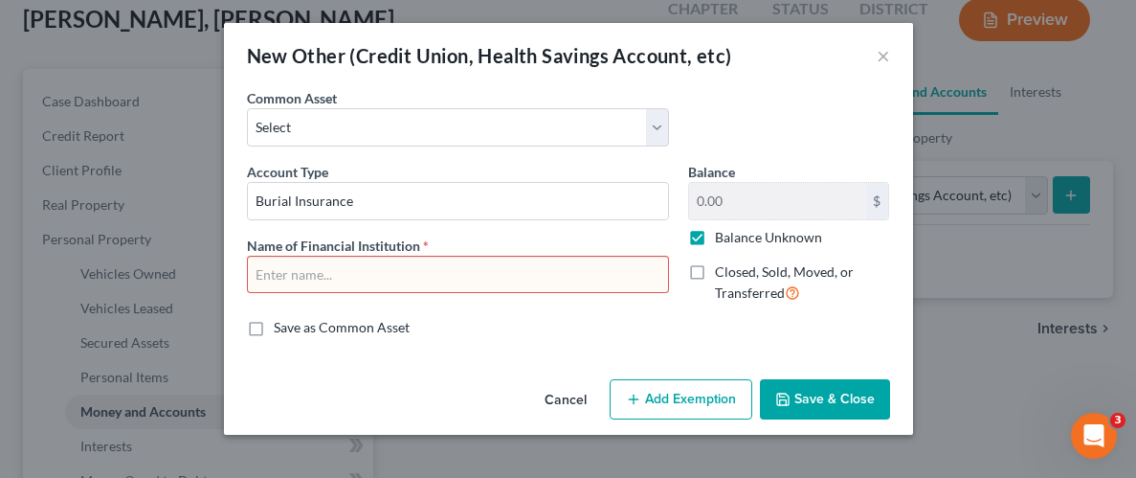
click at [552, 393] on button "Cancel" at bounding box center [565, 400] width 73 height 38
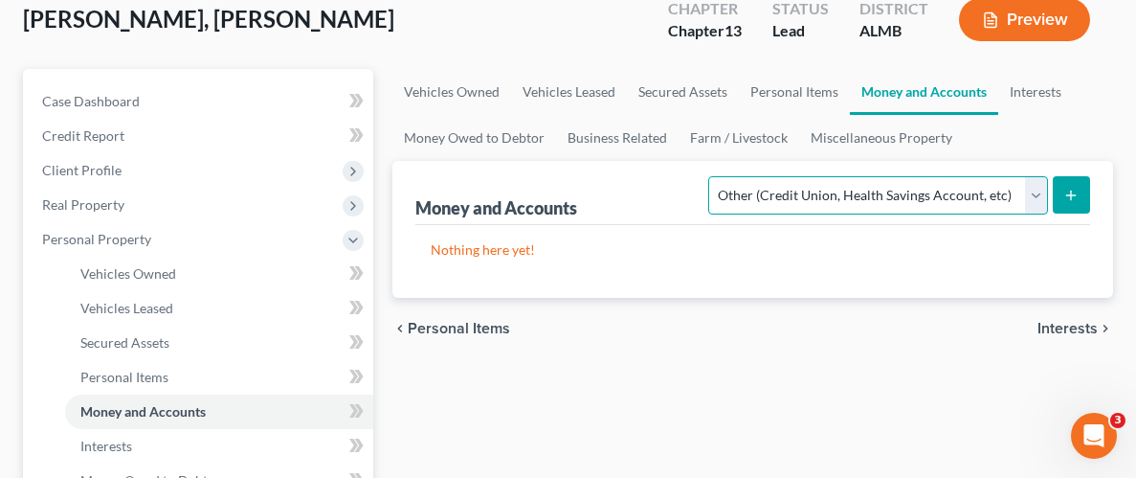
click at [1035, 195] on select "Select Account Type Brokerage Cash on Hand Certificates of Deposit Checking Acc…" at bounding box center [877, 195] width 339 height 38
select select "checking"
click at [713, 176] on select "Select Account Type Brokerage Cash on Hand Certificates of Deposit Checking Acc…" at bounding box center [877, 195] width 339 height 38
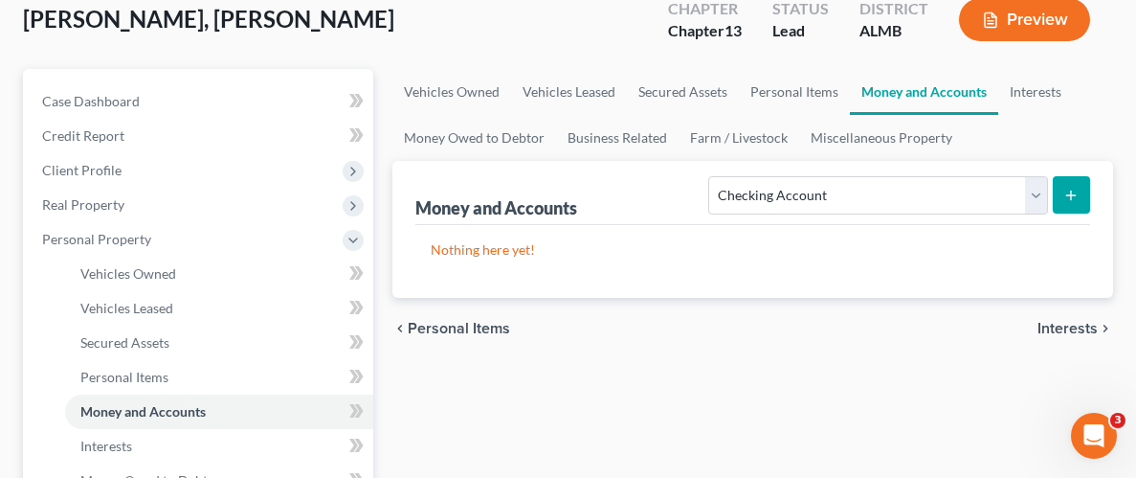
click at [1072, 195] on line "submit" at bounding box center [1071, 195] width 9 height 0
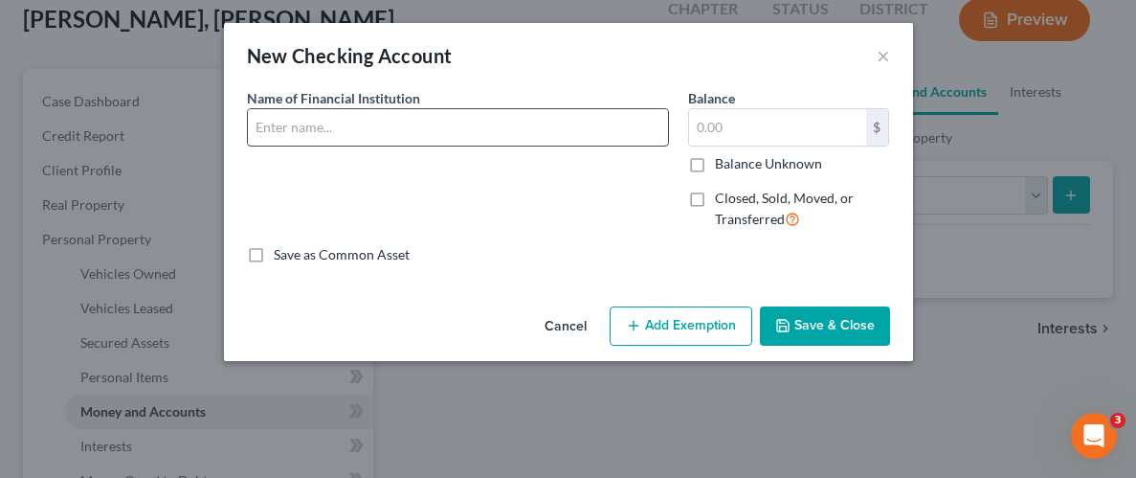
click at [605, 142] on input "text" at bounding box center [458, 127] width 420 height 36
type input "w"
type input "Woodforest Bank"
click at [724, 126] on input "text" at bounding box center [777, 127] width 177 height 36
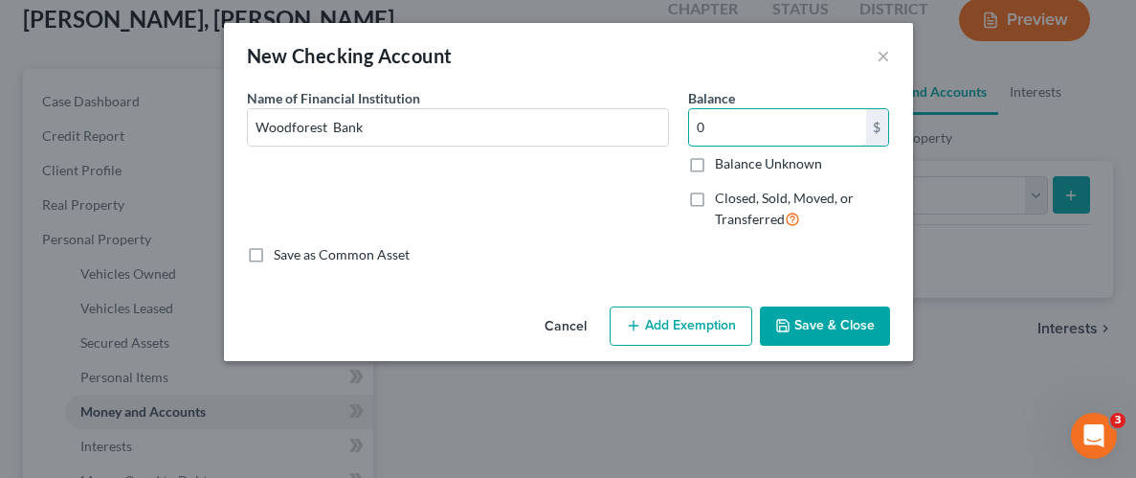
type input "0"
click at [810, 339] on button "Save & Close" at bounding box center [825, 326] width 130 height 40
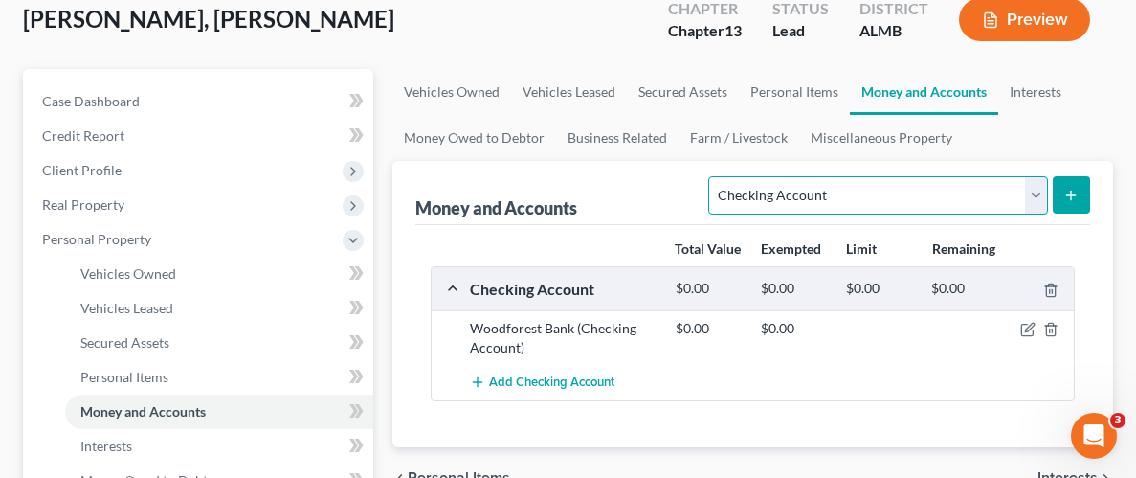
click at [1028, 198] on select "Select Account Type Brokerage Cash on Hand Certificates of Deposit Checking Acc…" at bounding box center [877, 195] width 339 height 38
click at [1026, 196] on select "Select Account Type Brokerage Cash on Hand Certificates of Deposit Checking Acc…" at bounding box center [877, 195] width 339 height 38
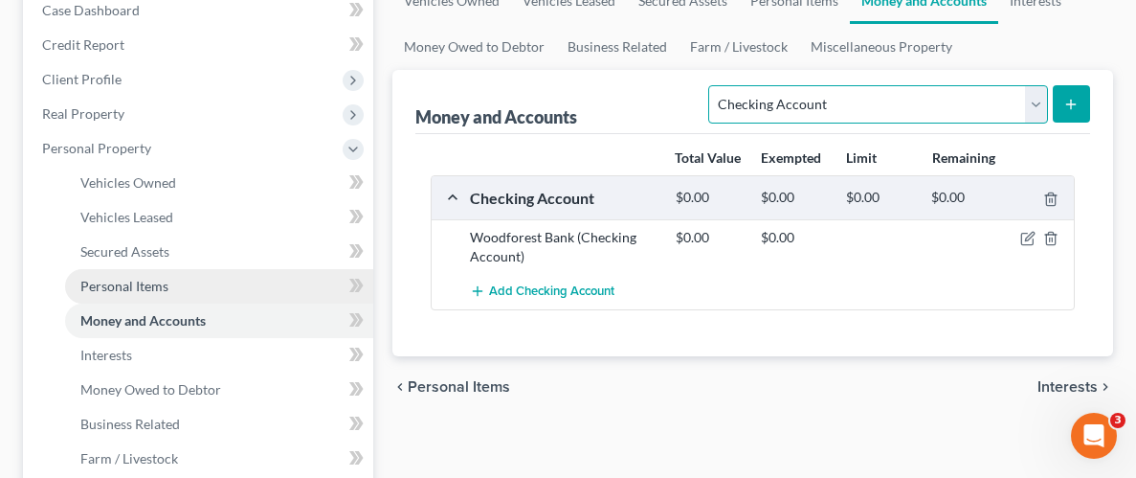
scroll to position [207, 0]
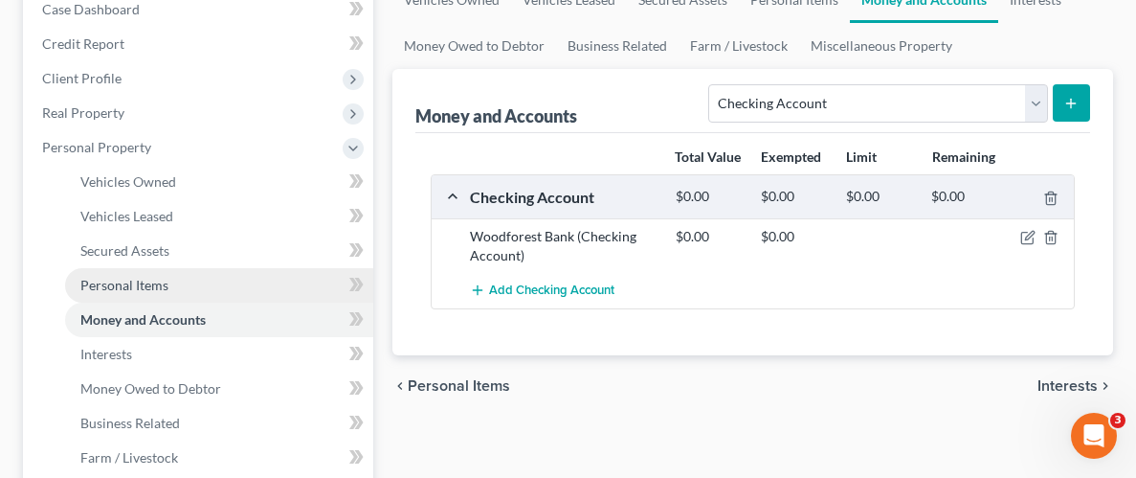
click at [129, 286] on span "Personal Items" at bounding box center [124, 285] width 88 height 16
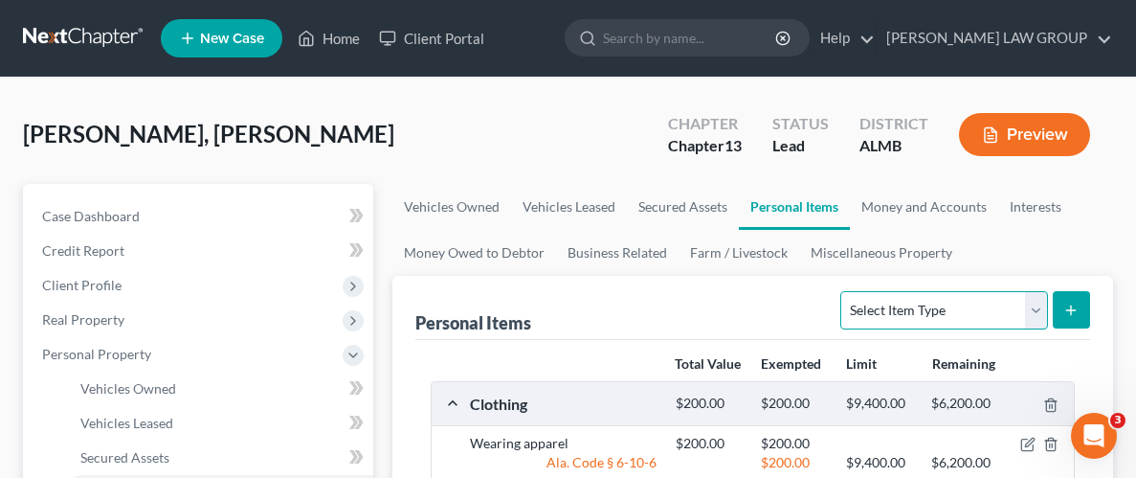
click at [1032, 303] on select "Select Item Type Clothing Collectibles Of Value Electronics Firearms Household …" at bounding box center [943, 310] width 207 height 38
select select "pets"
click at [843, 291] on select "Select Item Type Clothing Collectibles Of Value Electronics Firearms Household …" at bounding box center [943, 310] width 207 height 38
click at [1069, 305] on icon "submit" at bounding box center [1071, 309] width 15 height 15
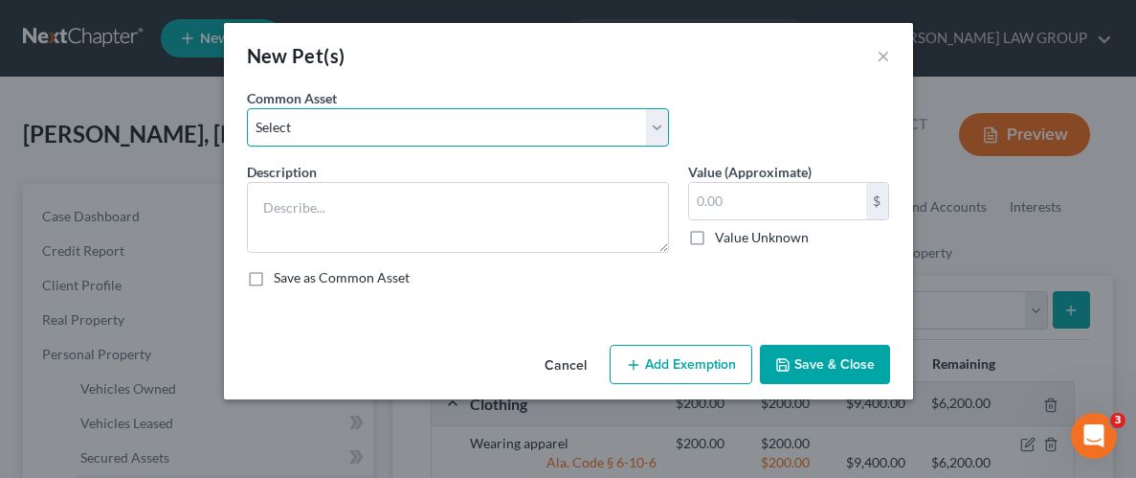
click at [648, 128] on select "Select 2 Chihuahua Dogs" at bounding box center [458, 127] width 422 height 38
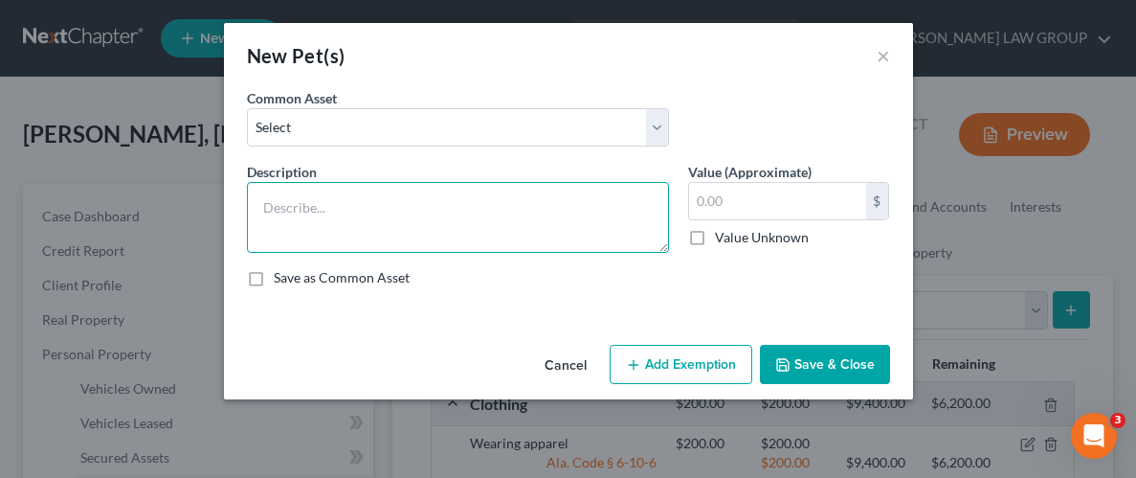
click at [593, 213] on textarea at bounding box center [458, 217] width 422 height 71
type textarea "3 Kittens"
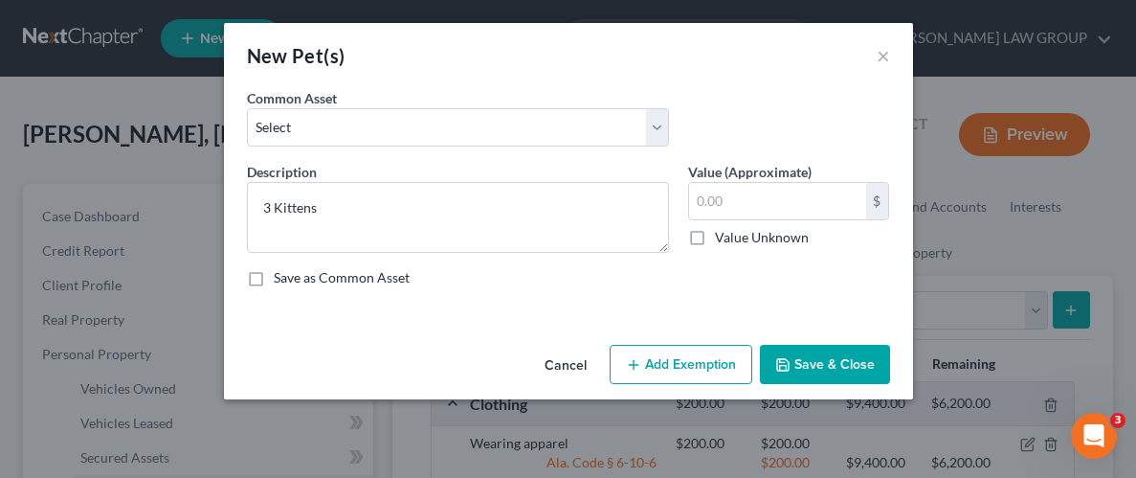
click at [715, 239] on label "Value Unknown" at bounding box center [762, 237] width 94 height 19
click at [723, 239] on input "Value Unknown" at bounding box center [729, 234] width 12 height 12
checkbox input "true"
type input "0.00"
click at [808, 372] on button "Save & Close" at bounding box center [825, 365] width 130 height 40
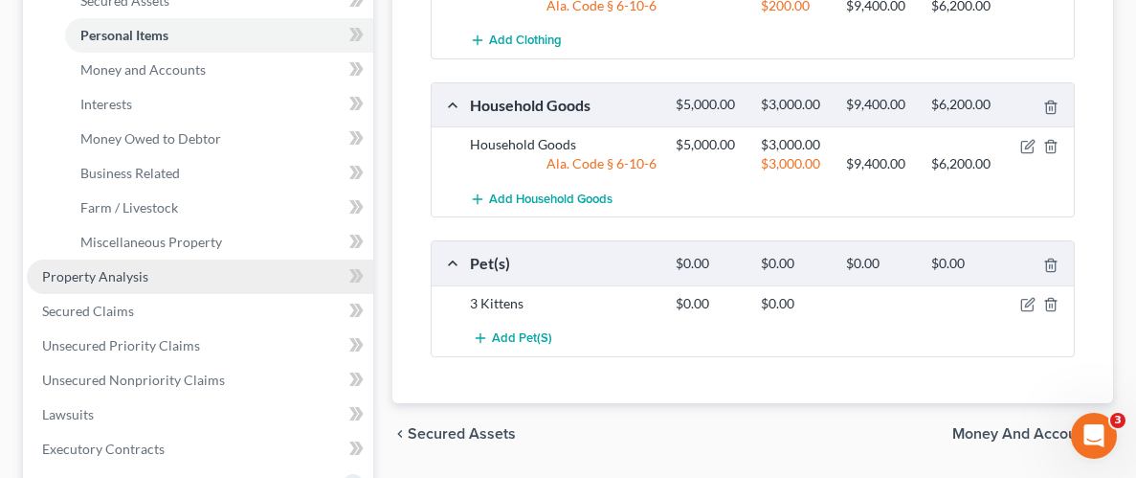
scroll to position [481, 0]
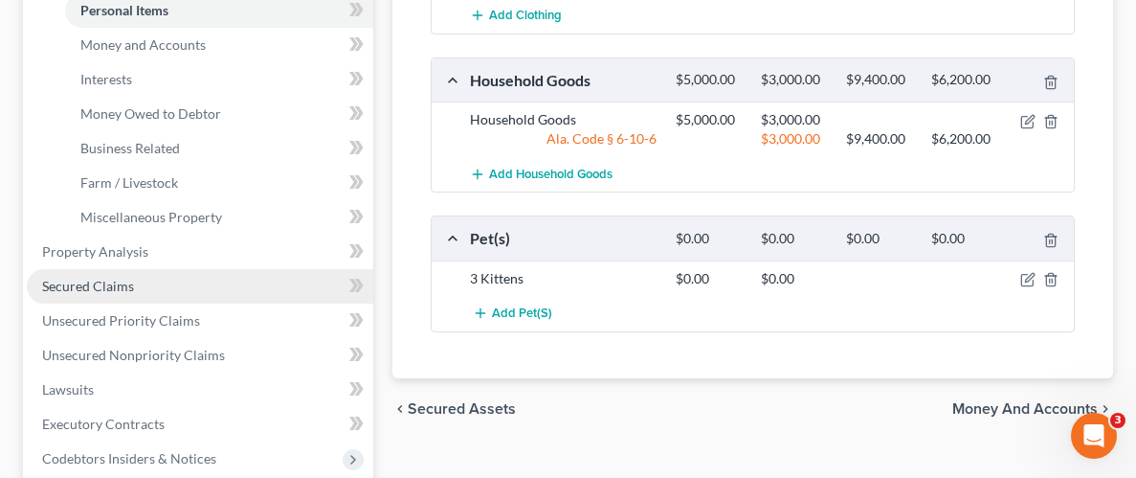
click at [100, 285] on span "Secured Claims" at bounding box center [88, 286] width 92 height 16
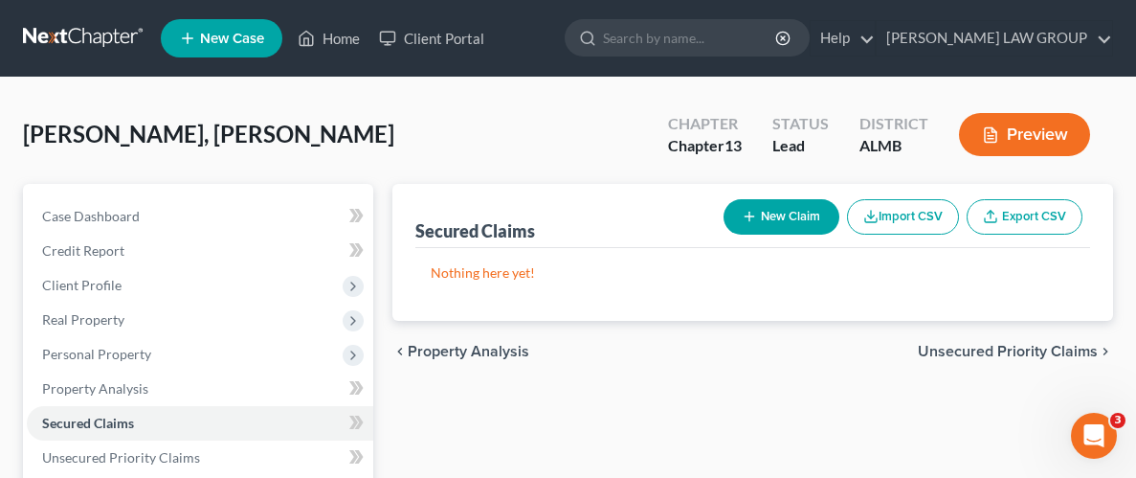
click at [757, 217] on button "New Claim" at bounding box center [782, 216] width 116 height 35
select select "0"
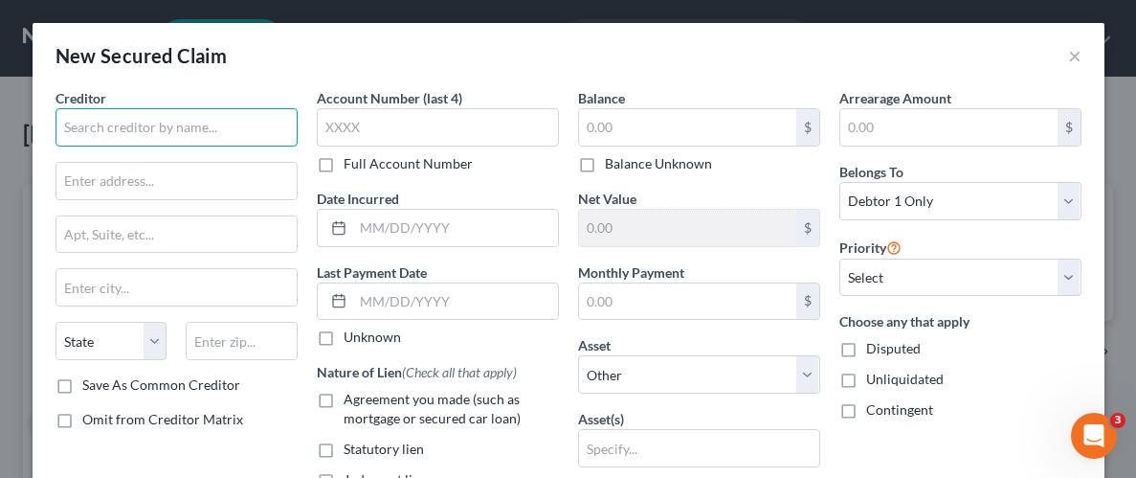
click at [164, 125] on input "text" at bounding box center [177, 127] width 242 height 38
click at [60, 124] on input "Heritage" at bounding box center [177, 127] width 242 height 38
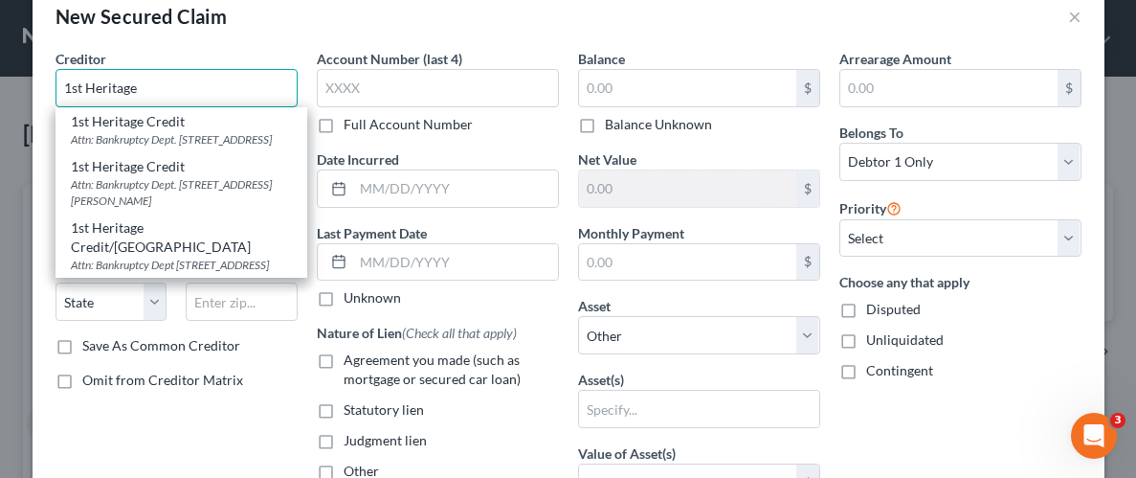
scroll to position [19, 0]
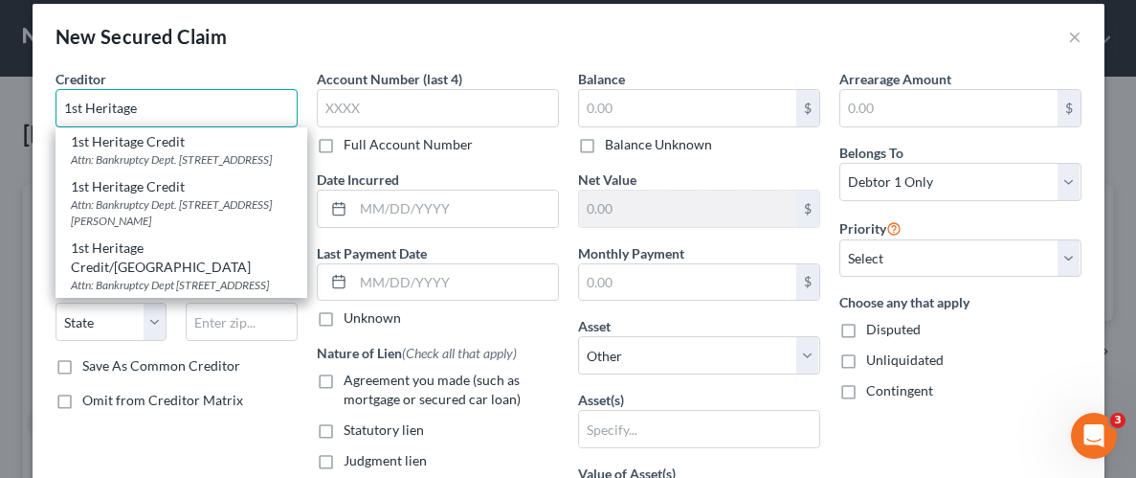
click at [157, 109] on input "1st Heritage" at bounding box center [177, 108] width 242 height 38
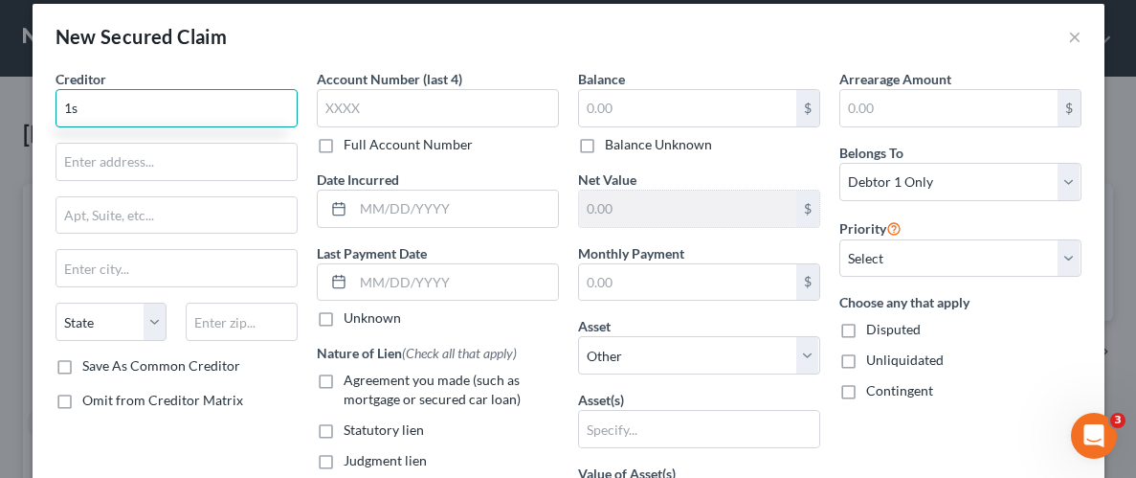
type input "1"
type input "First Heritage Credit"
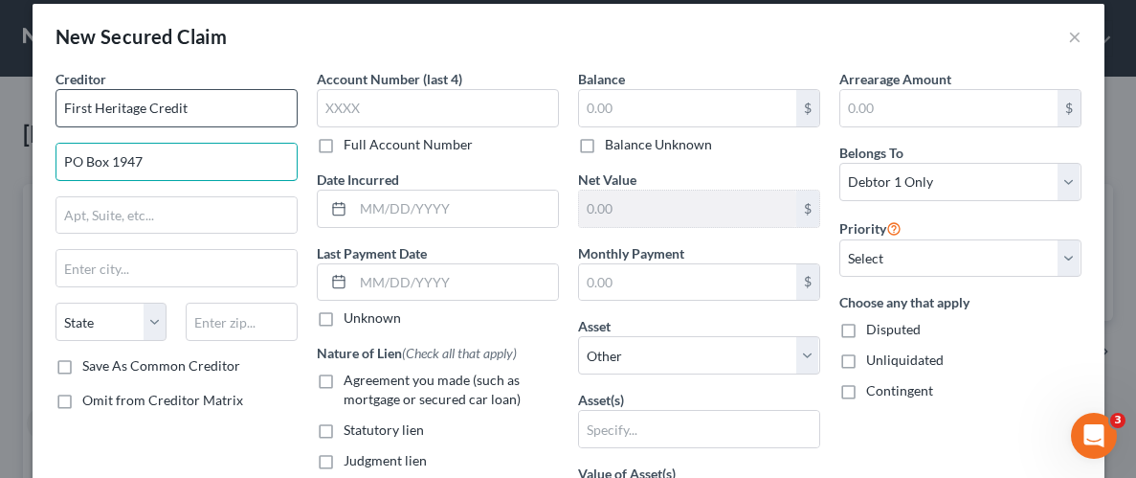
type input "PO Box 1947"
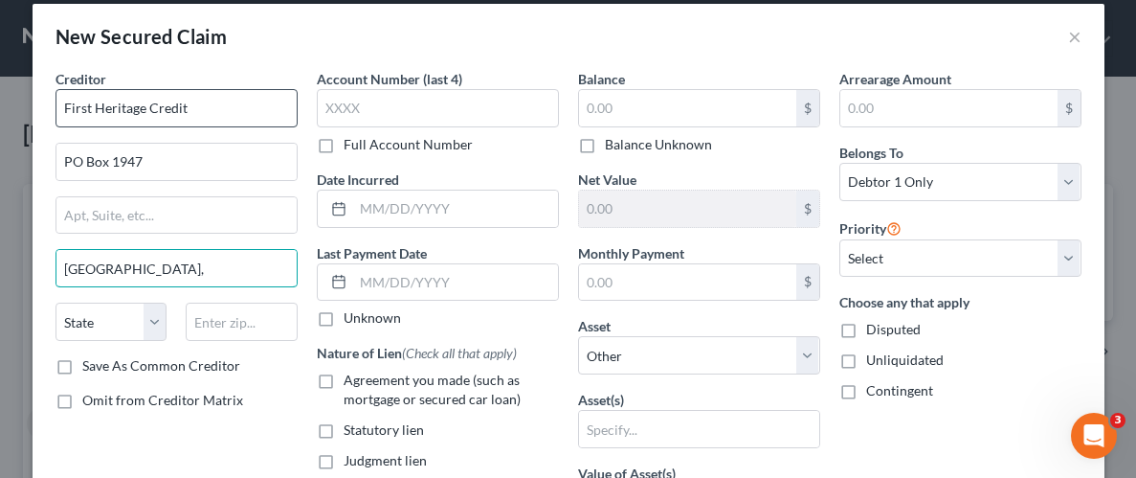
type input "[GEOGRAPHIC_DATA],"
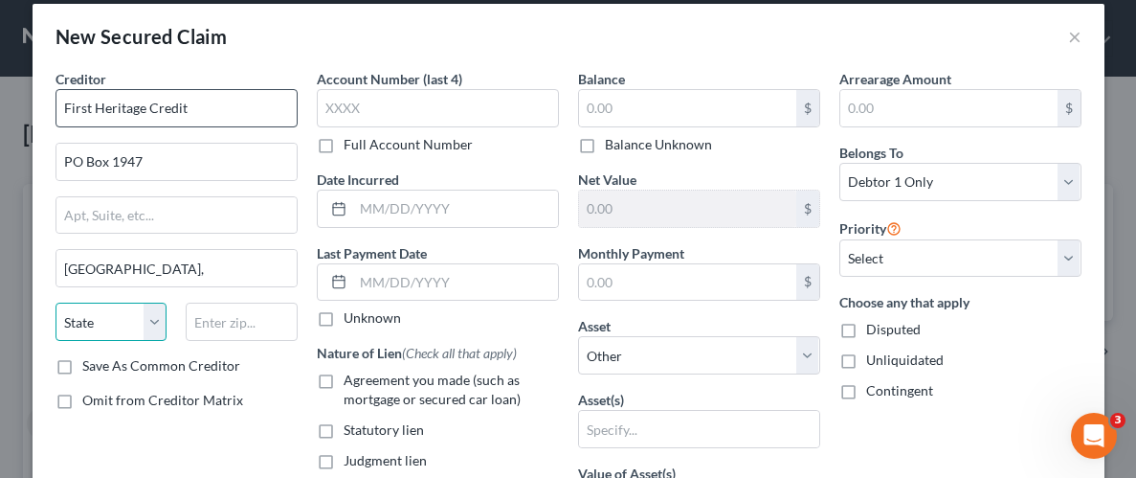
select select "42"
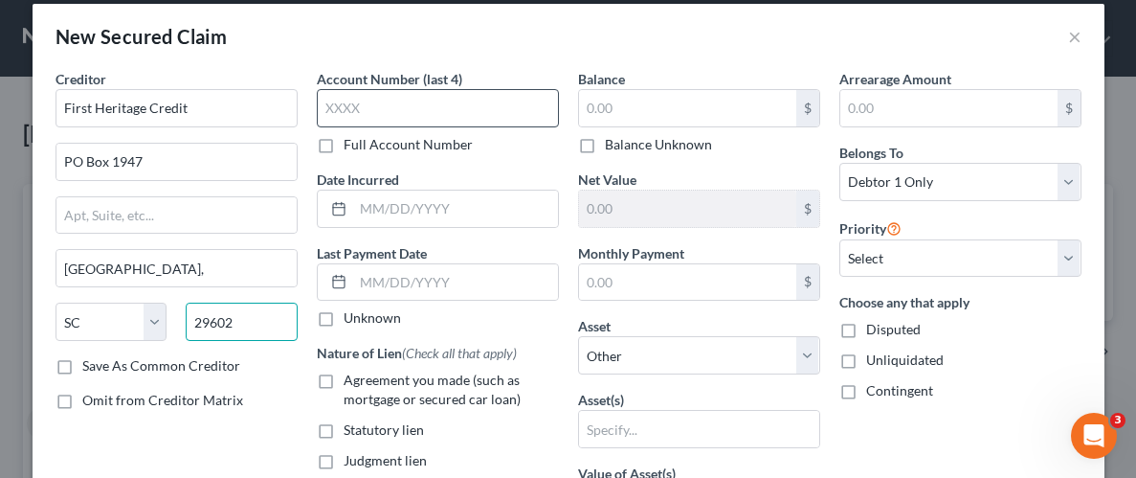
type input "29602"
click at [361, 122] on input "text" at bounding box center [438, 108] width 242 height 38
type input "[GEOGRAPHIC_DATA]"
type input "3301"
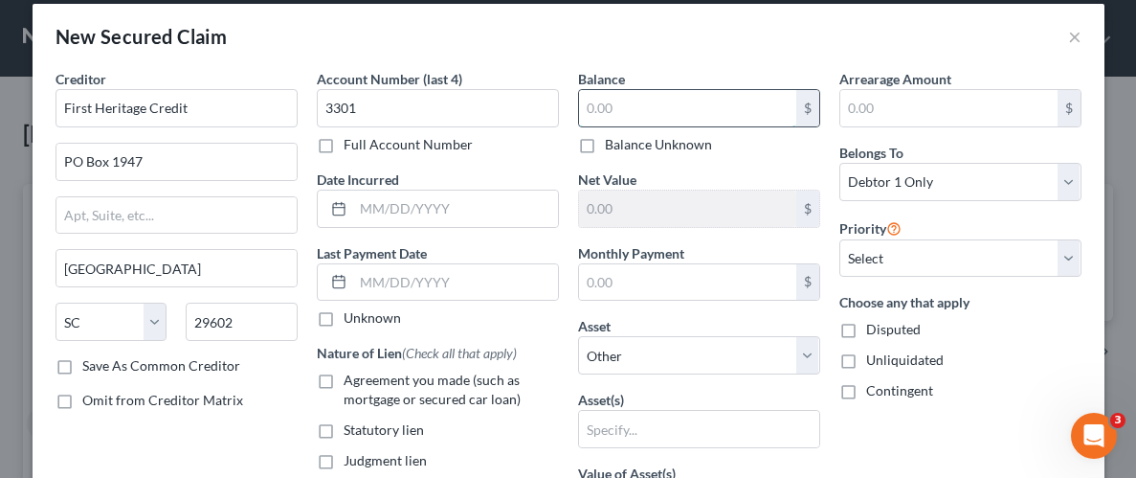
click at [675, 119] on input "text" at bounding box center [687, 108] width 217 height 36
type input "5,955"
click at [866, 364] on label "Unliquidated" at bounding box center [905, 359] width 78 height 19
click at [874, 363] on input "Unliquidated" at bounding box center [880, 356] width 12 height 12
checkbox input "true"
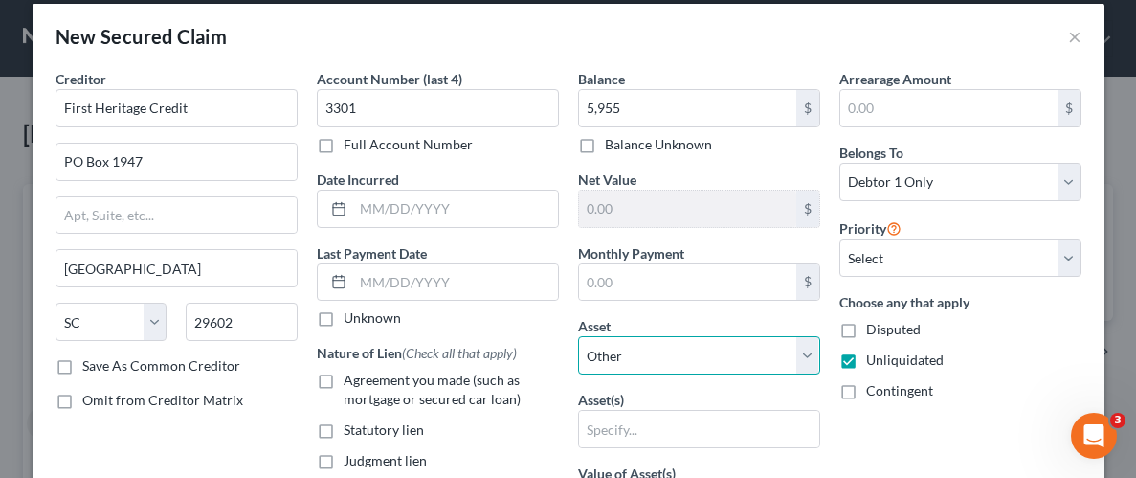
click at [810, 355] on select "Select Other Multiple Assets [STREET_ADDRESS] - $0.0 Clothing - Wearing apparel…" at bounding box center [699, 355] width 242 height 38
select select "5"
click at [578, 336] on select "Select Other Multiple Assets [STREET_ADDRESS] - $0.0 Clothing - Wearing apparel…" at bounding box center [699, 355] width 242 height 38
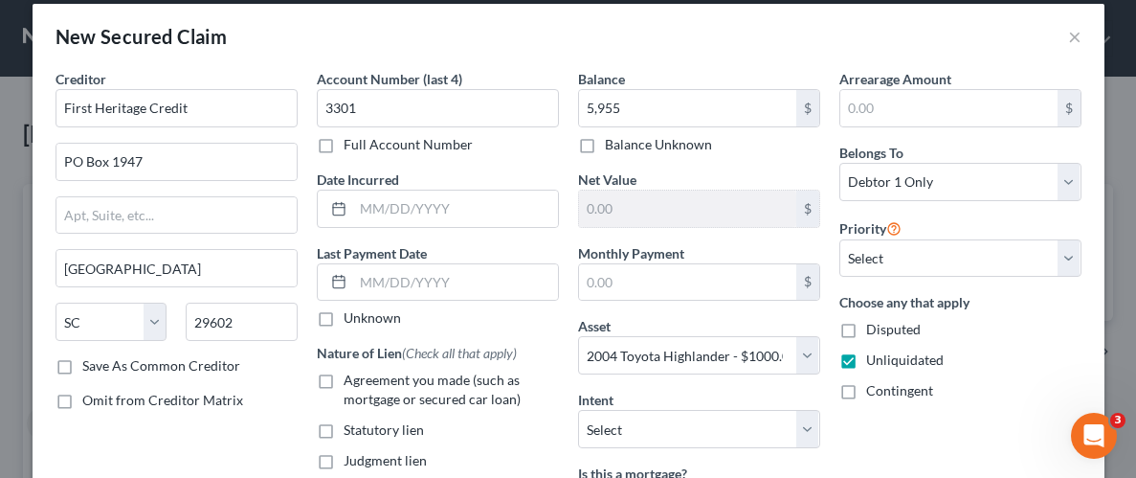
click at [1006, 370] on div "Choose any that apply Disputed Unliquidated Contingent" at bounding box center [961, 346] width 242 height 108
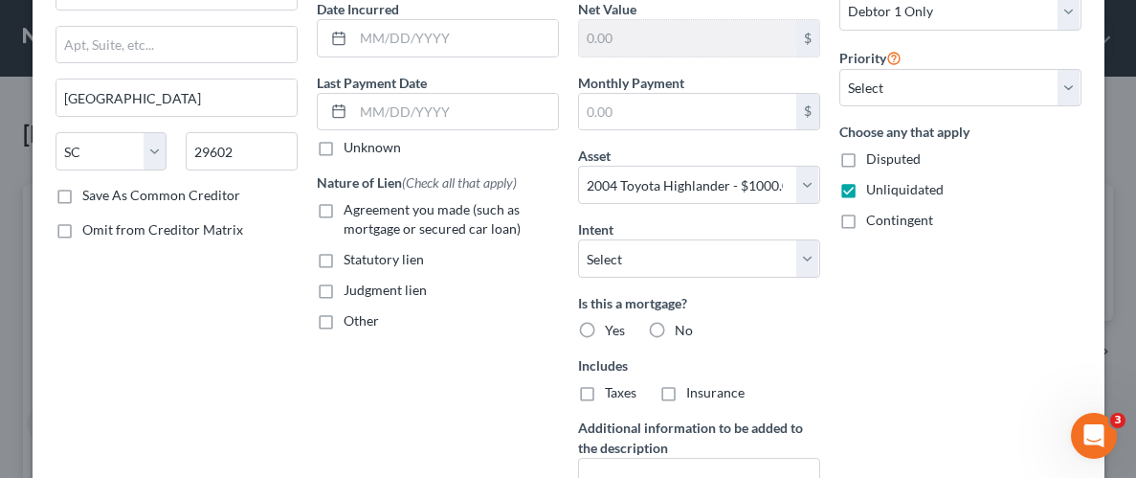
scroll to position [190, 0]
click at [675, 329] on label "No" at bounding box center [684, 330] width 18 height 19
click at [683, 329] on input "No" at bounding box center [689, 327] width 12 height 12
radio input "true"
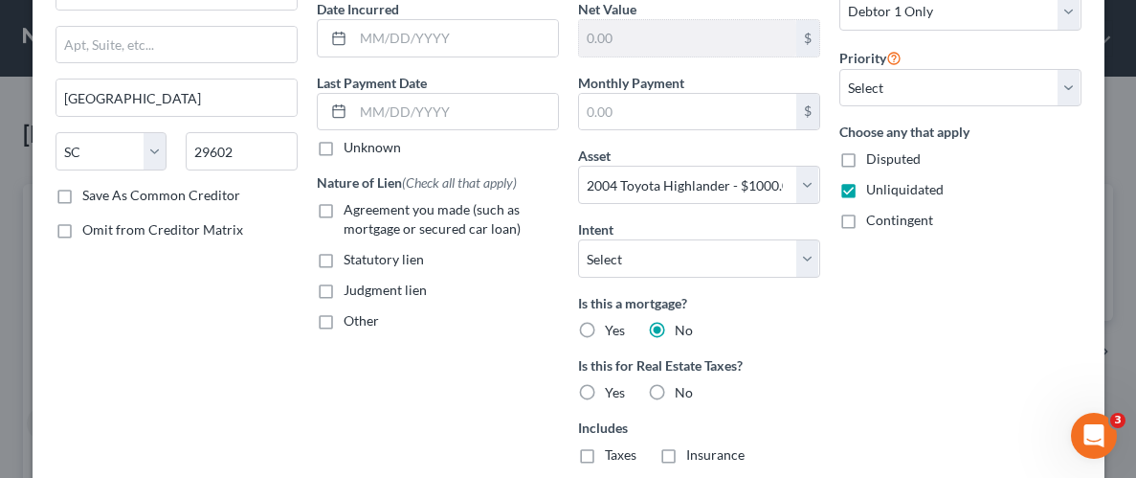
click at [962, 319] on div "Arrearage Amount $ Belongs To * Select Debtor 1 Only Debtor 2 Only Debtor 1 And…" at bounding box center [960, 252] width 261 height 707
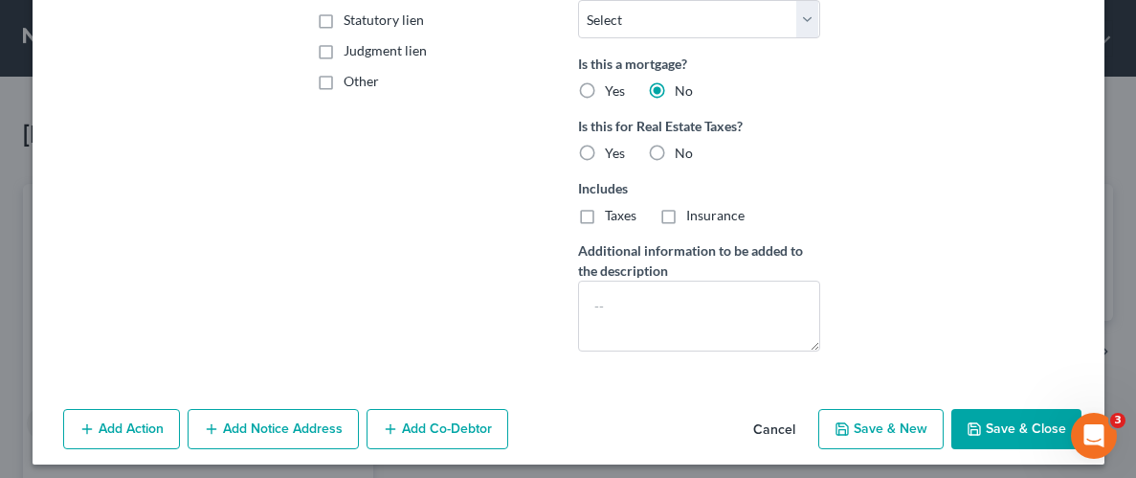
scroll to position [437, 0]
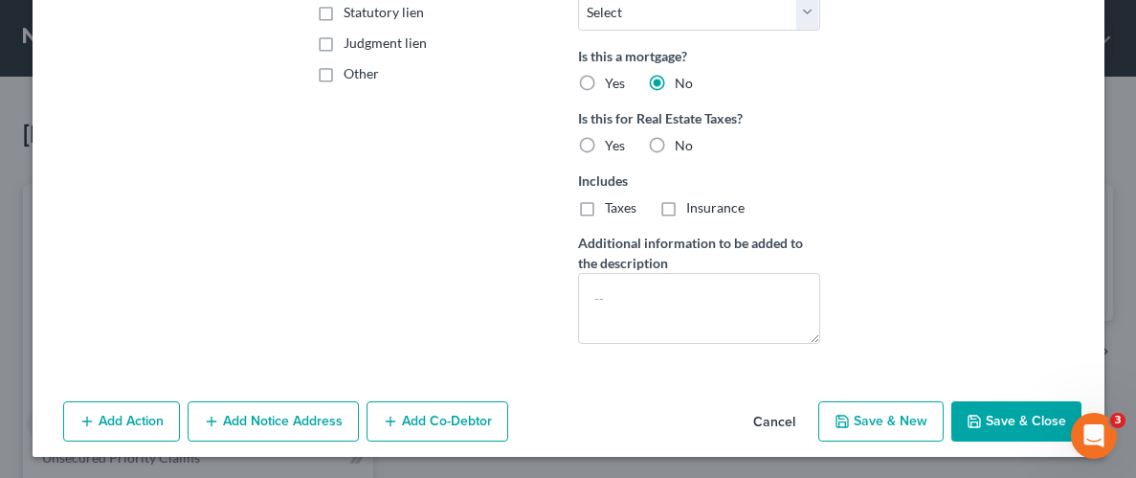
click at [992, 417] on button "Save & Close" at bounding box center [1017, 421] width 130 height 40
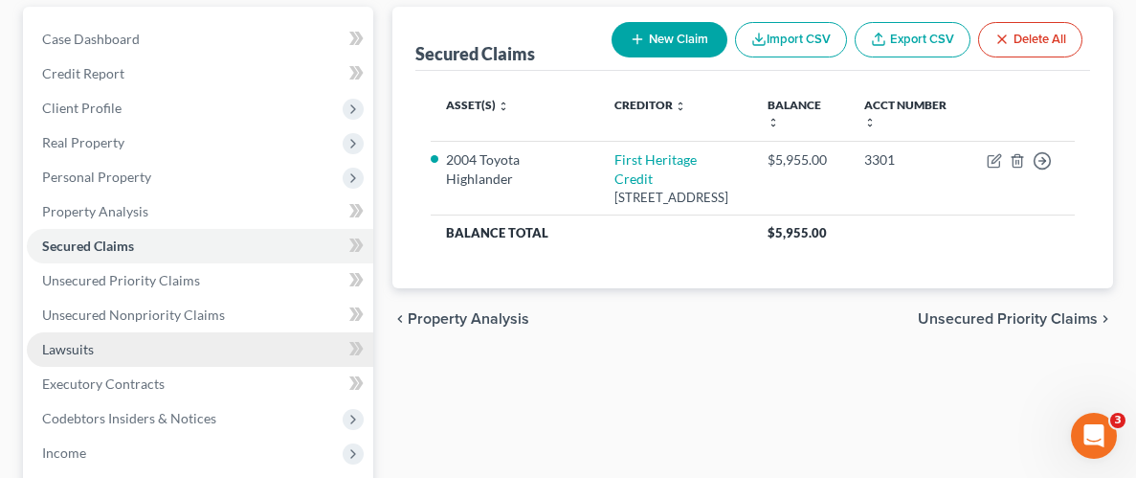
scroll to position [194, 0]
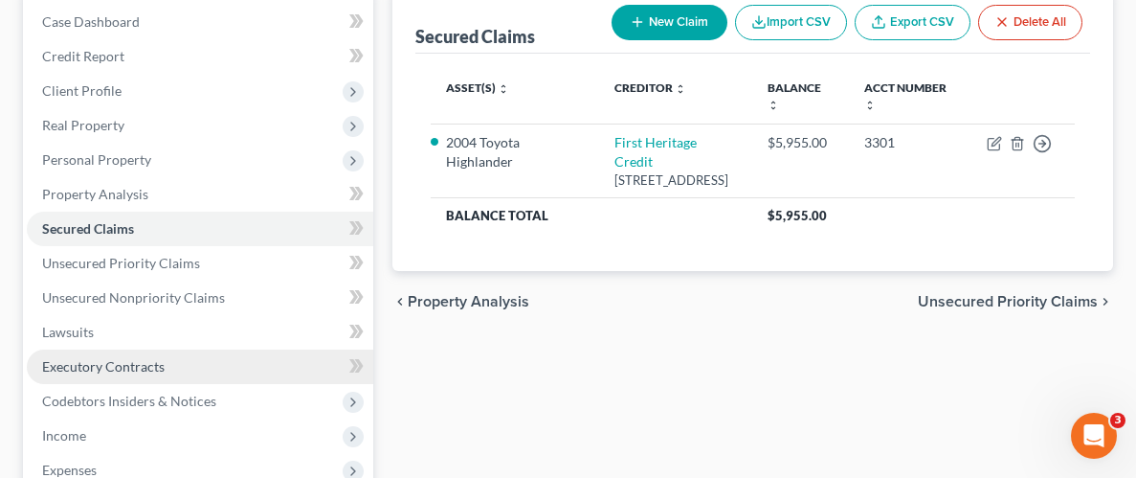
click at [101, 368] on span "Executory Contracts" at bounding box center [103, 366] width 123 height 16
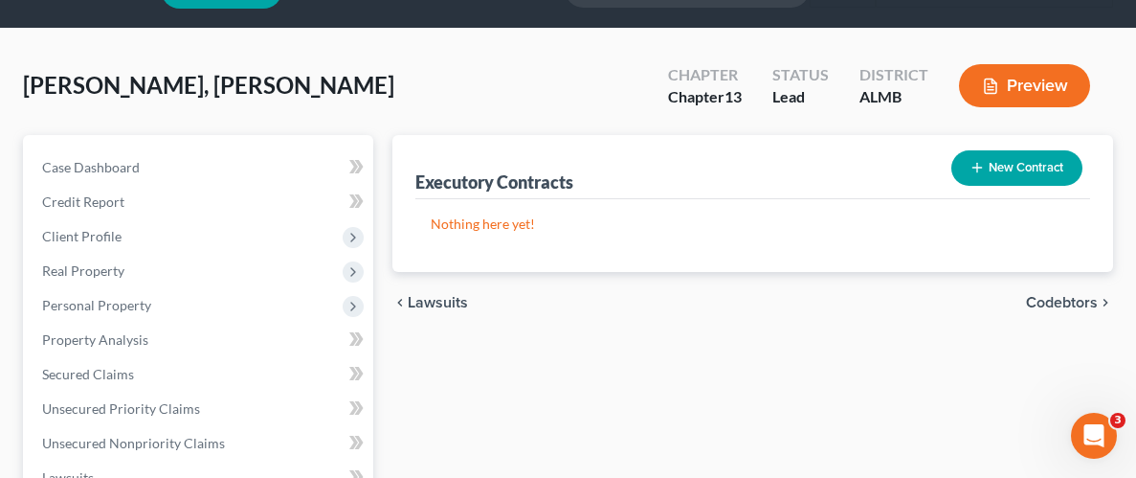
scroll to position [63, 0]
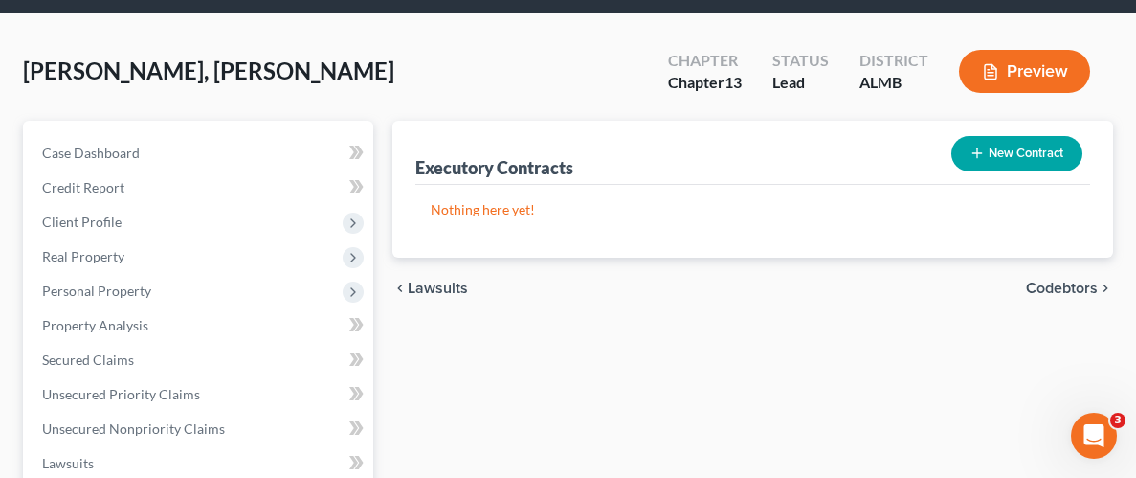
click at [995, 157] on button "New Contract" at bounding box center [1017, 153] width 131 height 35
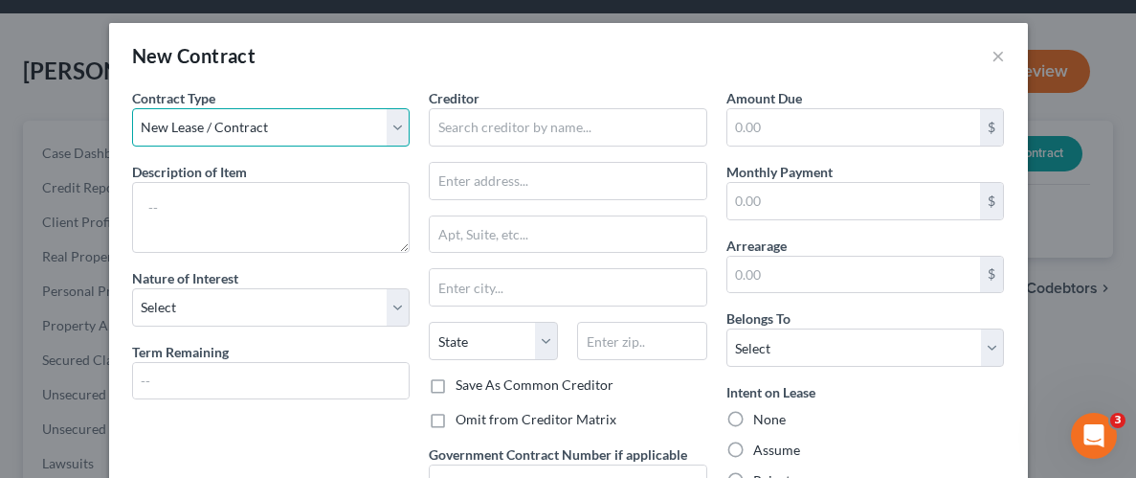
click at [403, 135] on select "New Lease / Contract New Timeshare" at bounding box center [271, 127] width 279 height 38
click at [401, 135] on select "New Lease / Contract New Timeshare" at bounding box center [271, 127] width 279 height 38
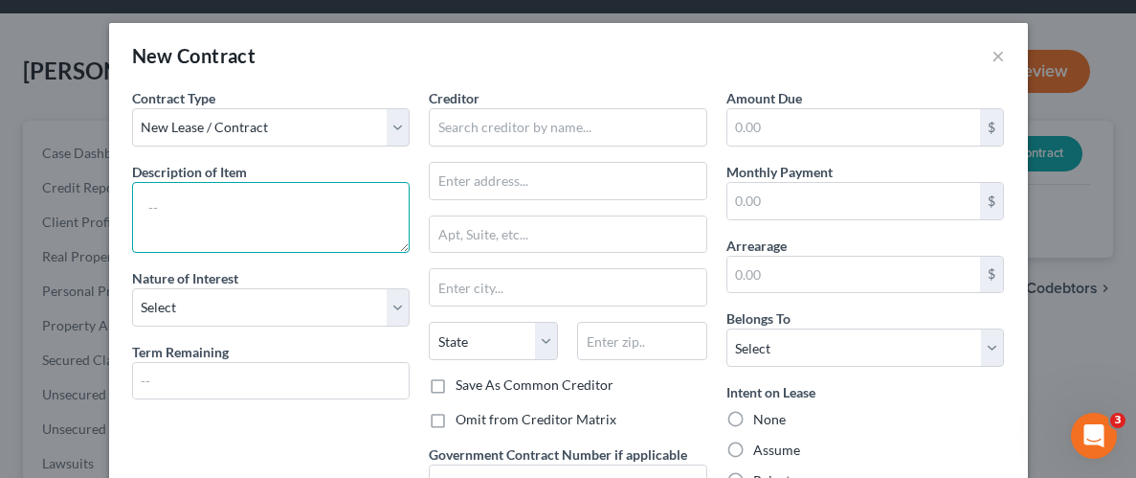
click at [285, 210] on textarea at bounding box center [271, 217] width 279 height 71
type textarea "Dryer"
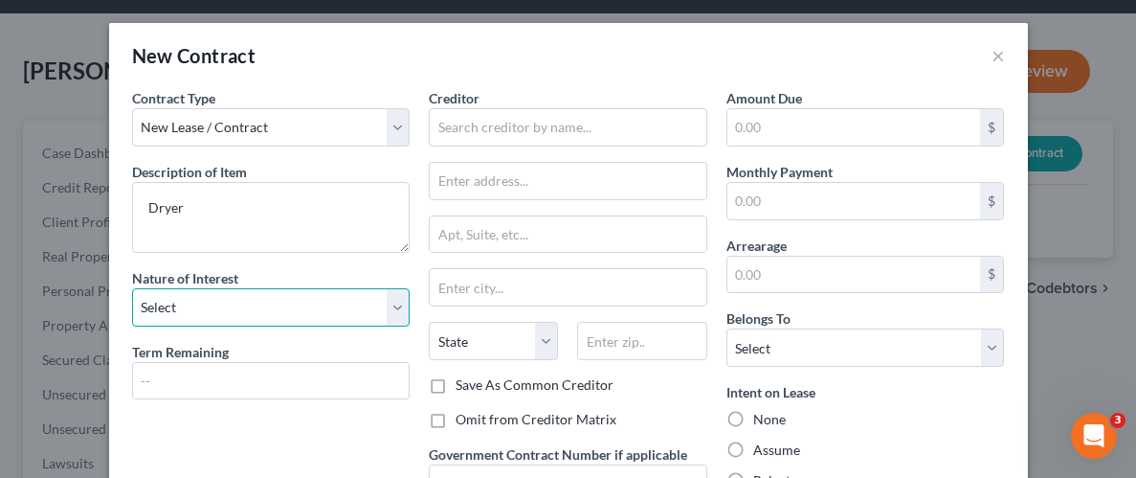
click at [387, 312] on select "Select Purchaser Agent Lessor Lessee" at bounding box center [271, 307] width 279 height 38
select select "0"
click at [132, 288] on select "Select Purchaser Agent Lessor Lessee" at bounding box center [271, 307] width 279 height 38
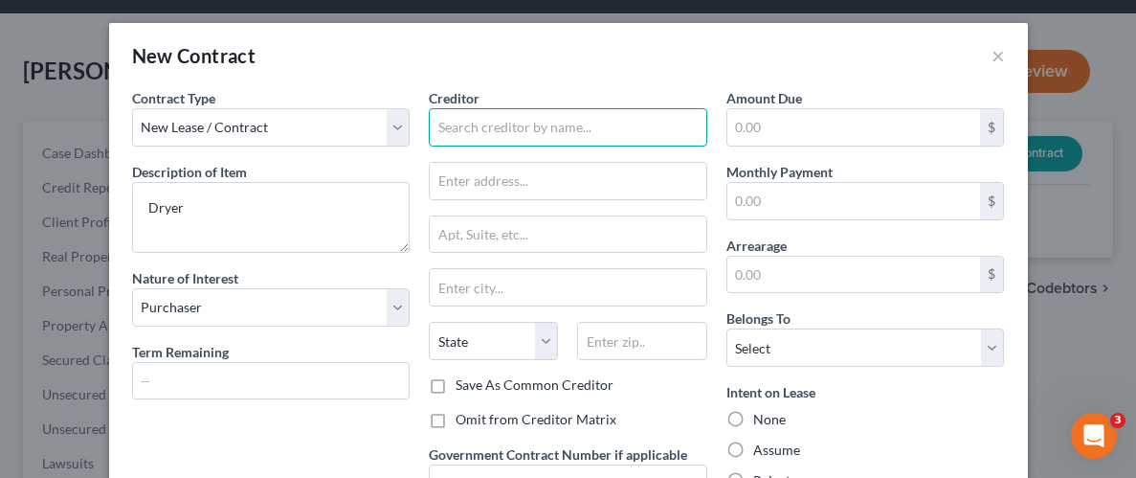
click at [616, 134] on input "text" at bounding box center [568, 127] width 279 height 38
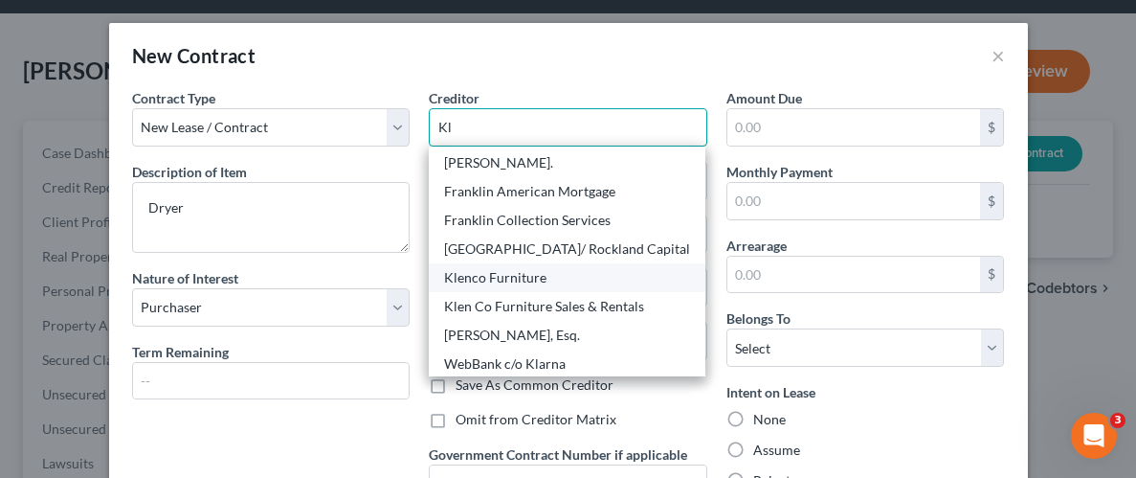
scroll to position [228, 0]
click at [516, 268] on div "Klenco Furniture" at bounding box center [567, 277] width 246 height 19
type input "Klenco Furniture"
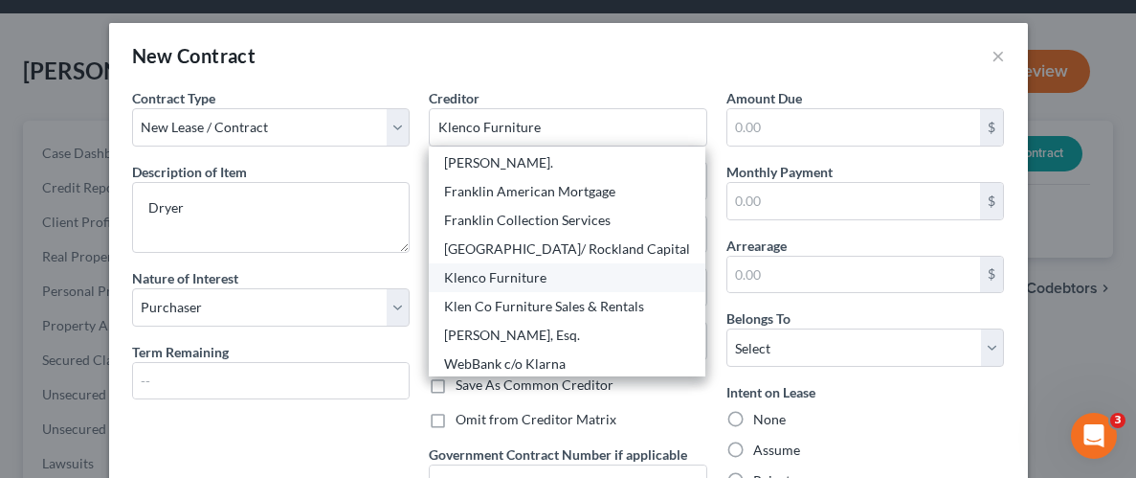
type input "[STREET_ADDRESS]"
type input "[PERSON_NAME]"
select select "0"
type input "35045"
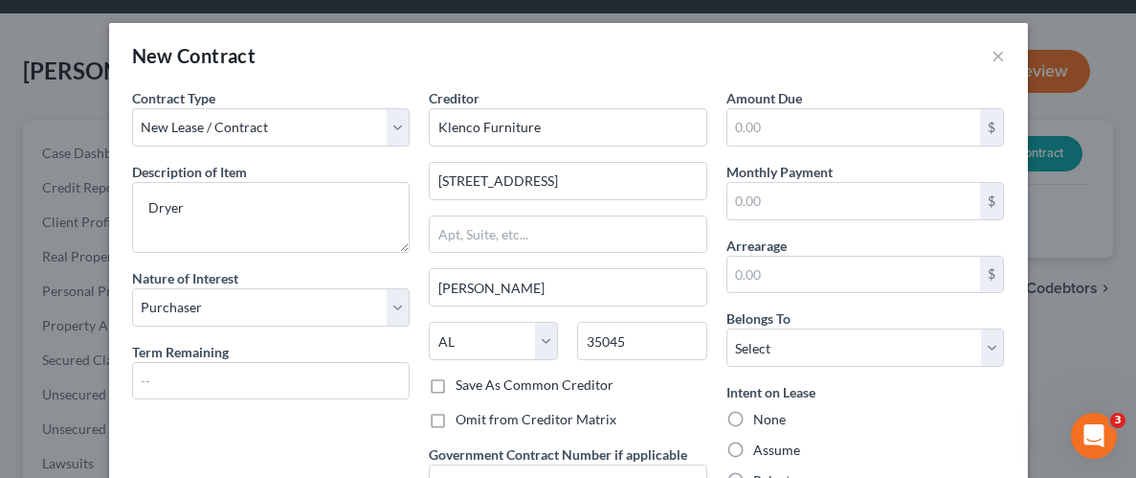
scroll to position [0, 0]
click at [920, 194] on input "text" at bounding box center [855, 201] width 254 height 36
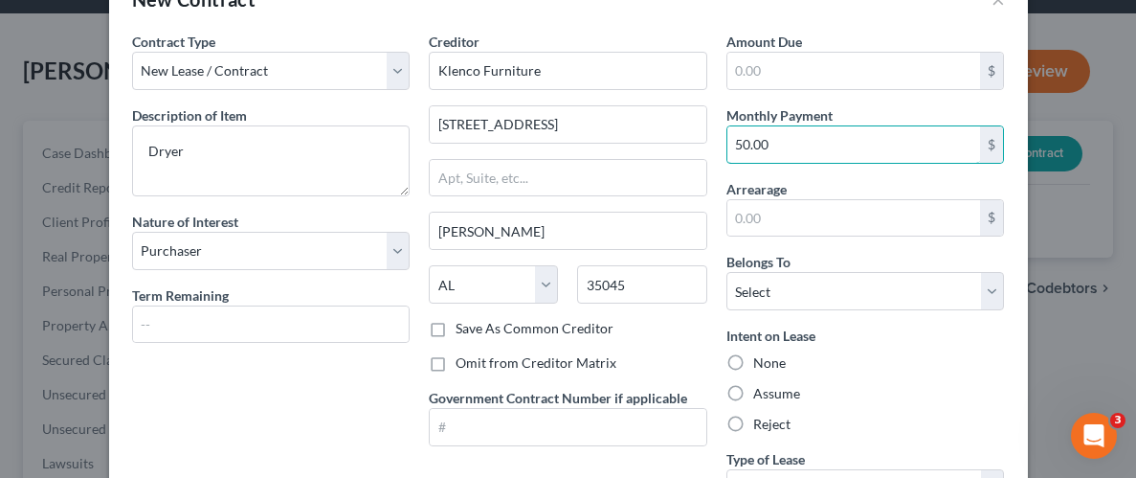
scroll to position [65, 0]
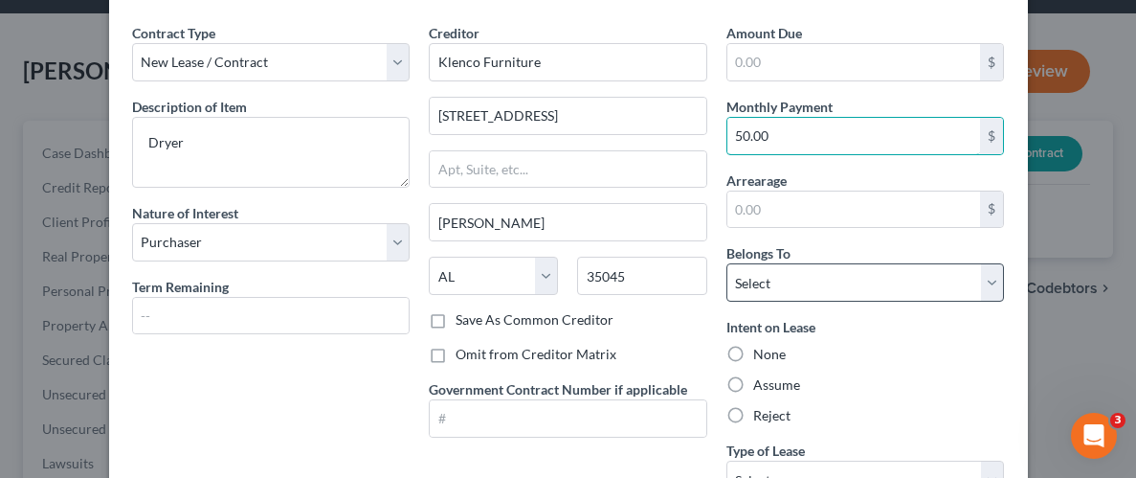
type input "50.00"
click at [981, 286] on select "Select Debtor 1 Only Debtor 2 Only Debtor 1 And Debtor 2 Only At Least One Of T…" at bounding box center [866, 282] width 279 height 38
select select "0"
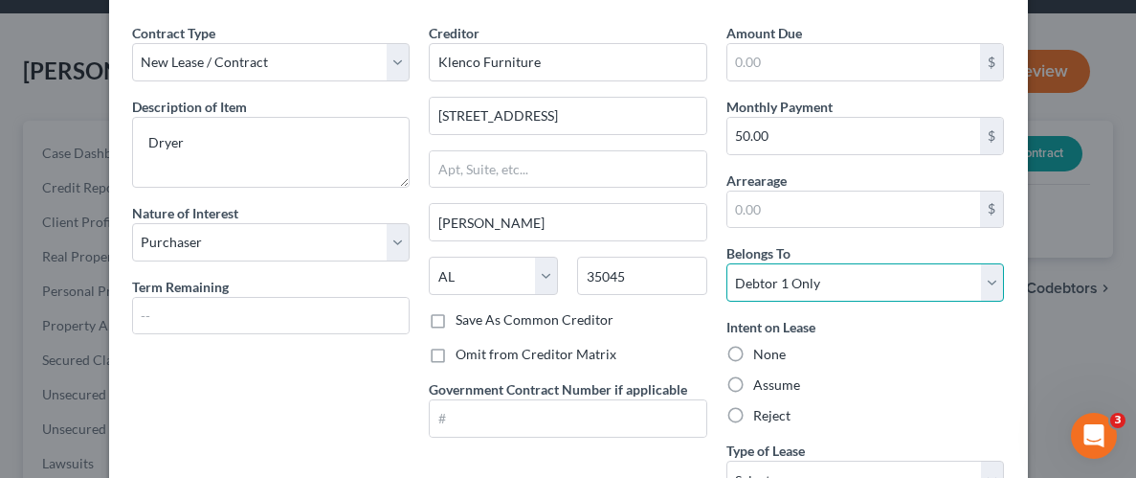
click at [727, 263] on select "Select Debtor 1 Only Debtor 2 Only Debtor 1 And Debtor 2 Only At Least One Of T…" at bounding box center [866, 282] width 279 height 38
click at [914, 337] on div "Intent on Lease None Assume Reject" at bounding box center [866, 371] width 279 height 108
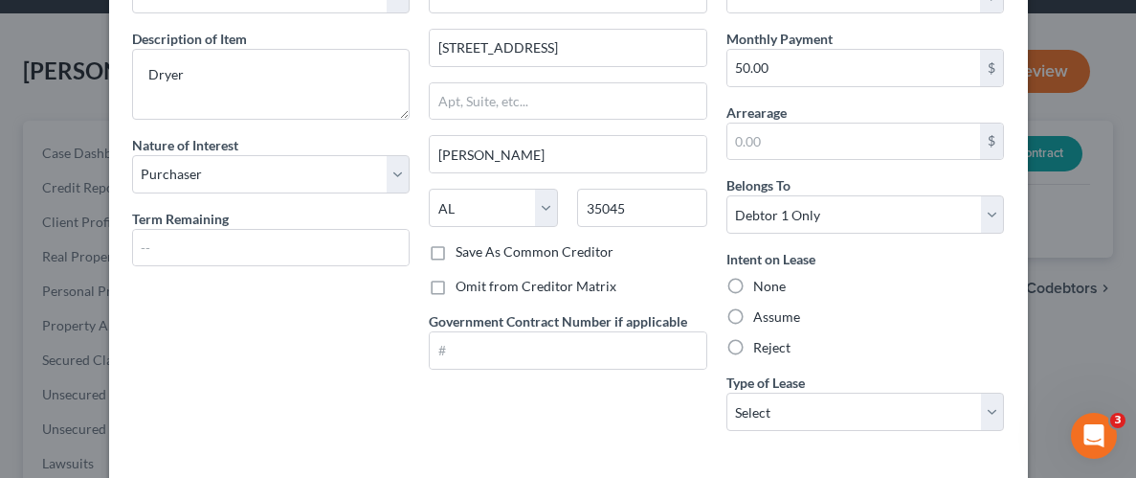
scroll to position [137, 0]
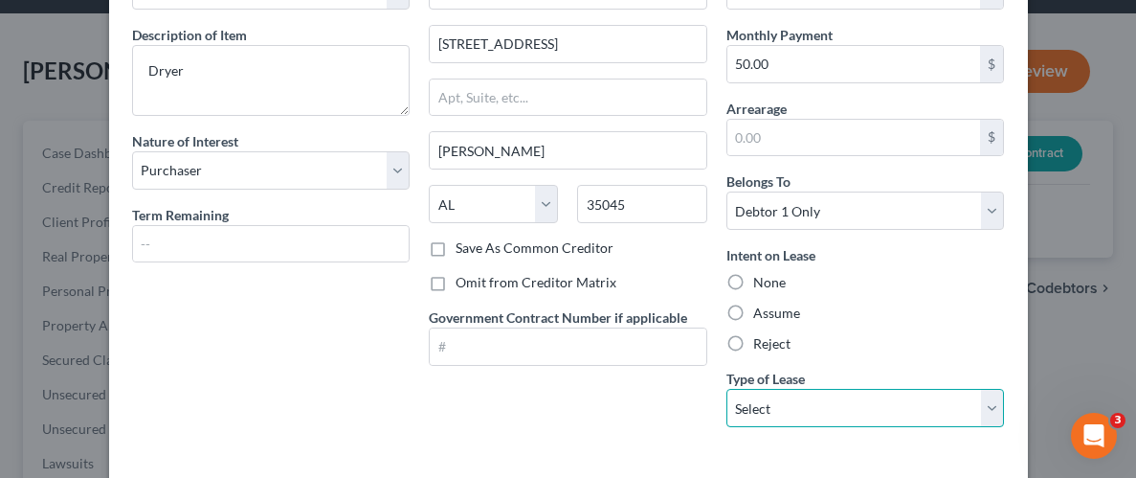
click at [987, 403] on select "Select Real Estate Car Other" at bounding box center [866, 408] width 279 height 38
select select "2"
click at [727, 389] on select "Select Real Estate Car Other" at bounding box center [866, 408] width 279 height 38
click at [916, 291] on div "Intent on Lease None Assume Reject" at bounding box center [866, 299] width 279 height 108
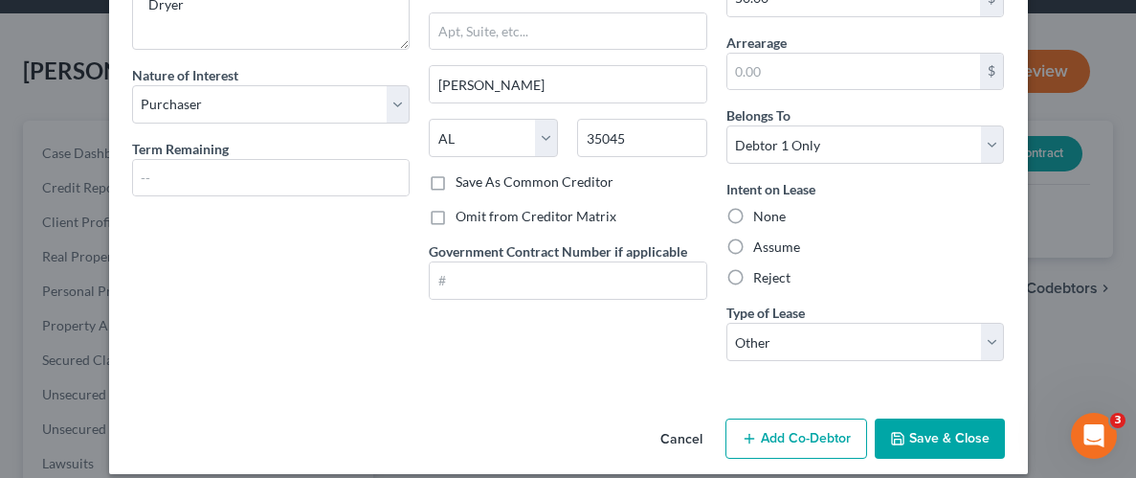
scroll to position [220, 0]
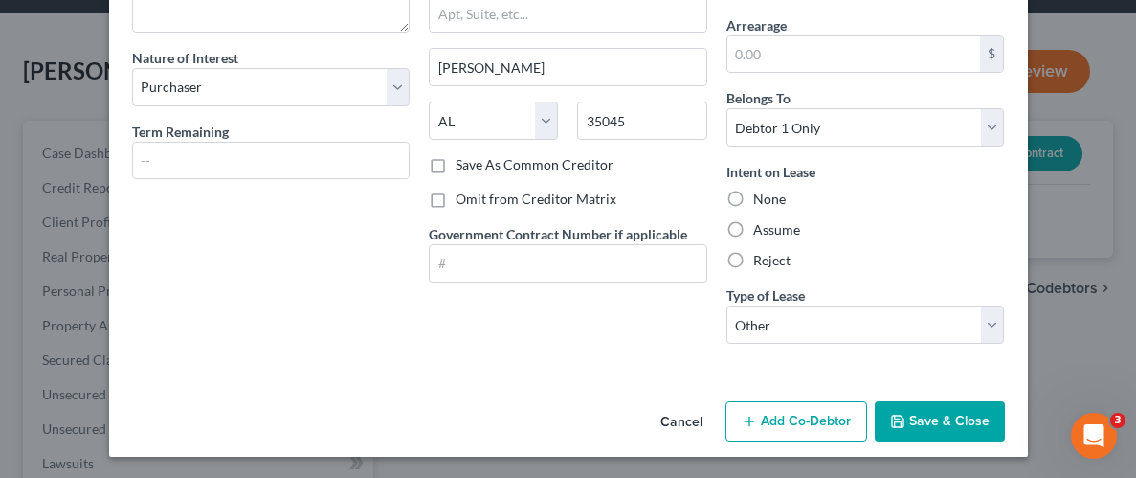
click at [921, 417] on button "Save & Close" at bounding box center [940, 421] width 130 height 40
